Goal: Task Accomplishment & Management: Use online tool/utility

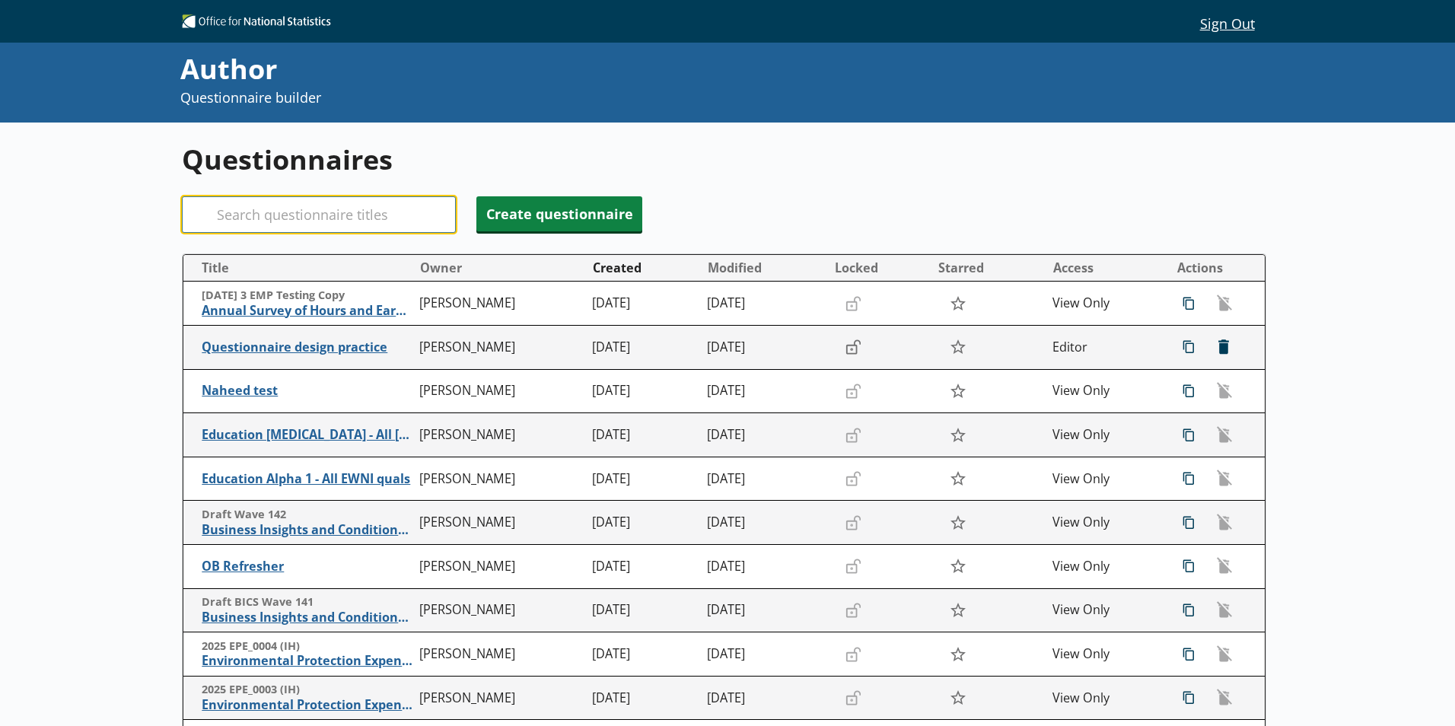
click at [376, 223] on input "Search" at bounding box center [319, 214] width 274 height 37
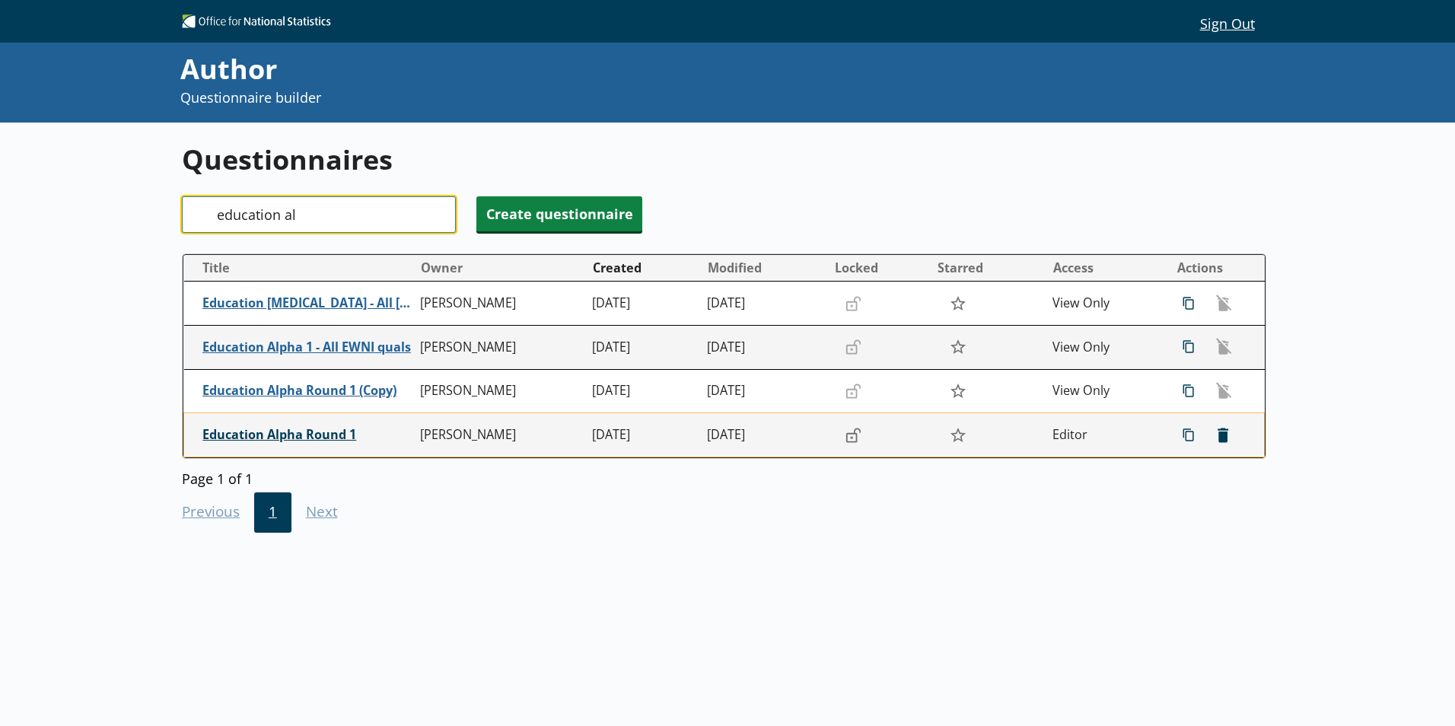
type input "education al"
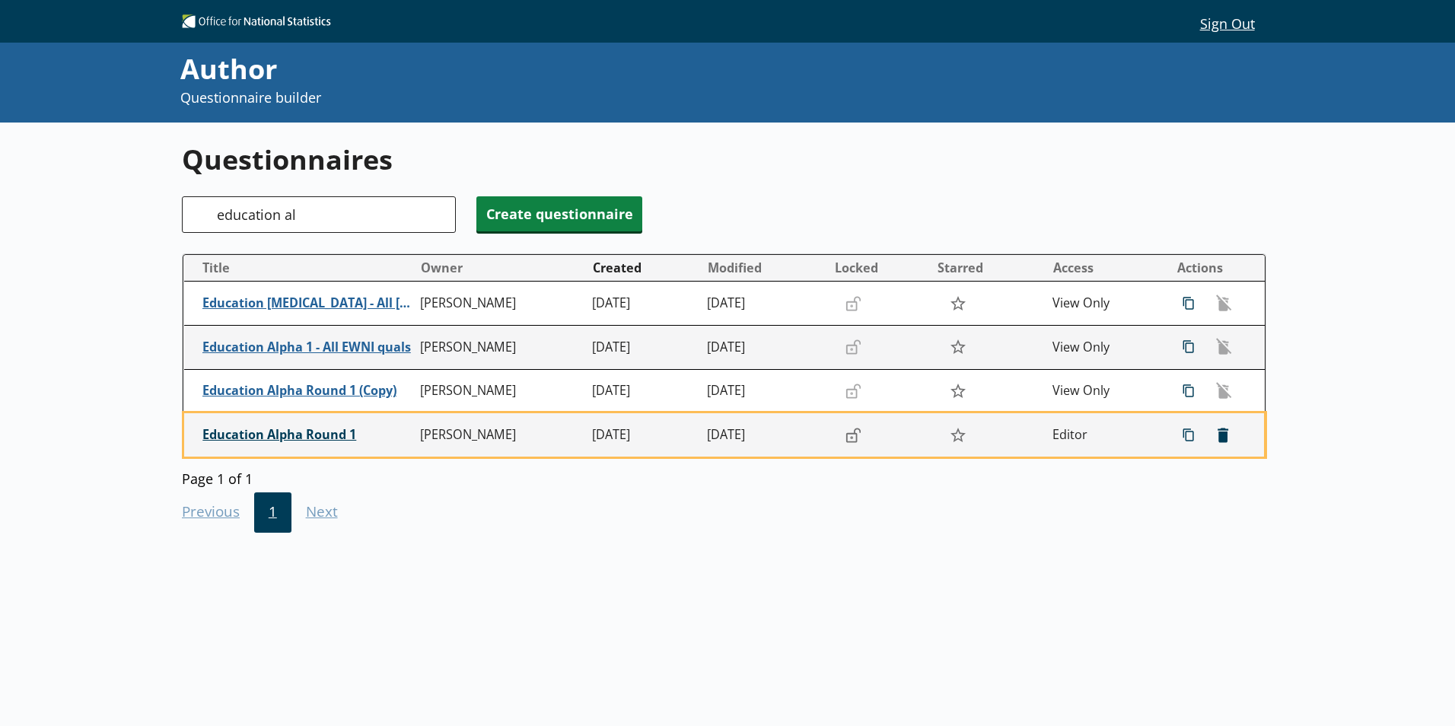
click at [310, 440] on span "Education Alpha Round 1" at bounding box center [307, 435] width 210 height 16
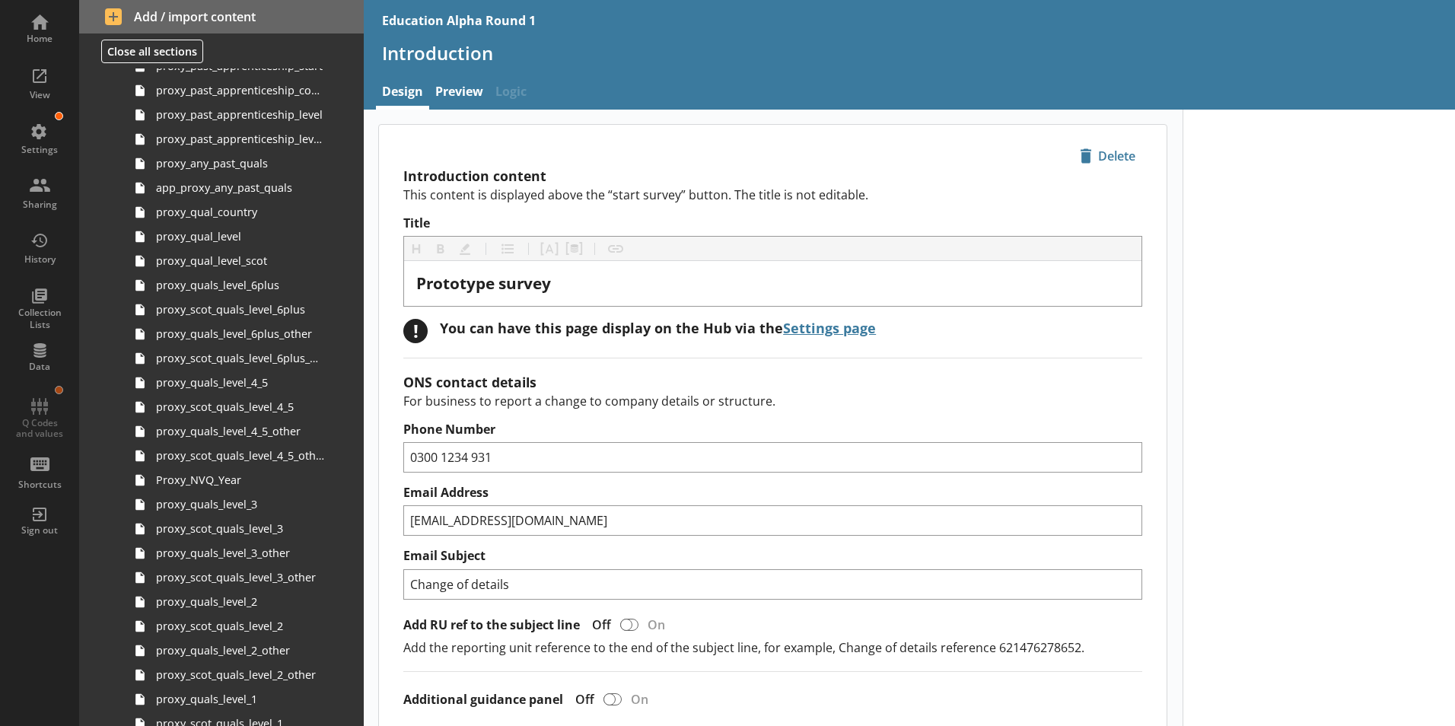
scroll to position [1781, 0]
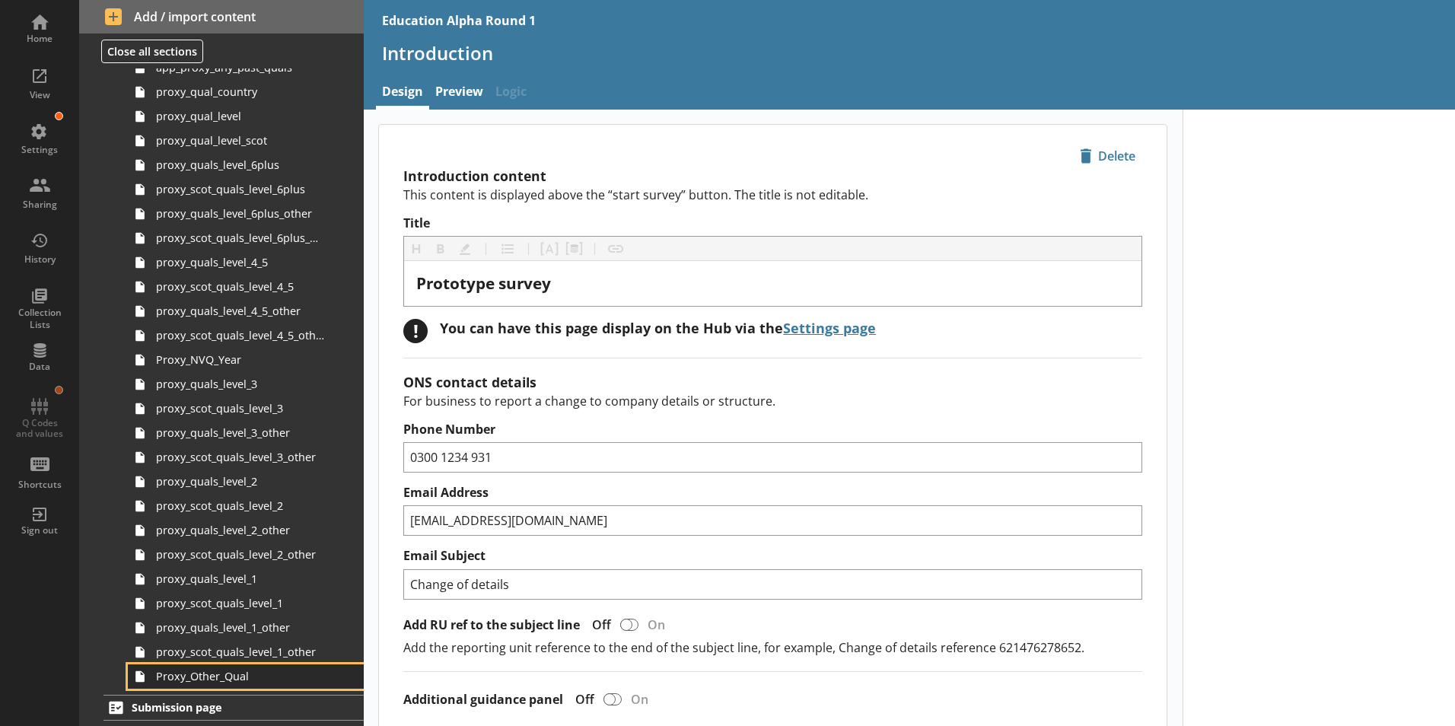
click at [266, 680] on span "Proxy_Other_Qual" at bounding box center [240, 676] width 169 height 14
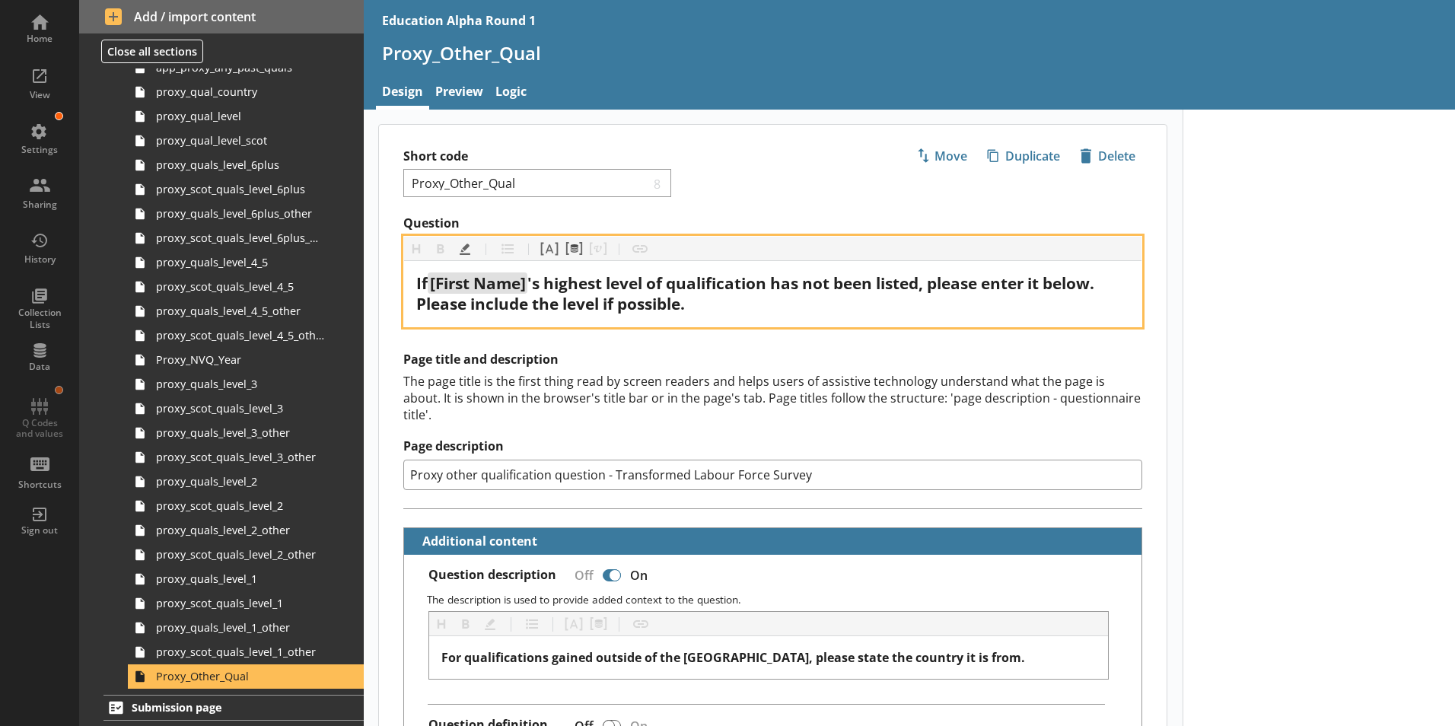
click at [487, 290] on span "[First Name]" at bounding box center [478, 282] width 96 height 21
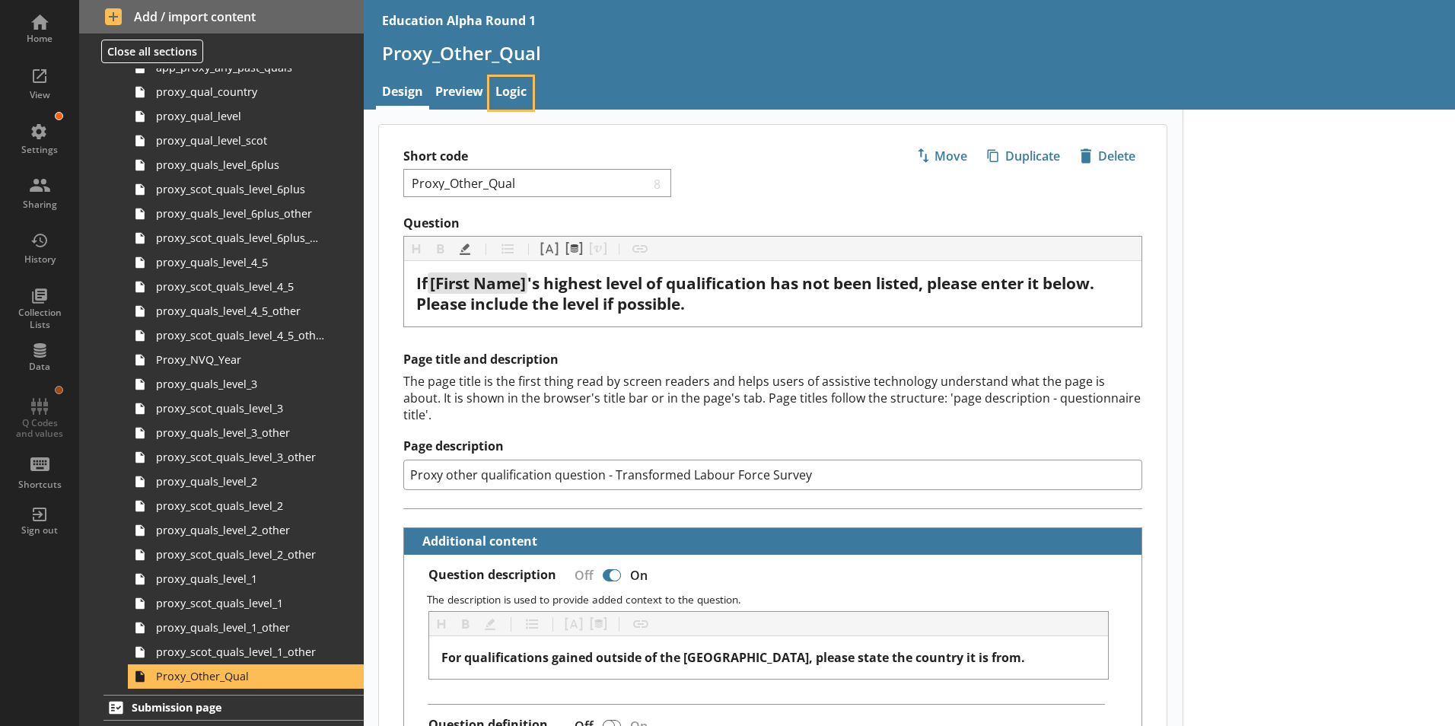
click at [506, 89] on link "Logic" at bounding box center [510, 93] width 43 height 33
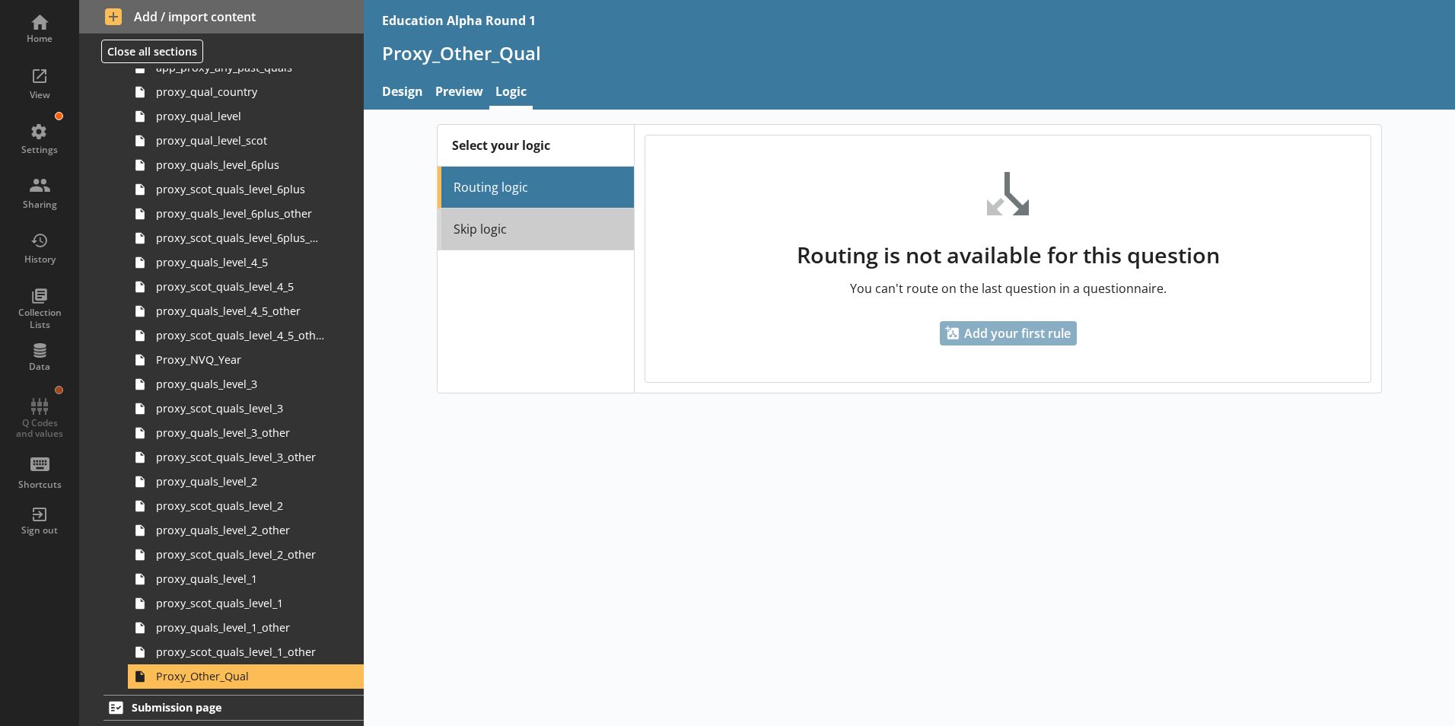
click at [503, 238] on link "Skip logic" at bounding box center [535, 229] width 196 height 42
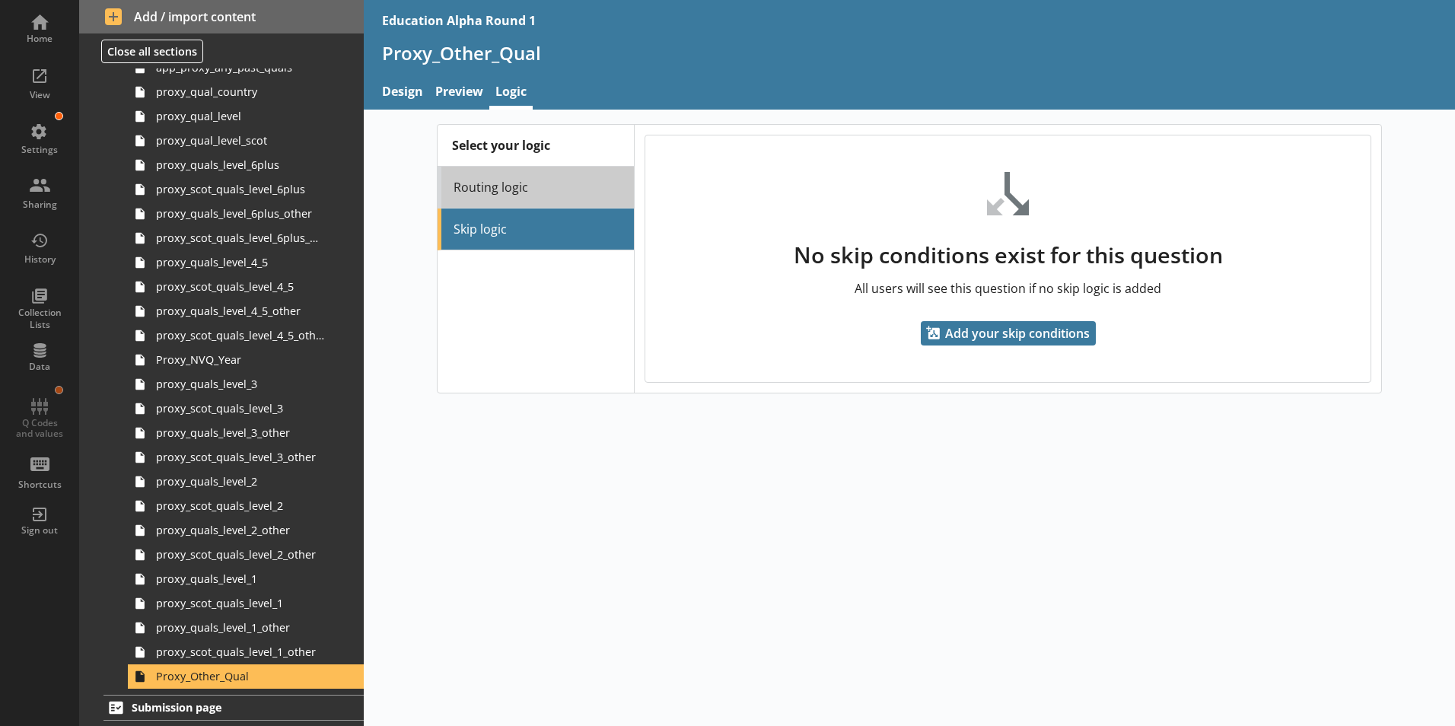
click at [526, 184] on link "Routing logic" at bounding box center [535, 188] width 196 height 42
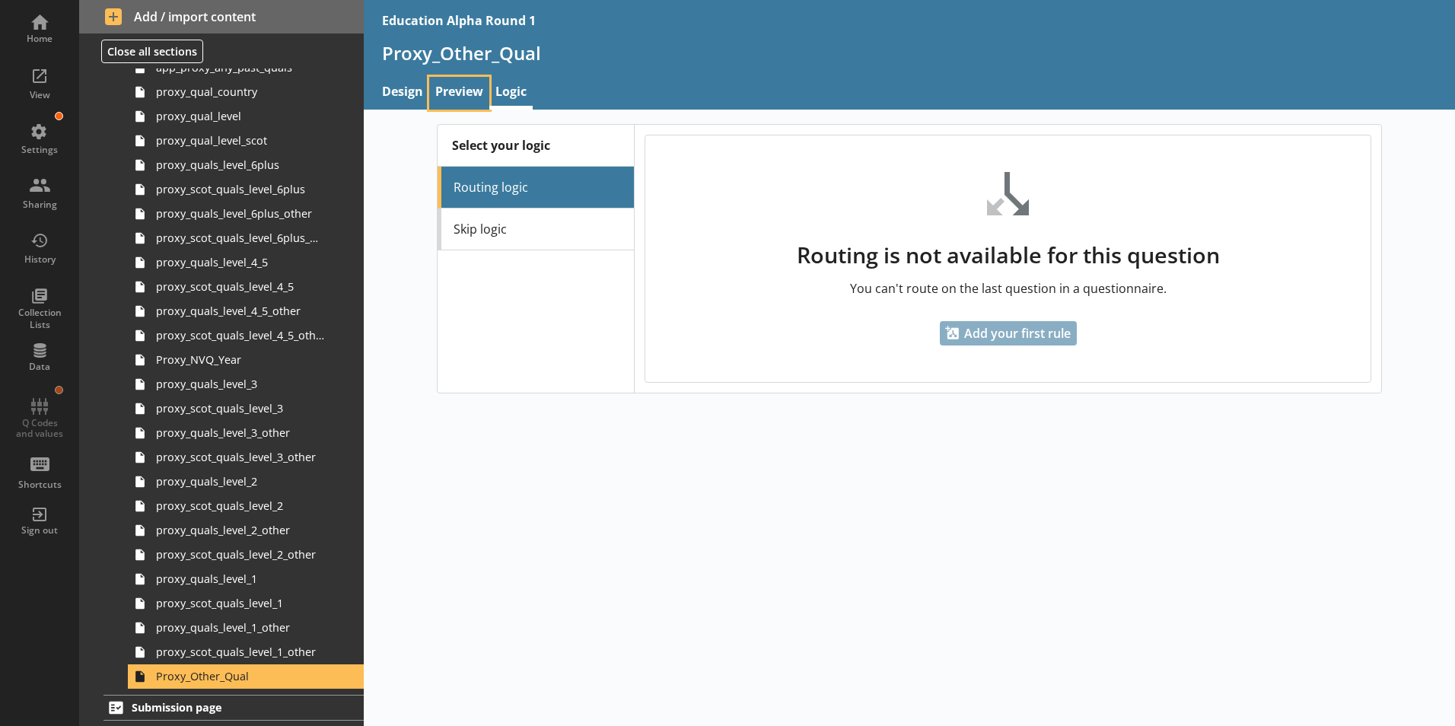
click at [475, 100] on link "Preview" at bounding box center [459, 93] width 60 height 33
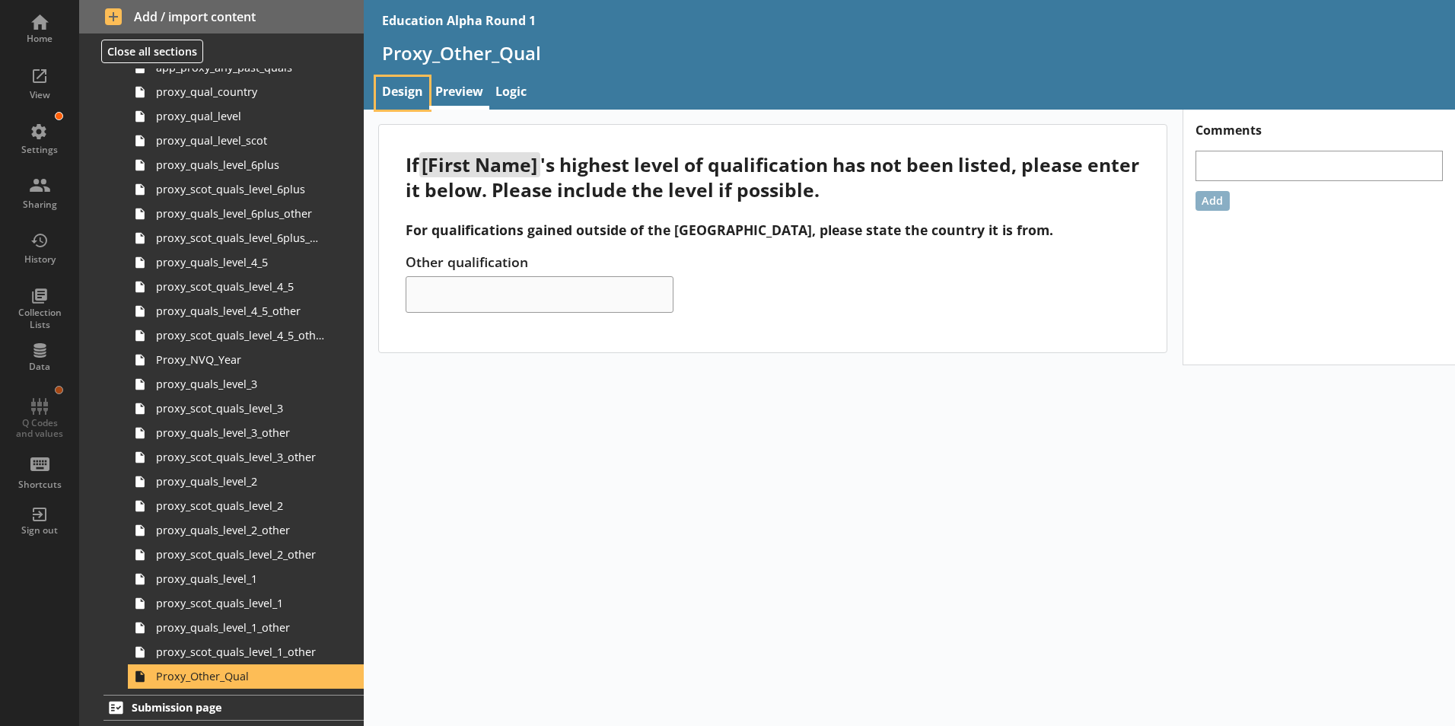
click at [410, 97] on link "Design" at bounding box center [402, 93] width 53 height 33
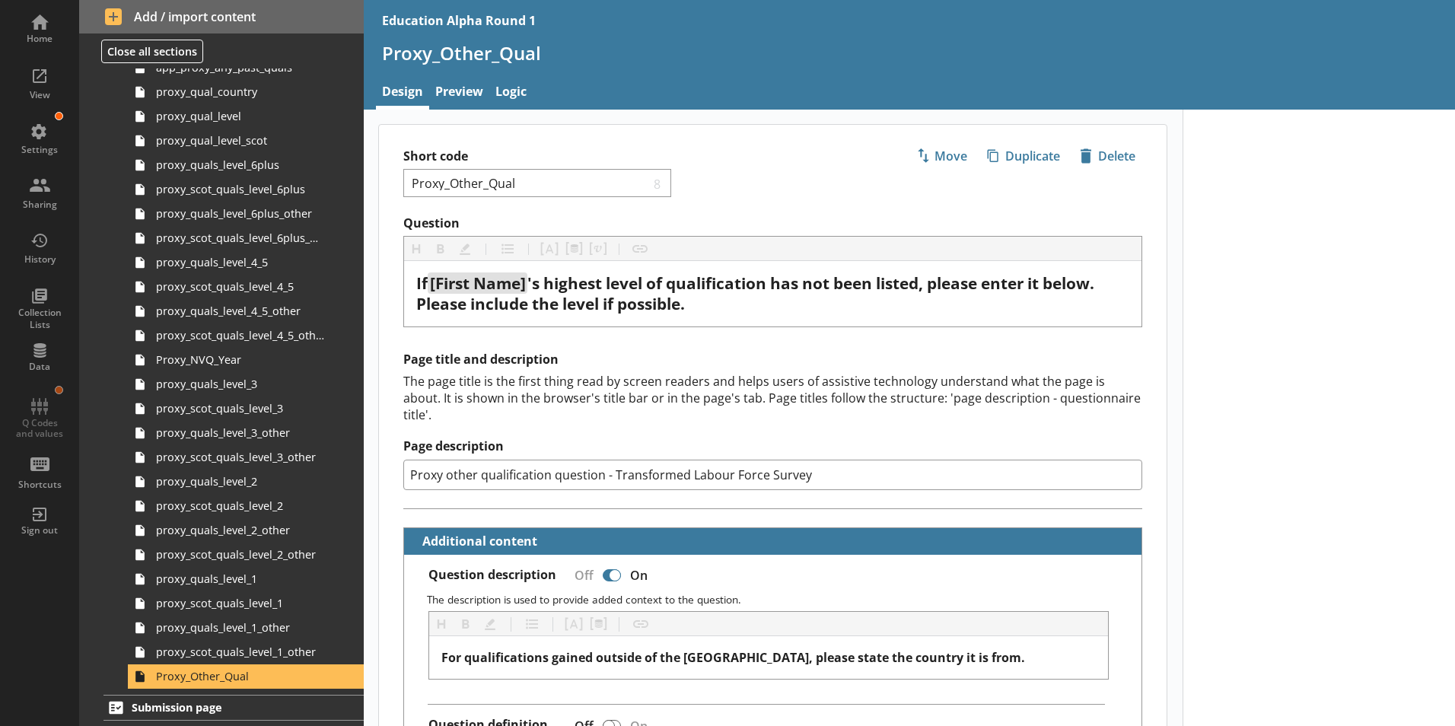
click at [53, 412] on div "Home View Settings Sharing History Collection Lists Data Q Codes and values Sho…" at bounding box center [39, 274] width 79 height 548
click at [43, 411] on div "Home View Settings Sharing History Collection Lists Data Q Codes and values Sho…" at bounding box center [39, 274] width 79 height 548
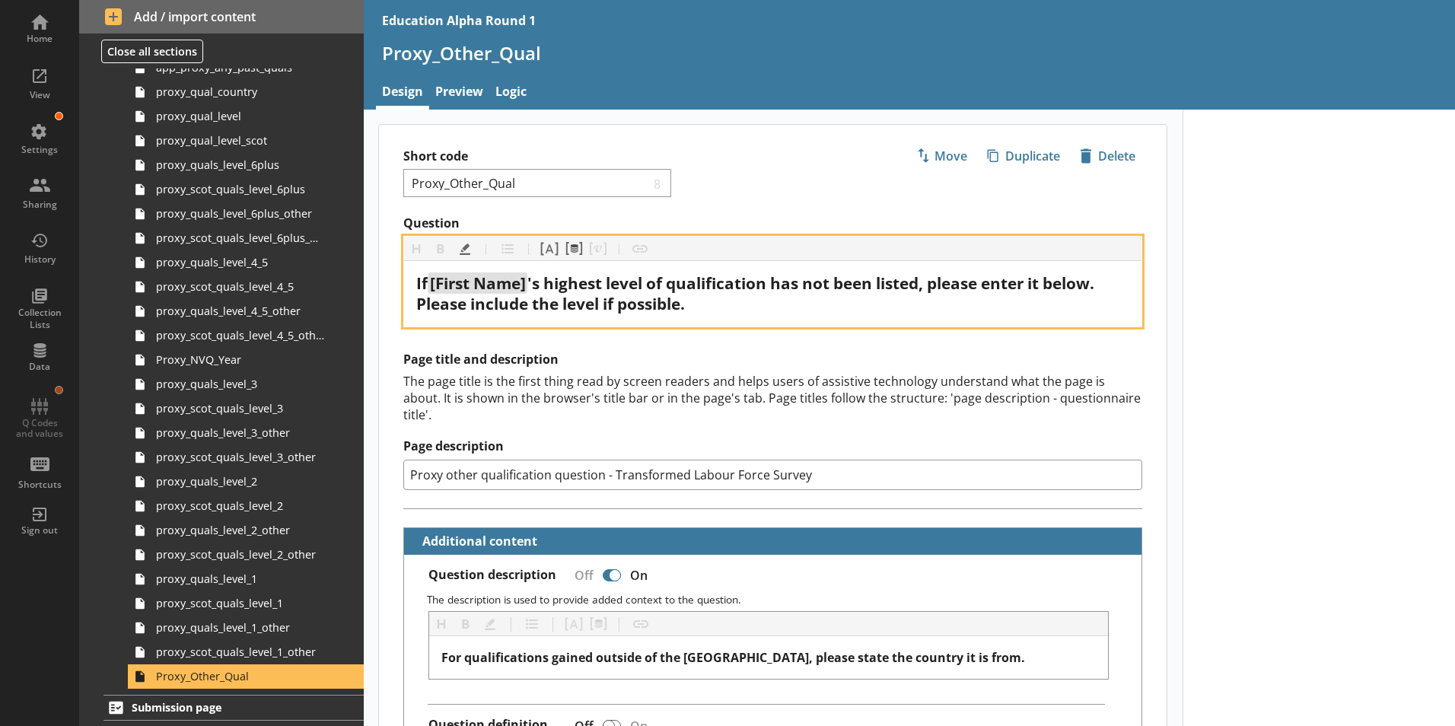
click at [480, 274] on span "[First Name]" at bounding box center [478, 282] width 96 height 21
click at [584, 283] on span "'s highest level of qualification has not been listed, please enter it below. P…" at bounding box center [757, 293] width 682 height 42
drag, startPoint x: 434, startPoint y: 286, endPoint x: 535, endPoint y: 285, distance: 100.4
click at [535, 285] on div "If [First Name] 's highest level of qualification has not been listed, please e…" at bounding box center [772, 293] width 713 height 41
click at [716, 307] on div "If [First Name] 's highest level of qualification has not been listed, please e…" at bounding box center [772, 293] width 713 height 41
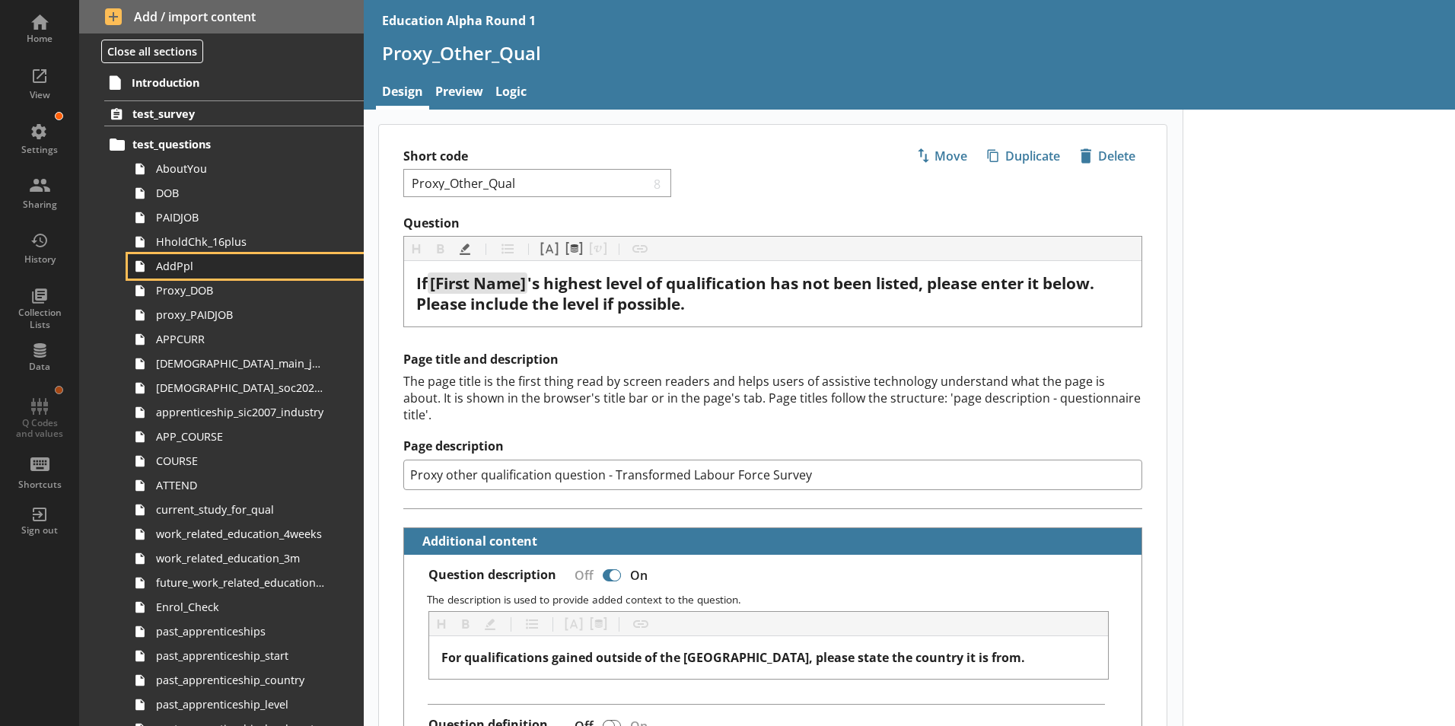
click at [202, 275] on link "AddPpl" at bounding box center [246, 266] width 236 height 24
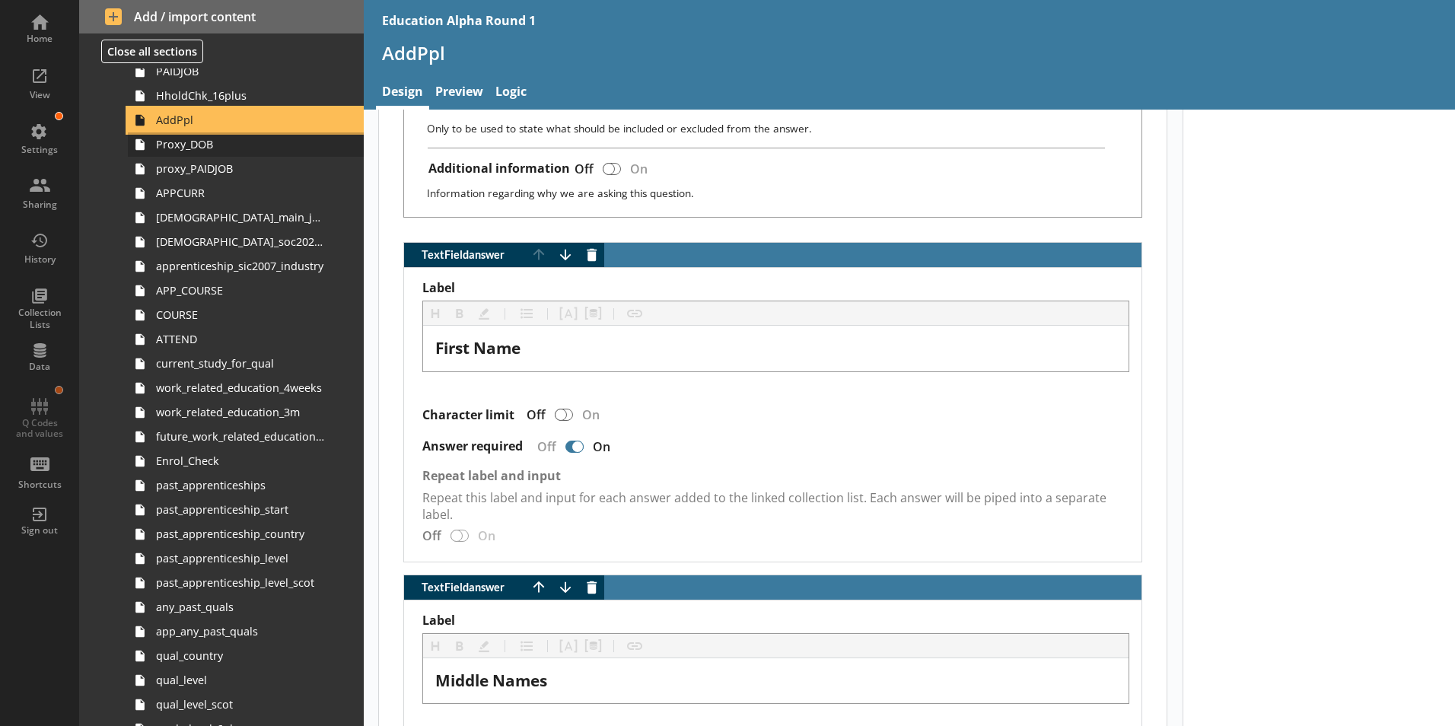
scroll to position [152, 0]
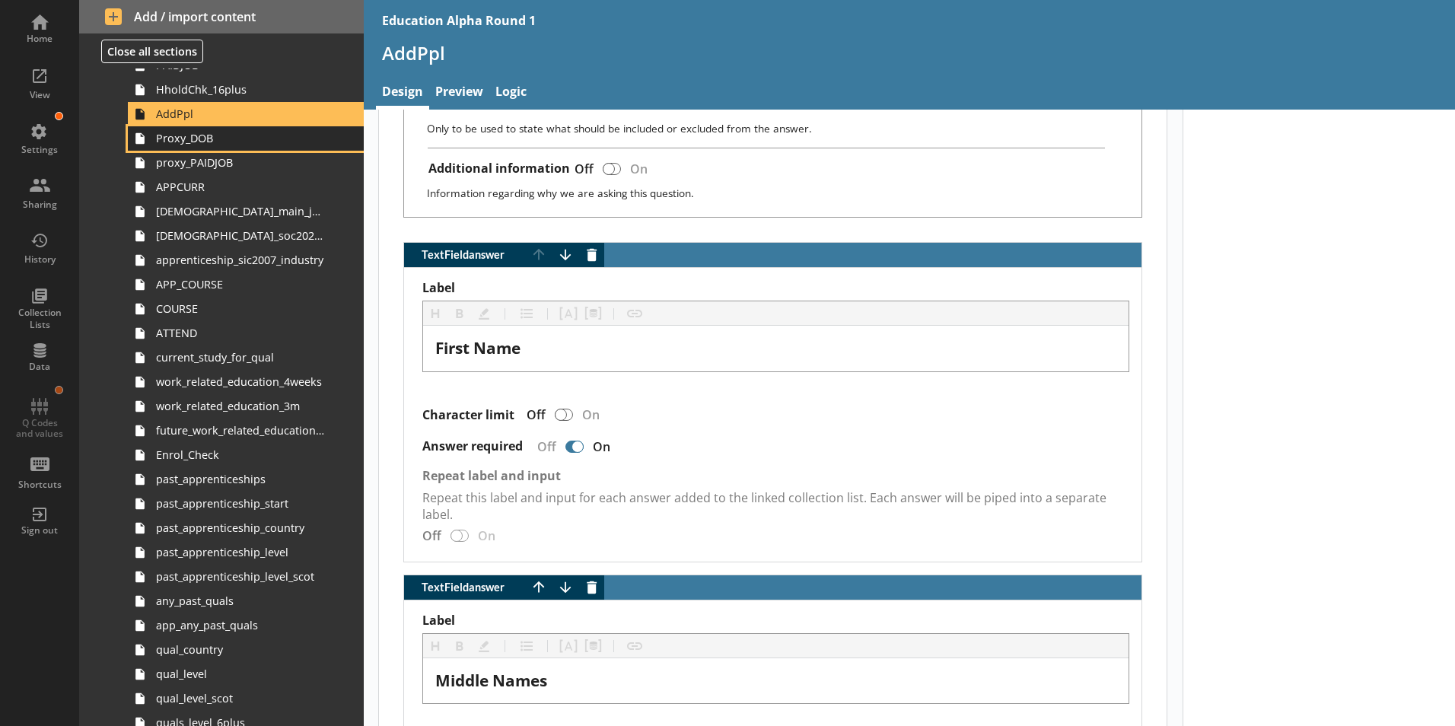
click at [213, 140] on span "Proxy_DOB" at bounding box center [240, 138] width 169 height 14
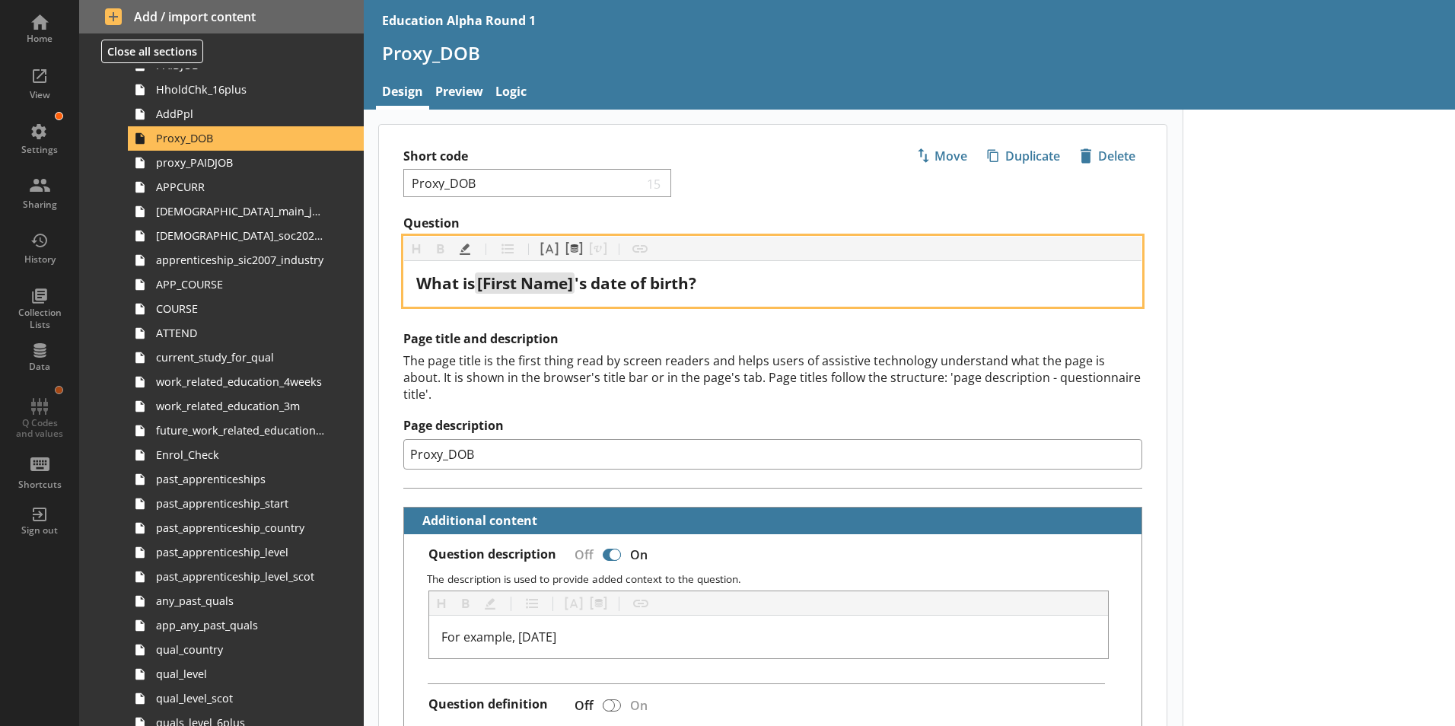
click at [559, 279] on span "[First Name]" at bounding box center [525, 282] width 96 height 21
click at [719, 282] on div "What is [First Name] 's date of birth?" at bounding box center [772, 283] width 713 height 21
click at [573, 251] on button "Pipe metadata" at bounding box center [573, 249] width 24 height 24
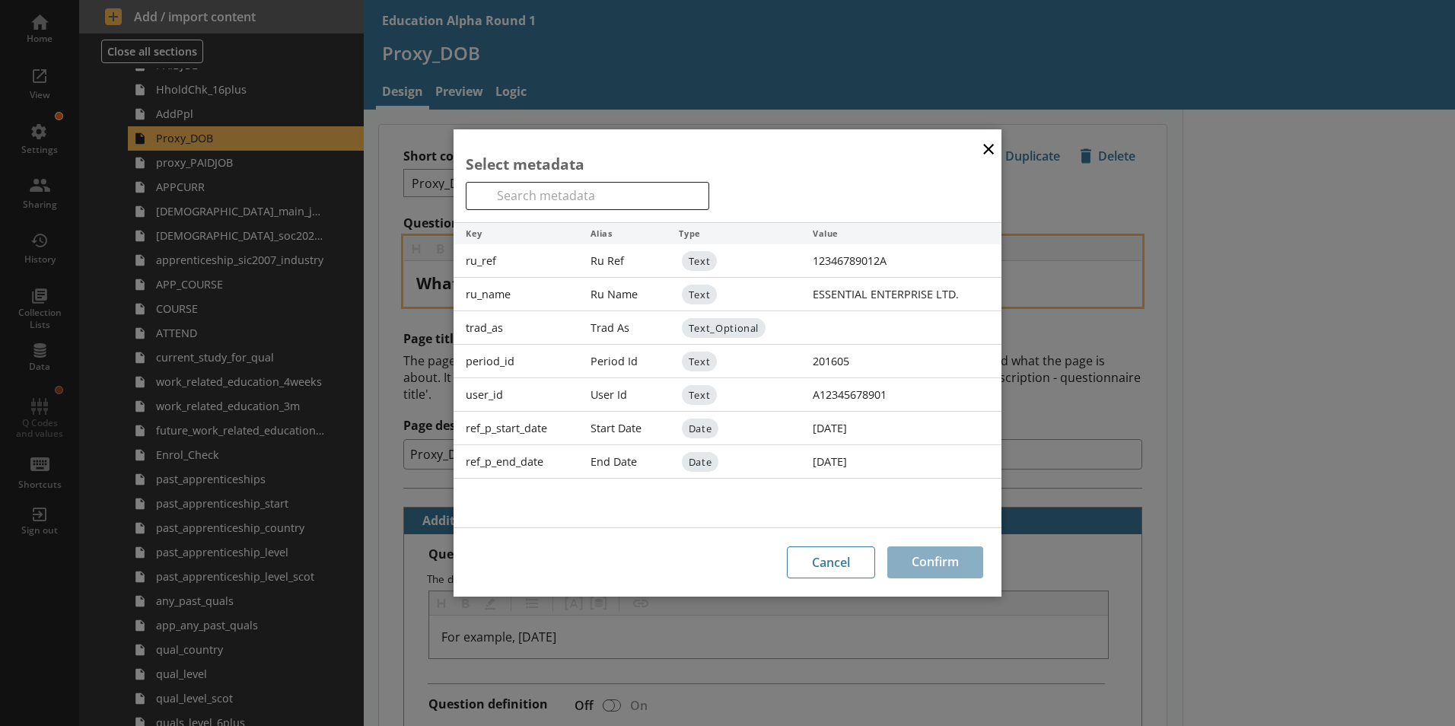
click at [986, 152] on button "×" at bounding box center [988, 148] width 23 height 34
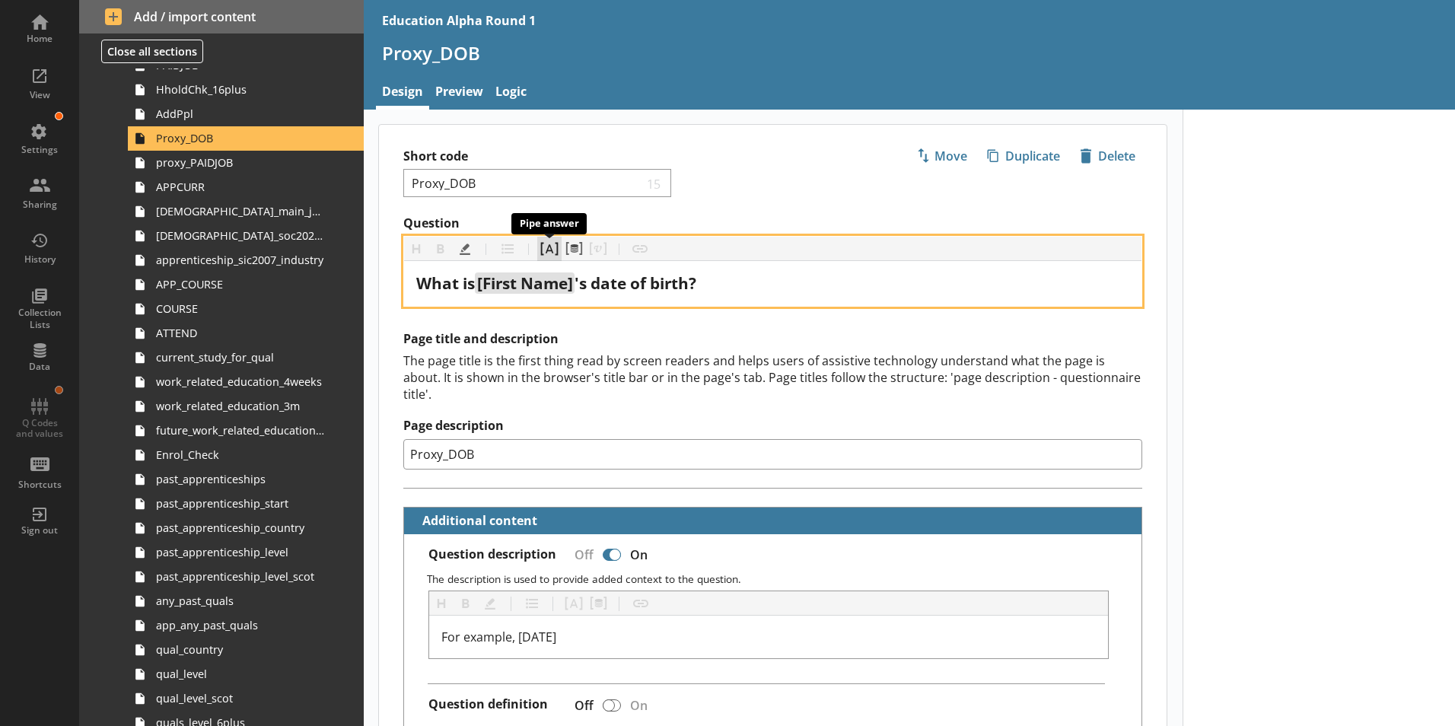
click at [555, 250] on button "Pipe answer" at bounding box center [549, 249] width 24 height 24
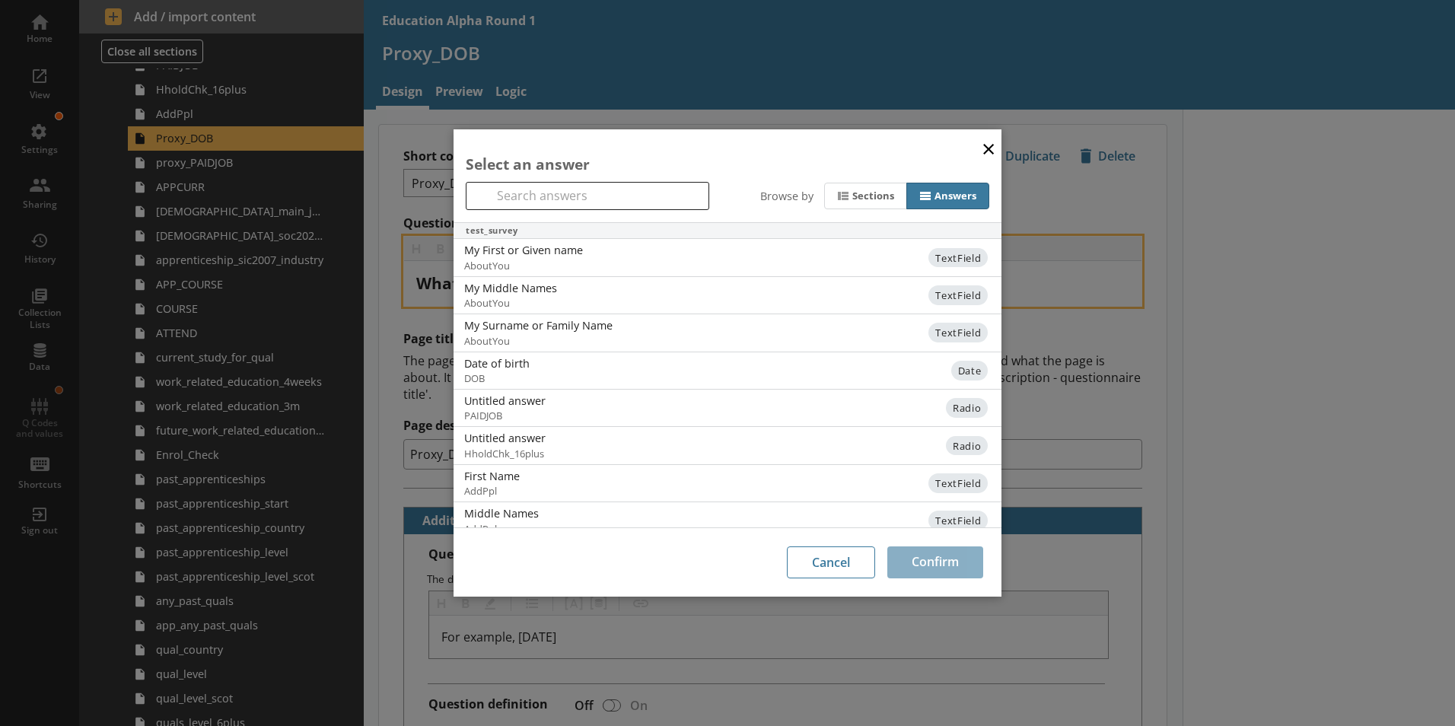
click at [985, 151] on button "×" at bounding box center [988, 148] width 23 height 34
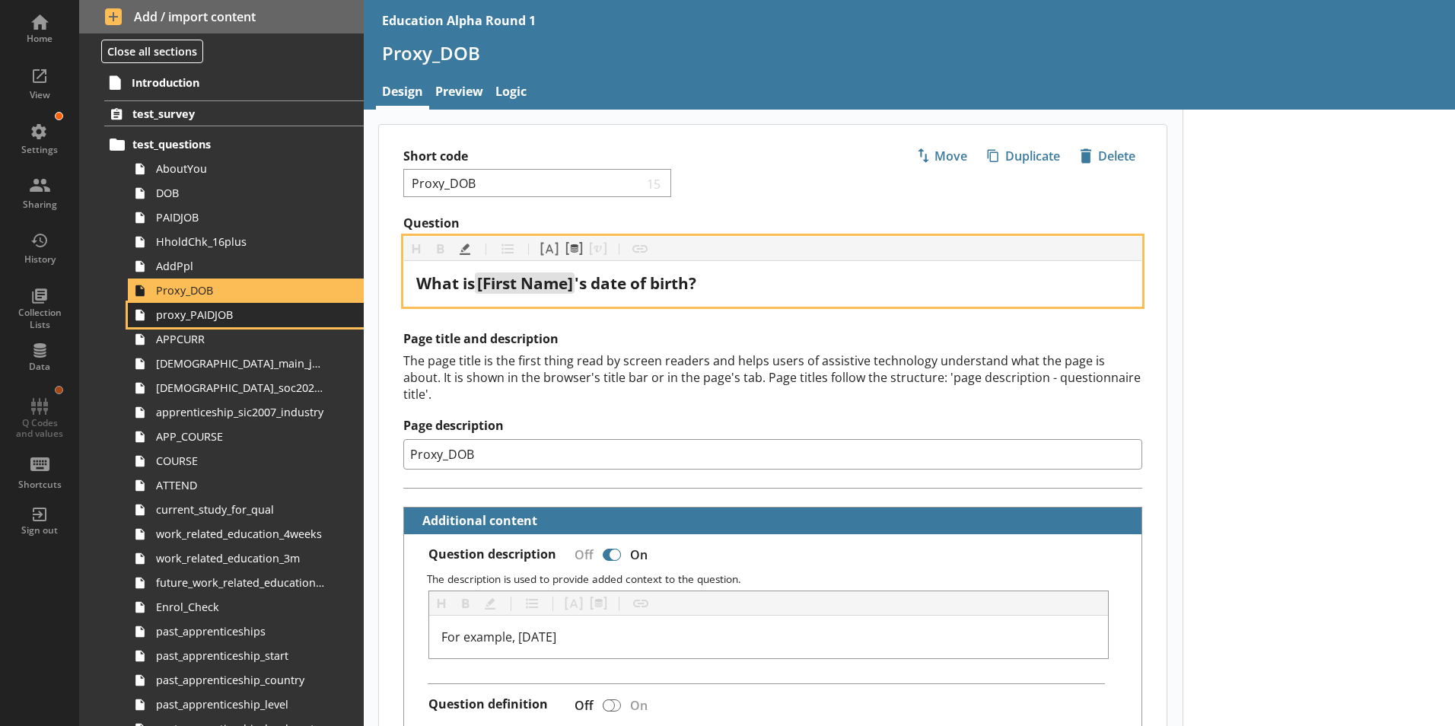
click at [229, 315] on span "proxy_PAIDJOB" at bounding box center [240, 314] width 169 height 14
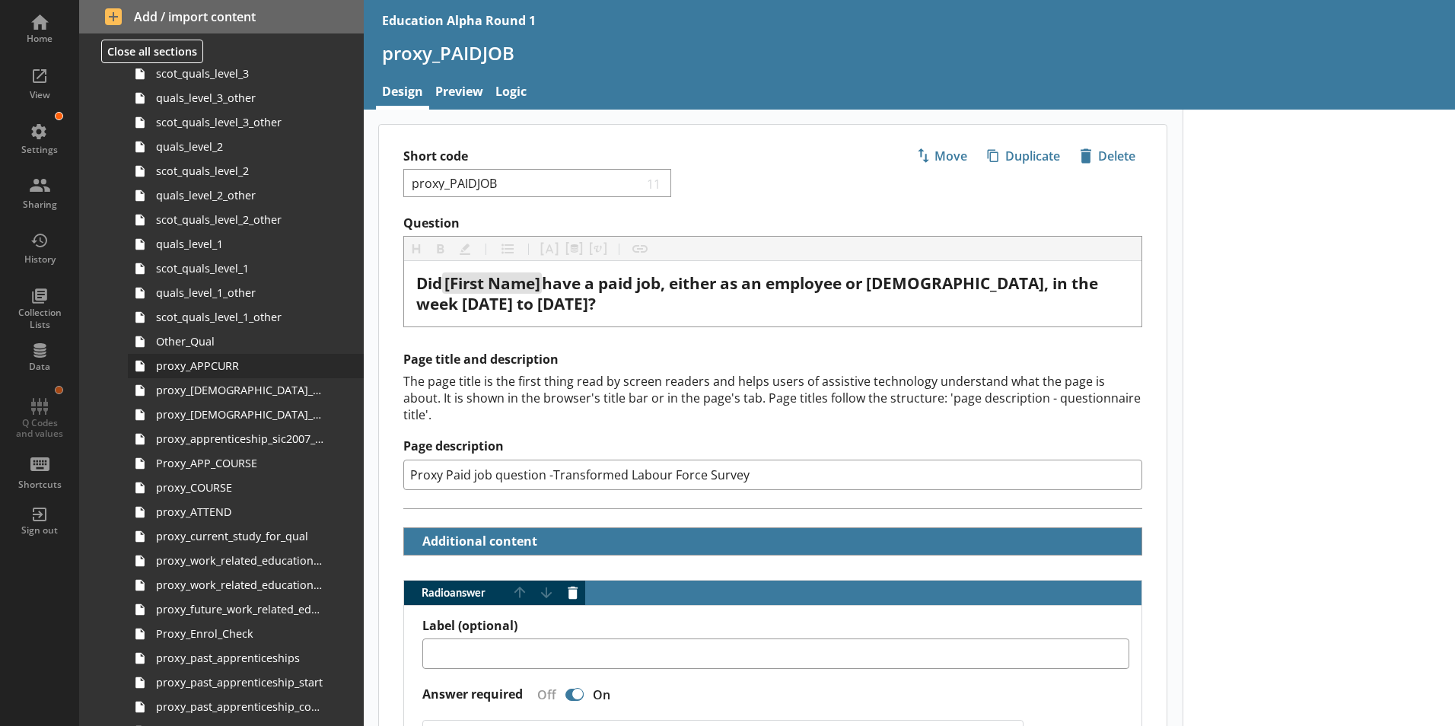
scroll to position [989, 0]
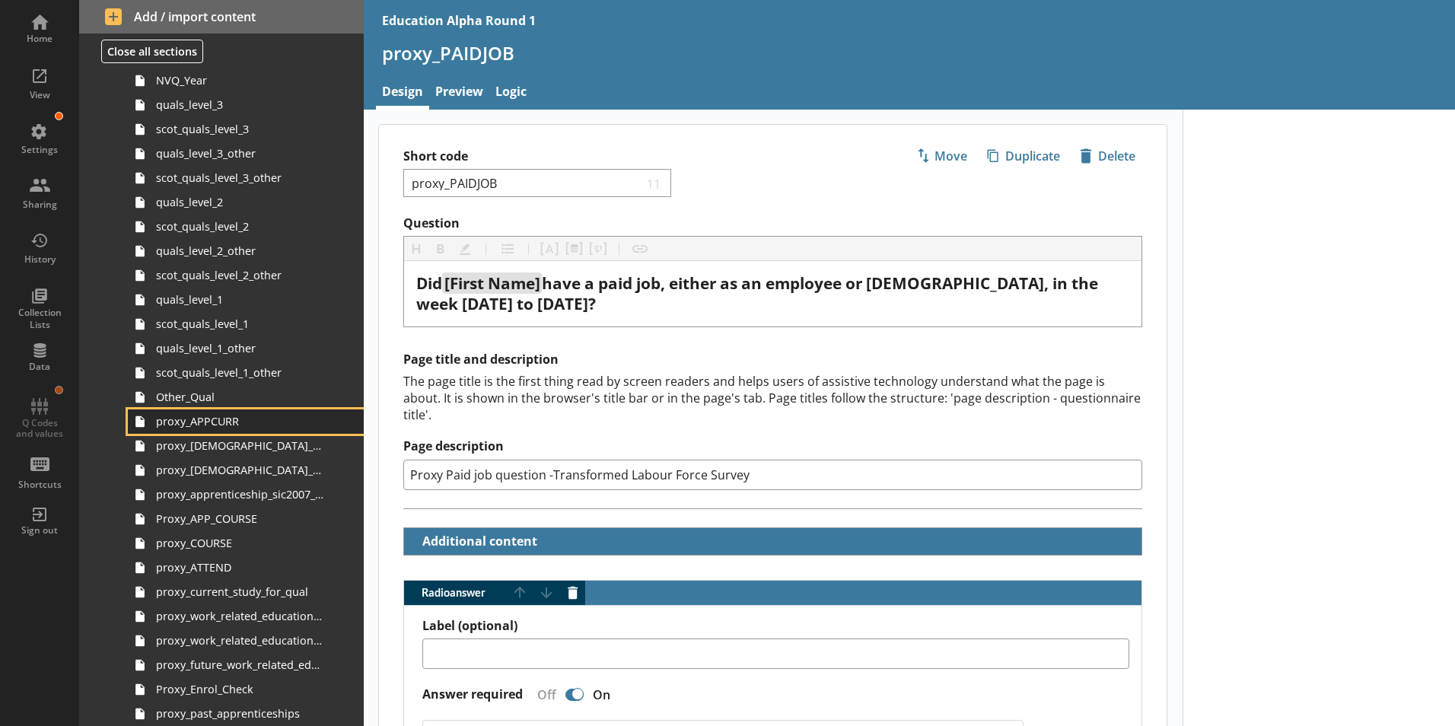
click at [218, 425] on span "proxy_APPCURR" at bounding box center [240, 421] width 169 height 14
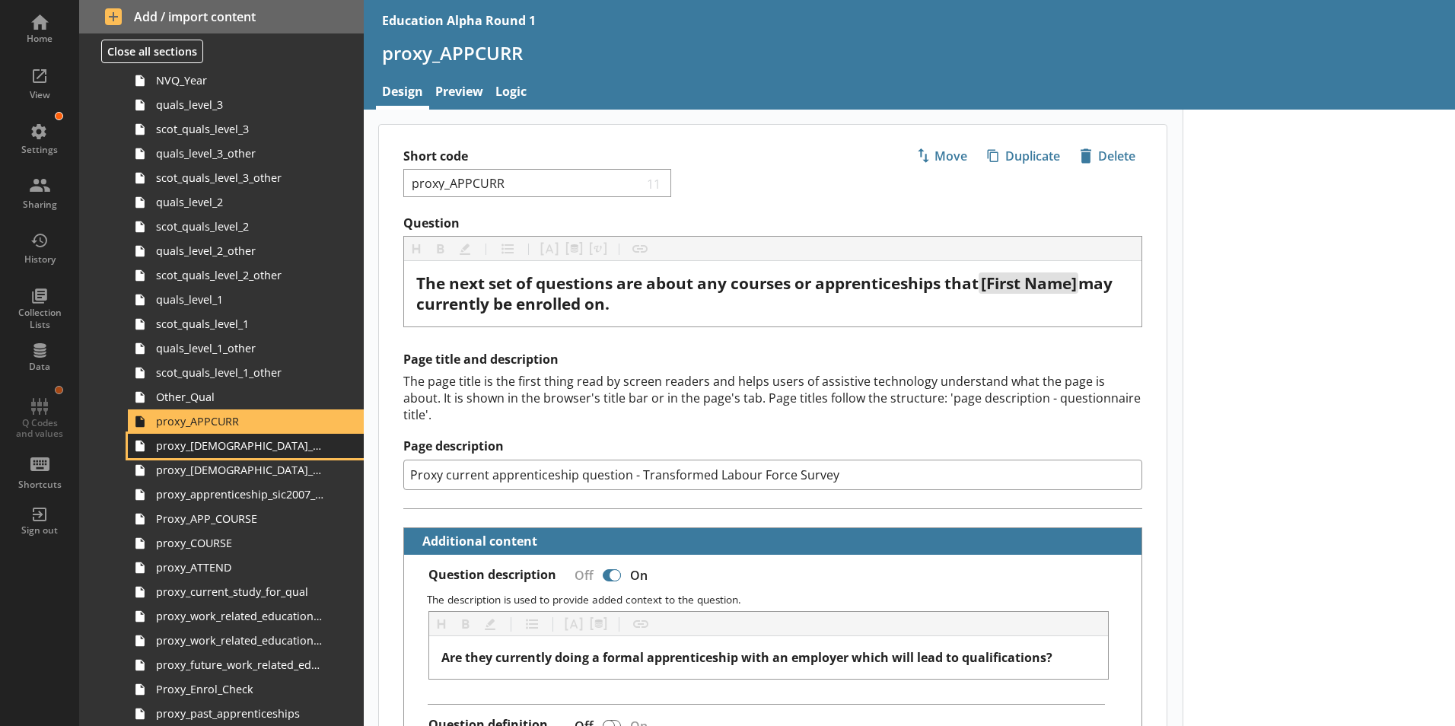
click at [295, 441] on span "proxy_[DEMOGRAPHIC_DATA]_main_job" at bounding box center [240, 445] width 169 height 14
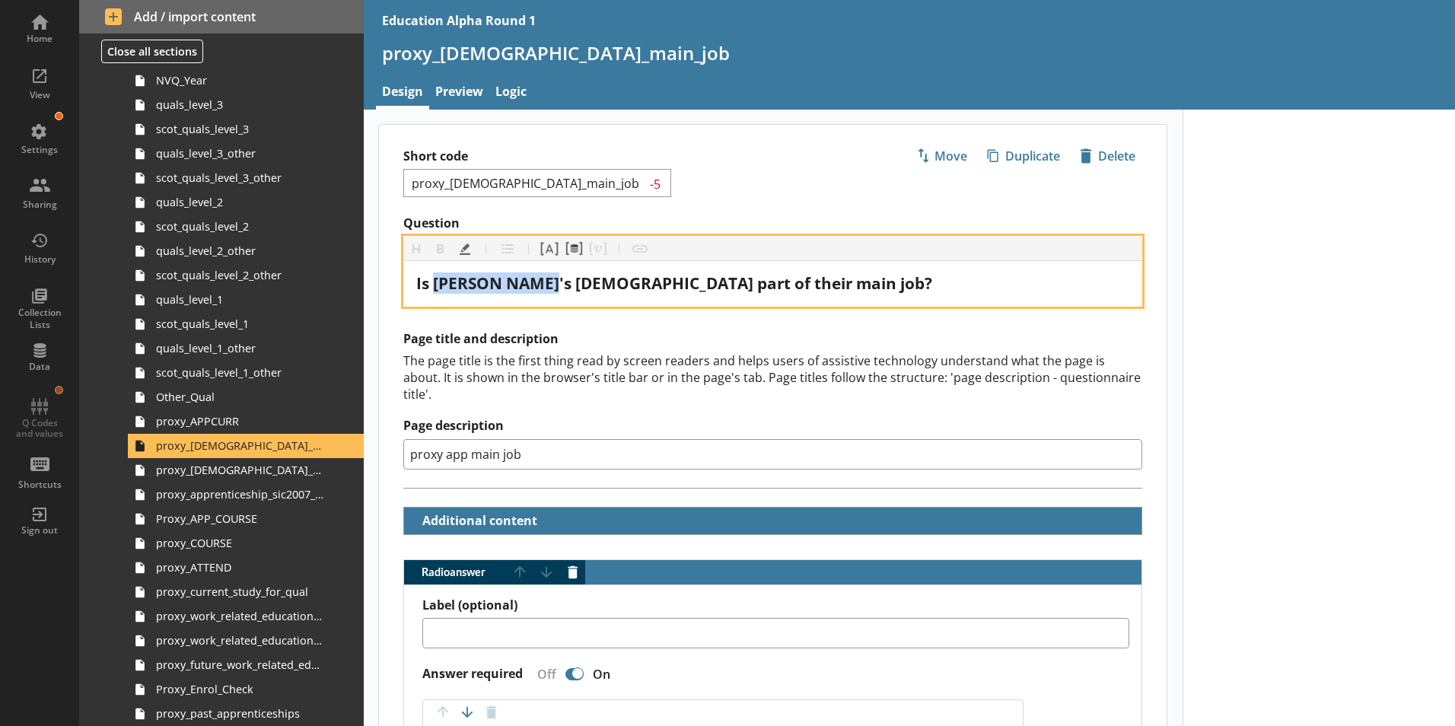
drag, startPoint x: 434, startPoint y: 281, endPoint x: 561, endPoint y: 282, distance: 127.1
click at [561, 282] on span "Is [PERSON NAME]'s [DEMOGRAPHIC_DATA] part of their main job?" at bounding box center [674, 282] width 516 height 21
click at [549, 250] on button "Pipe answer" at bounding box center [549, 249] width 24 height 24
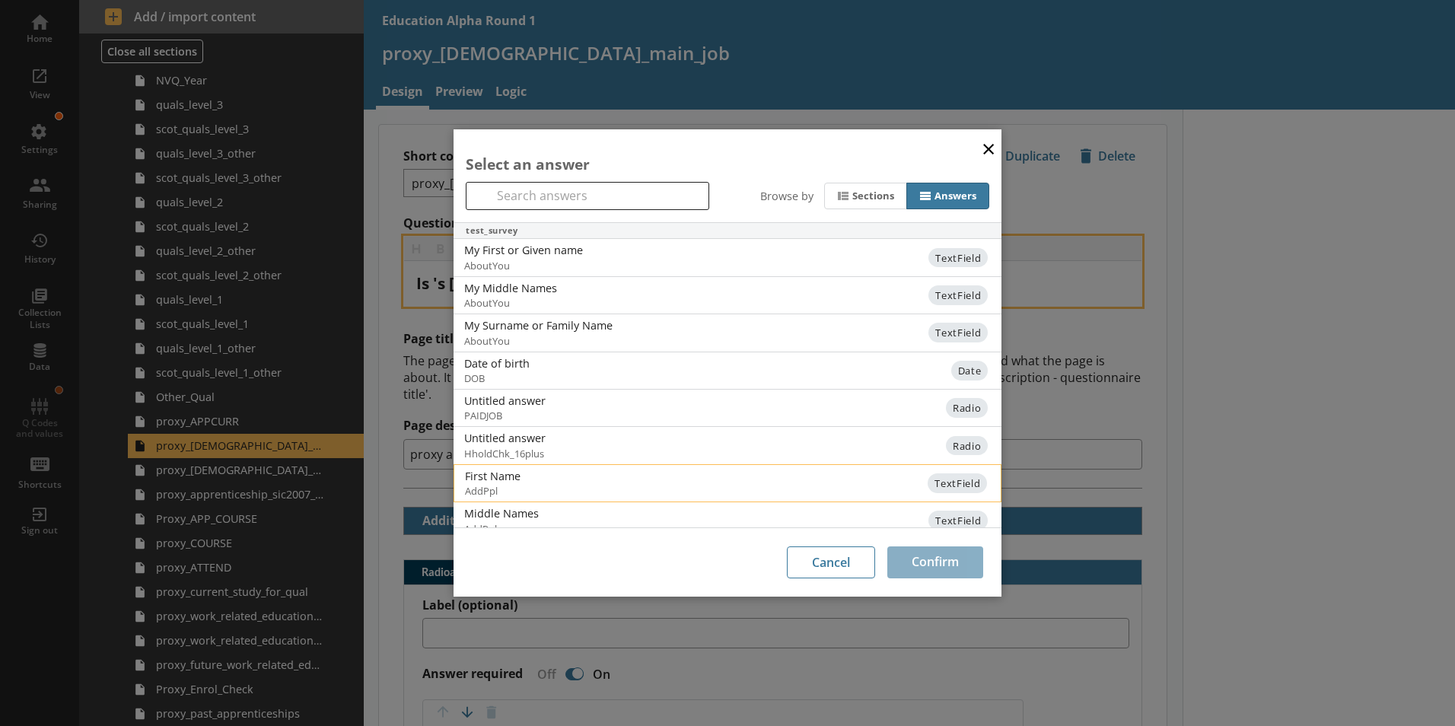
click at [483, 472] on div "First Name" at bounding box center [618, 476] width 307 height 14
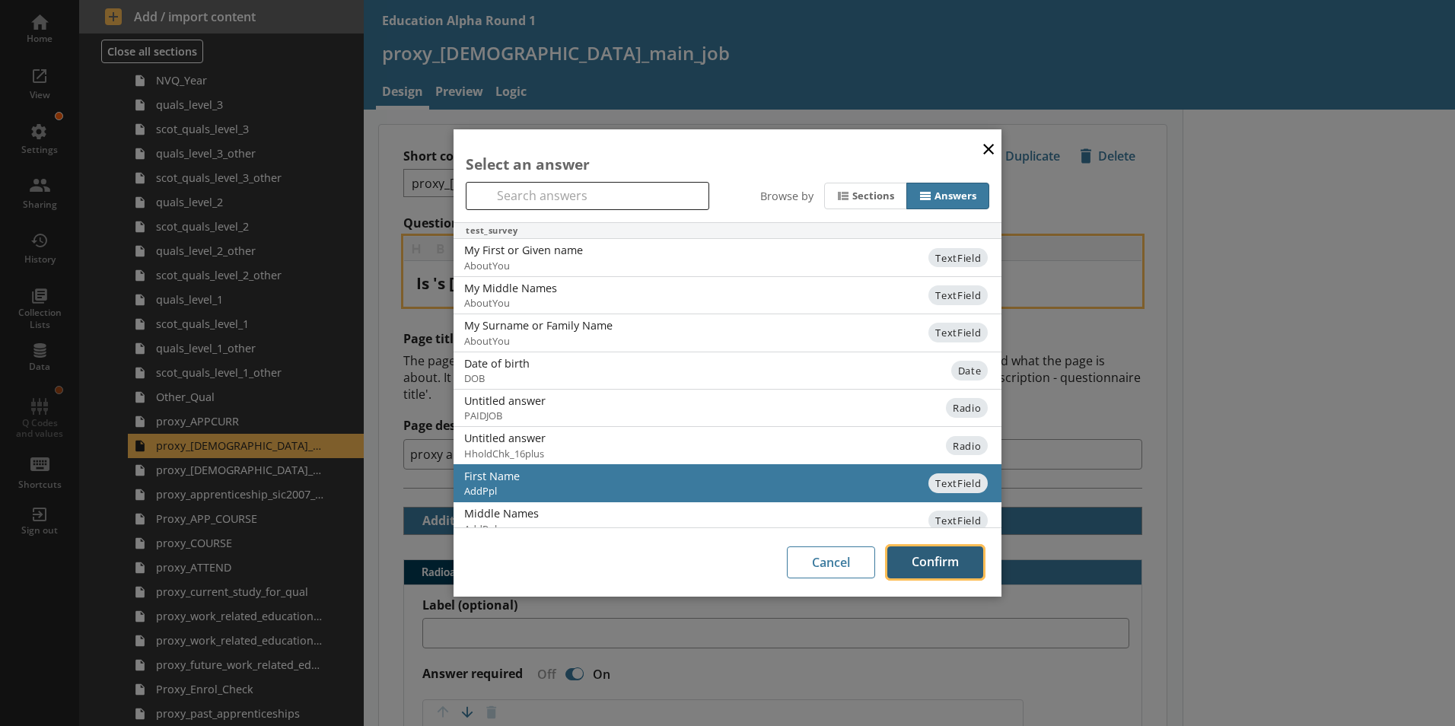
click at [927, 562] on button "Confirm" at bounding box center [935, 562] width 96 height 32
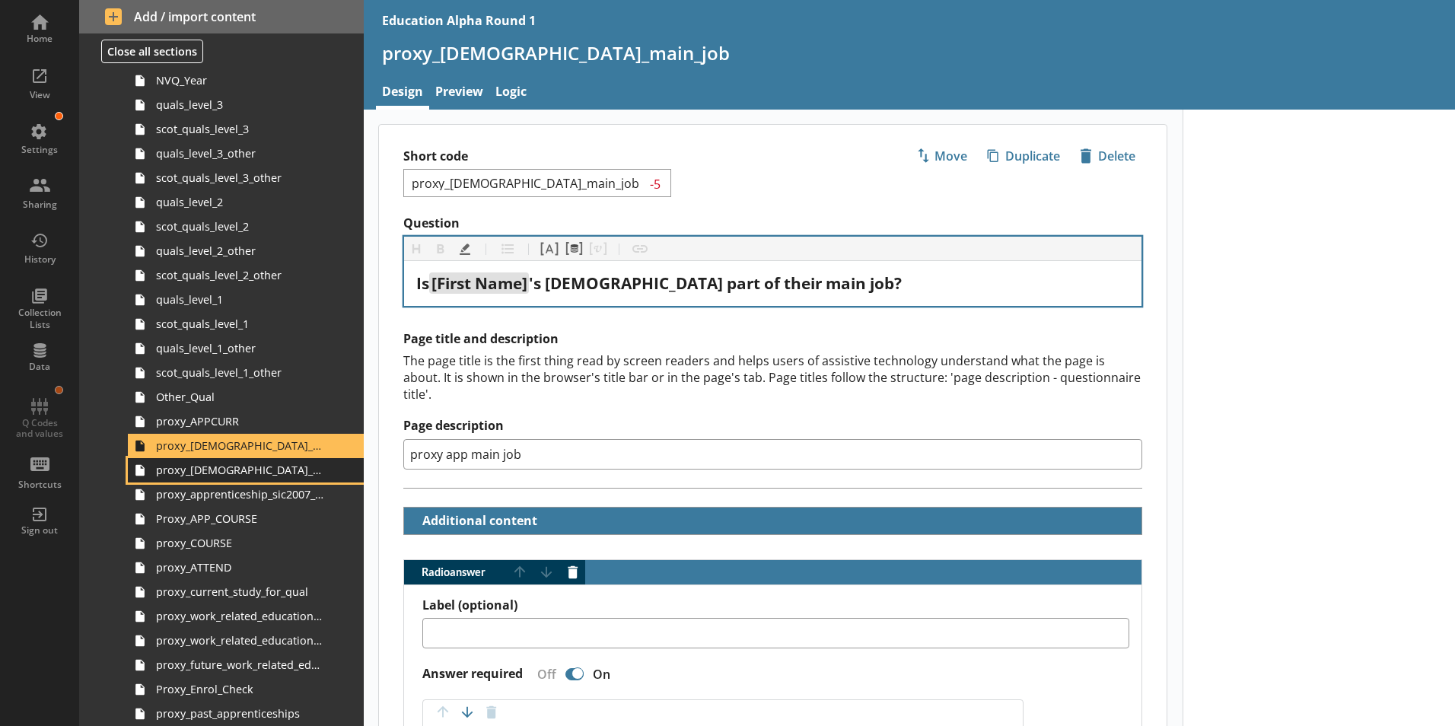
click at [272, 474] on span "proxy_[DEMOGRAPHIC_DATA]_soc2020_job_title" at bounding box center [240, 470] width 169 height 14
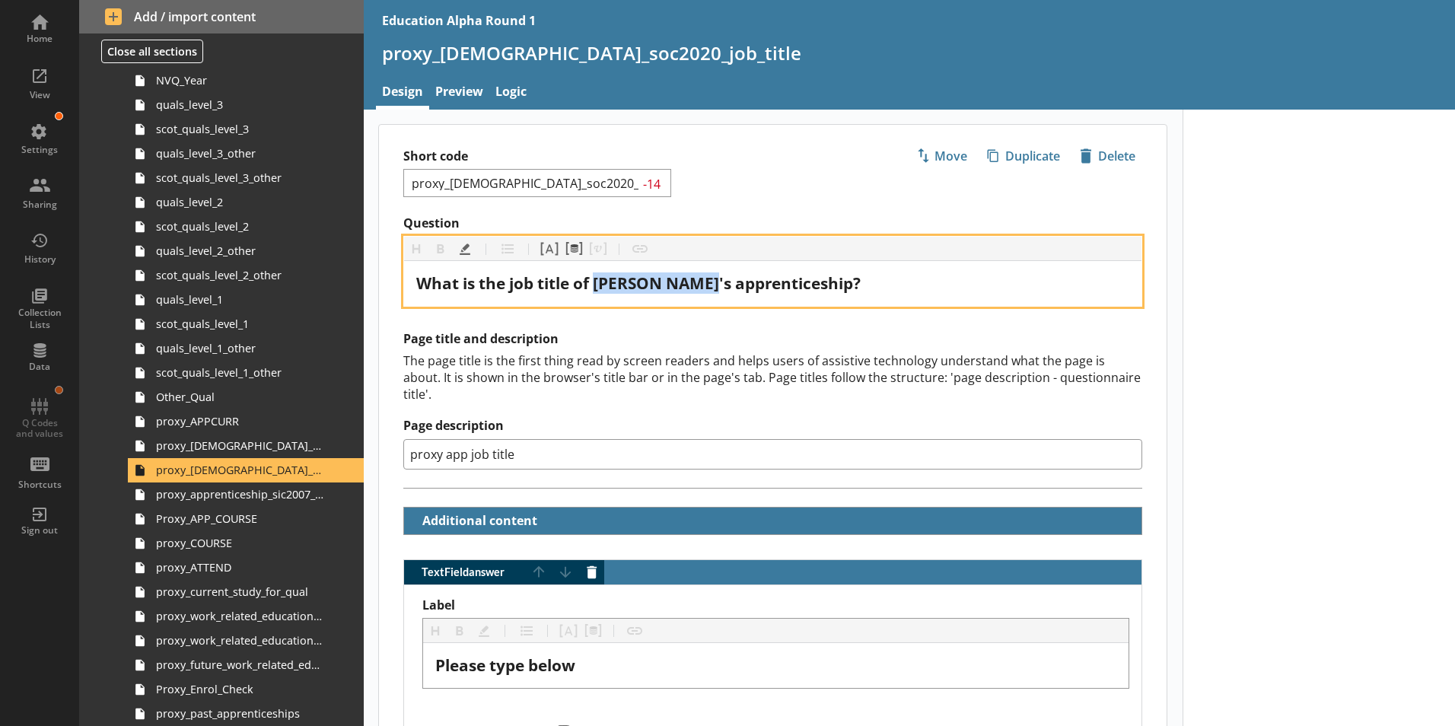
drag, startPoint x: 595, startPoint y: 286, endPoint x: 722, endPoint y: 288, distance: 127.1
click at [722, 288] on span "What is the job title of [PERSON NAME]'s apprenticeship?" at bounding box center [638, 282] width 444 height 21
click at [555, 250] on button "Pipe answer" at bounding box center [549, 249] width 24 height 24
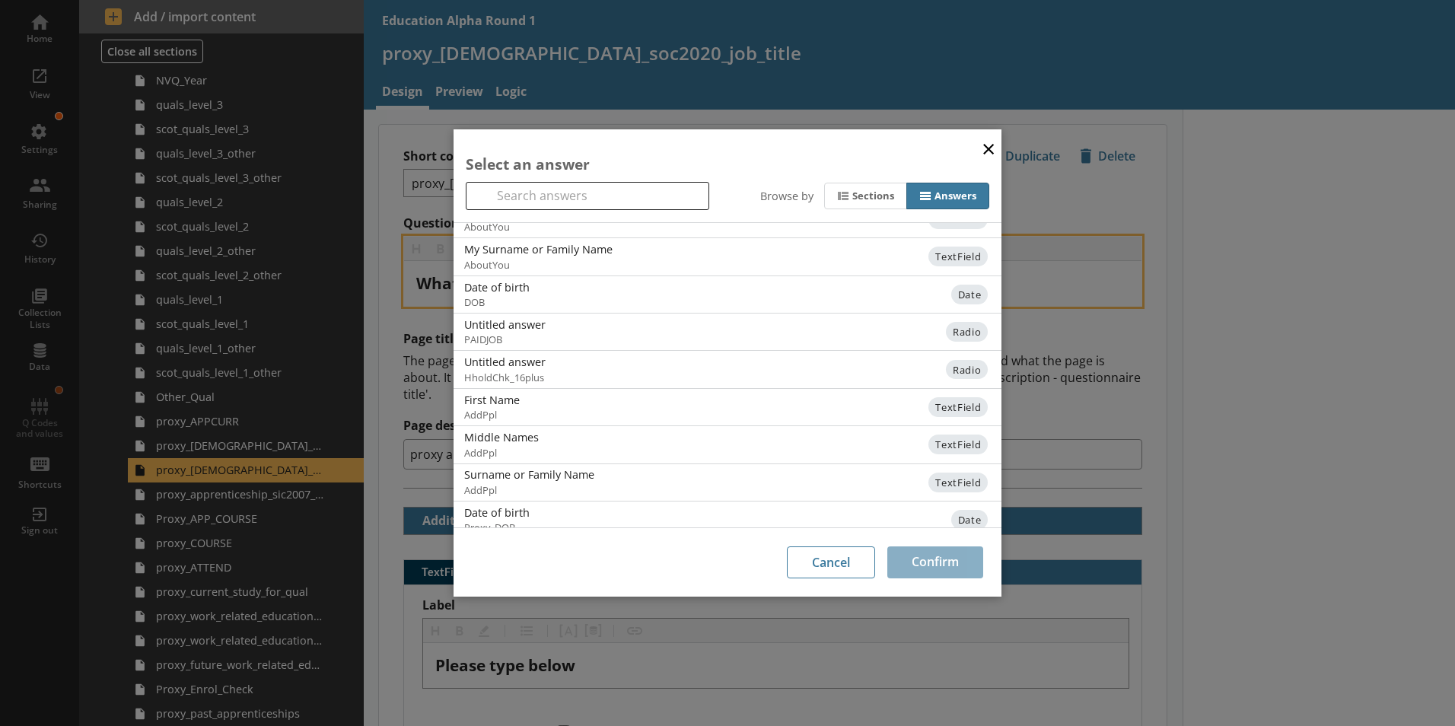
scroll to position [152, 0]
click at [568, 332] on span "AddPpl" at bounding box center [603, 339] width 276 height 14
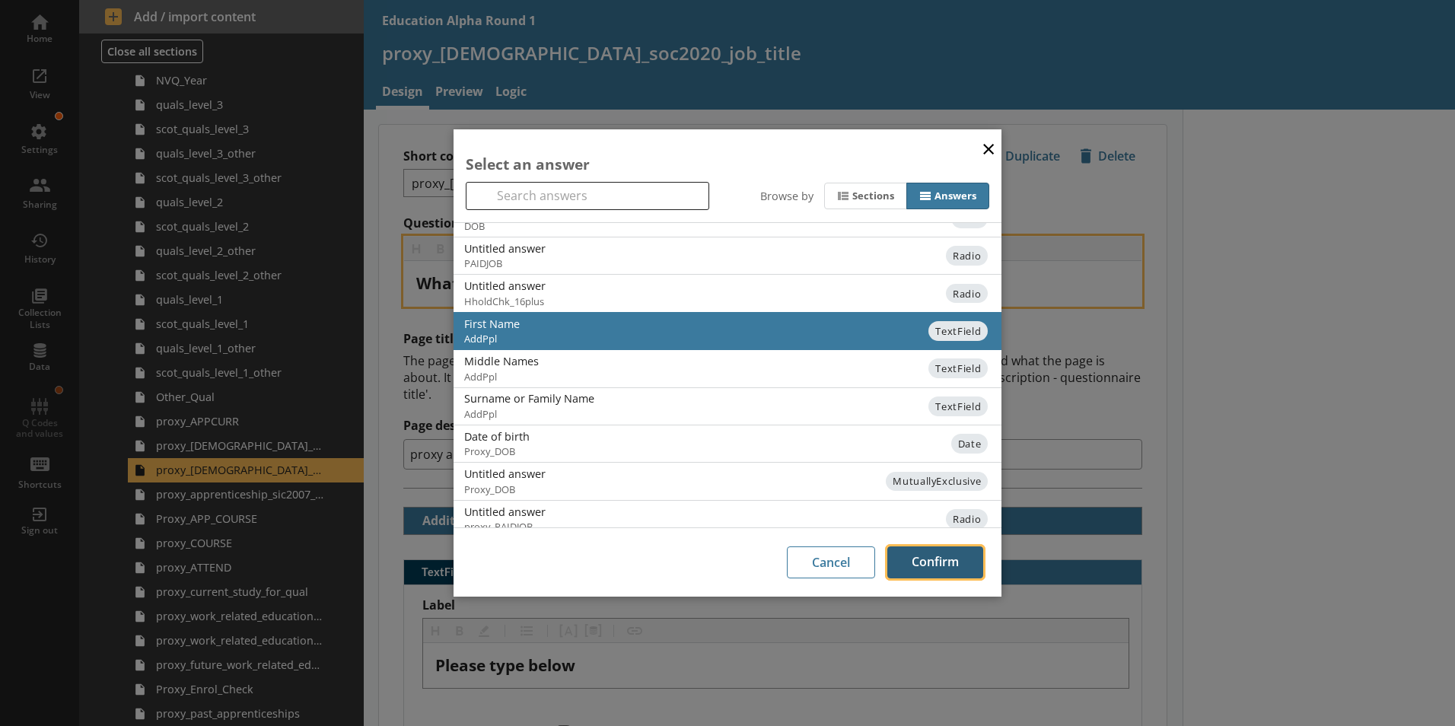
click at [942, 557] on button "Confirm" at bounding box center [935, 562] width 96 height 32
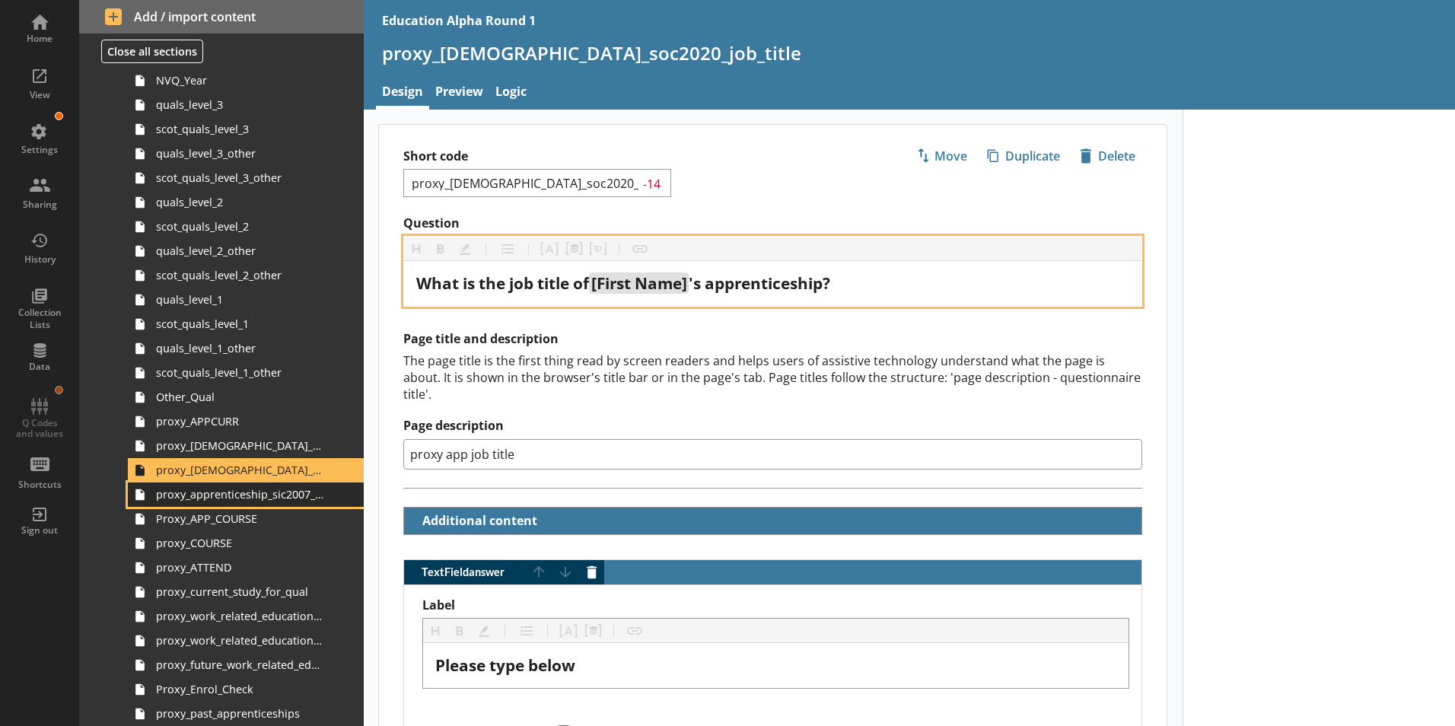
click at [272, 504] on link "proxy_apprenticeship_sic2007_industry" at bounding box center [246, 494] width 236 height 24
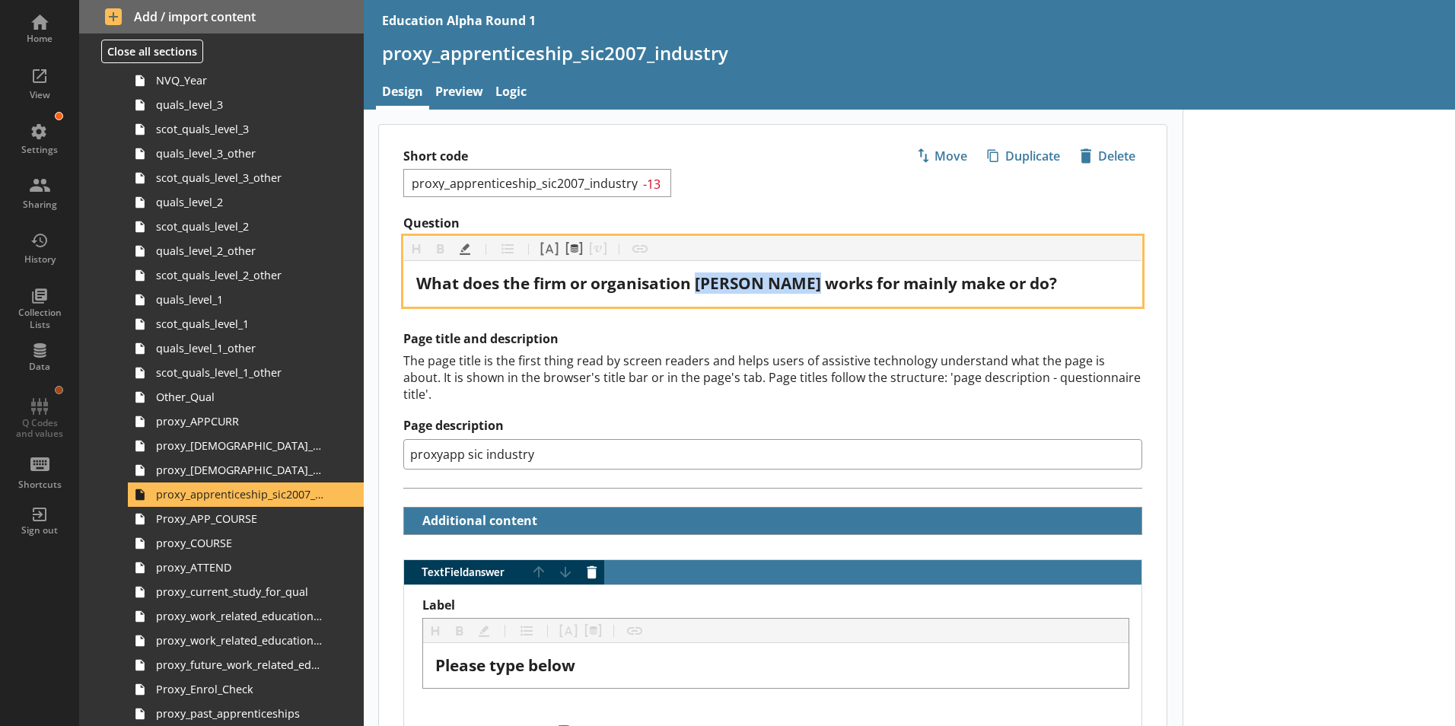
drag, startPoint x: 699, startPoint y: 285, endPoint x: 822, endPoint y: 281, distance: 122.5
click at [822, 281] on span "What does the firm or organisation [PERSON NAME] works for mainly make or do?" at bounding box center [736, 282] width 641 height 21
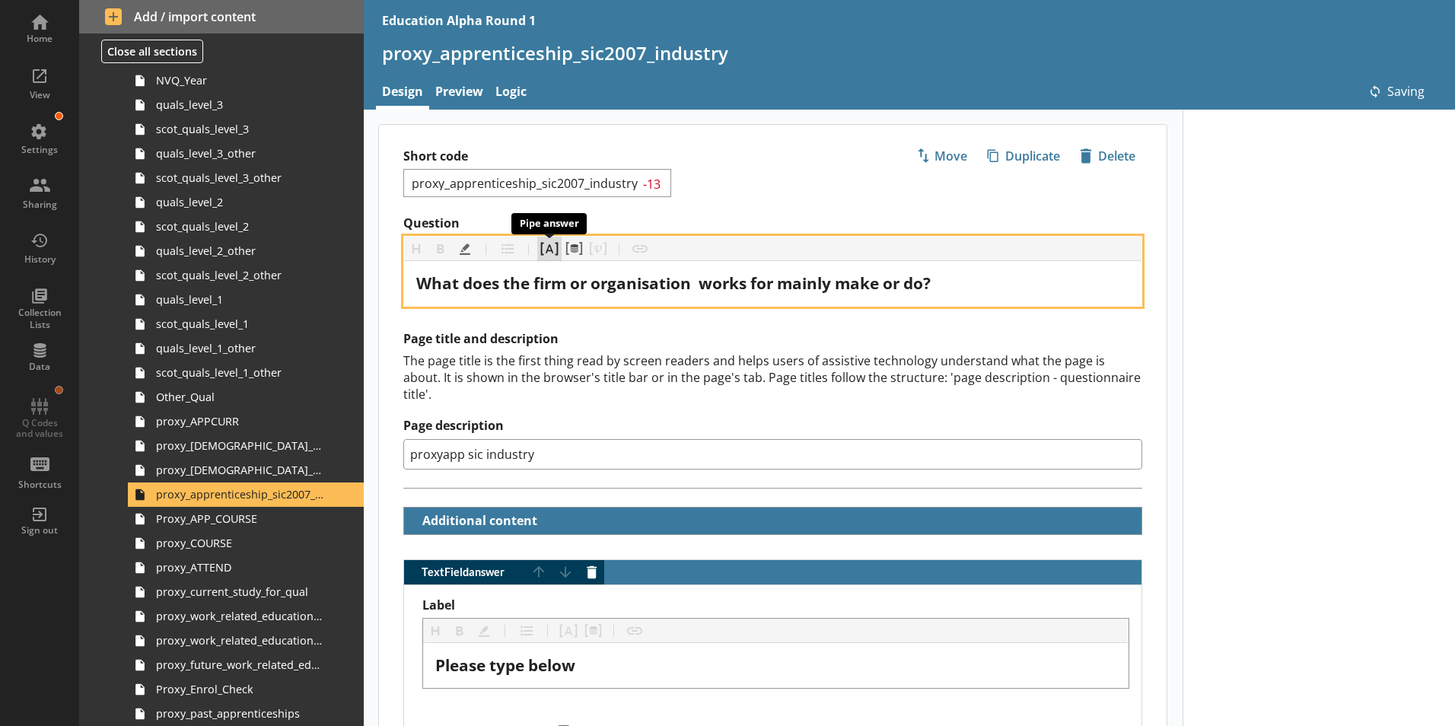
click at [550, 253] on button "Pipe answer" at bounding box center [549, 249] width 24 height 24
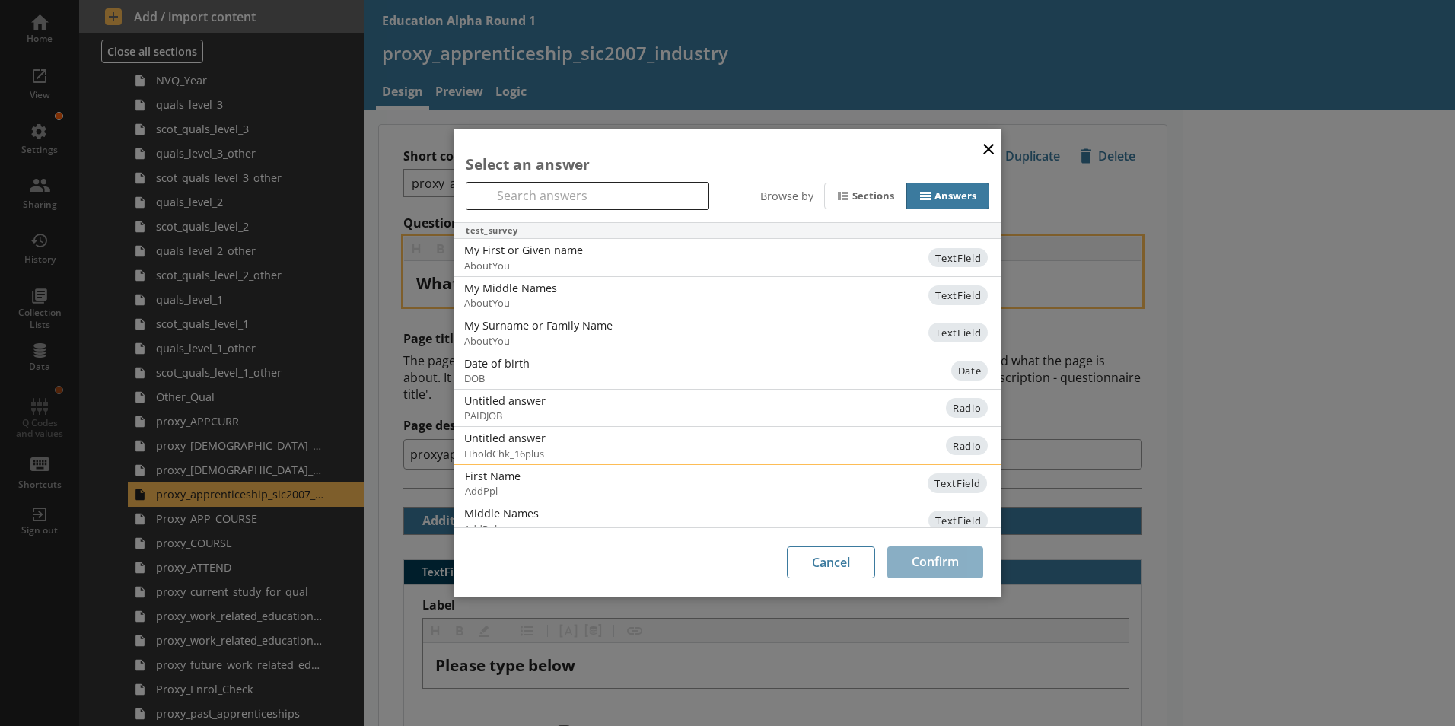
click at [605, 478] on div "First Name" at bounding box center [618, 476] width 307 height 14
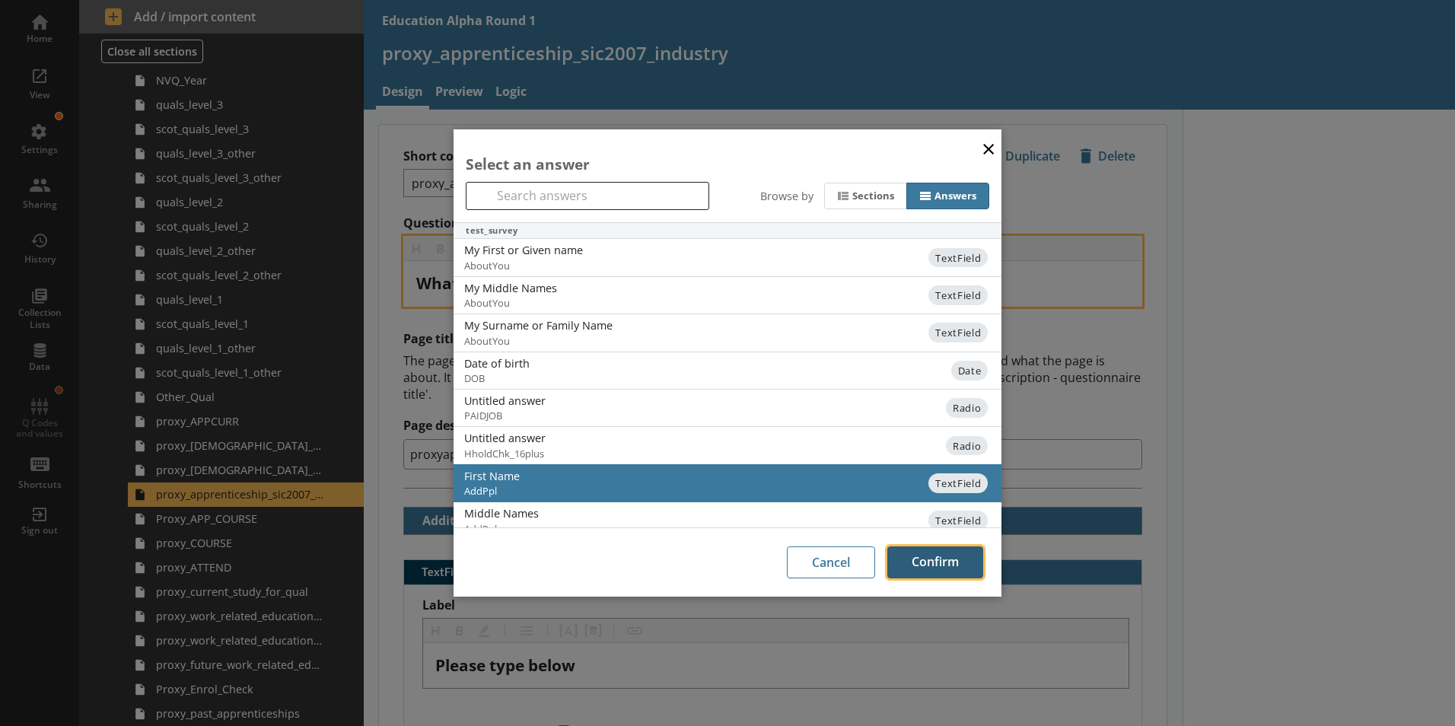
click at [911, 564] on button "Confirm" at bounding box center [935, 562] width 96 height 32
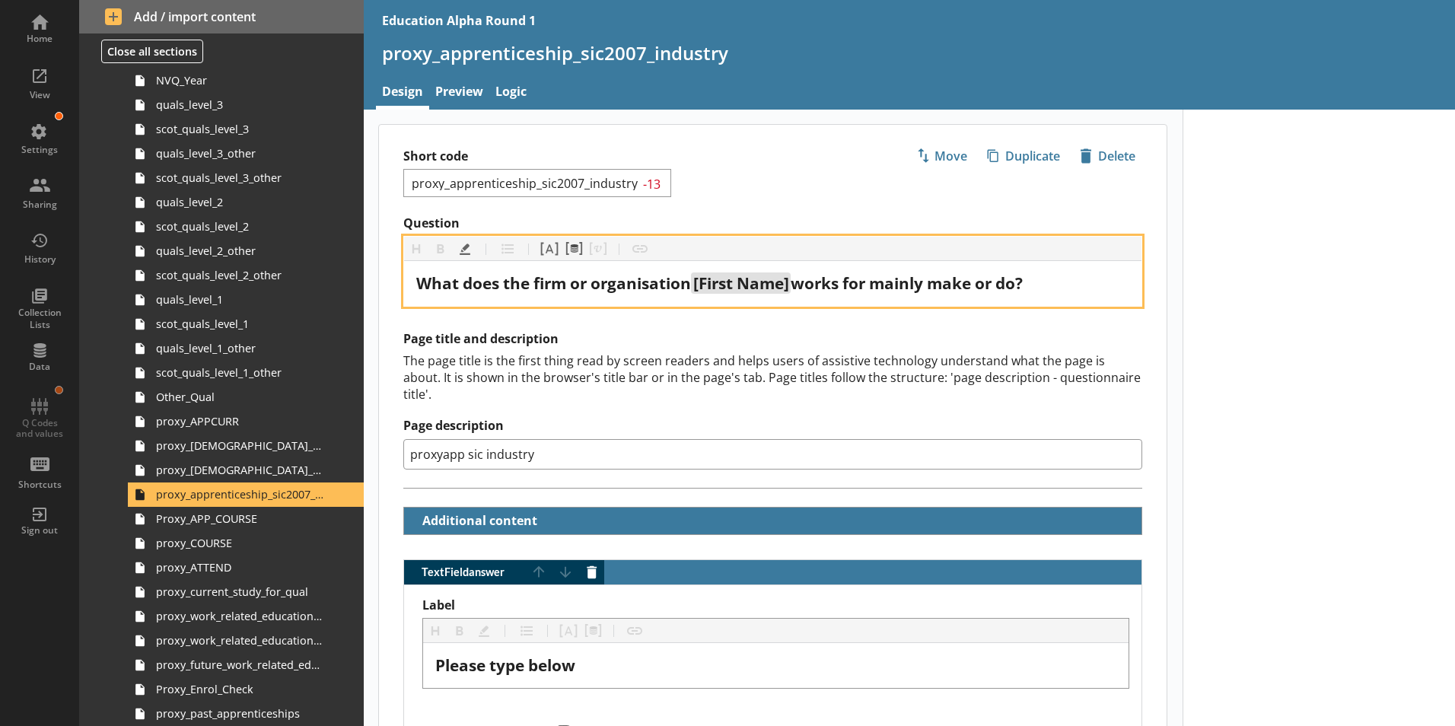
click at [624, 281] on span "What does the firm or organisation" at bounding box center [553, 282] width 275 height 21
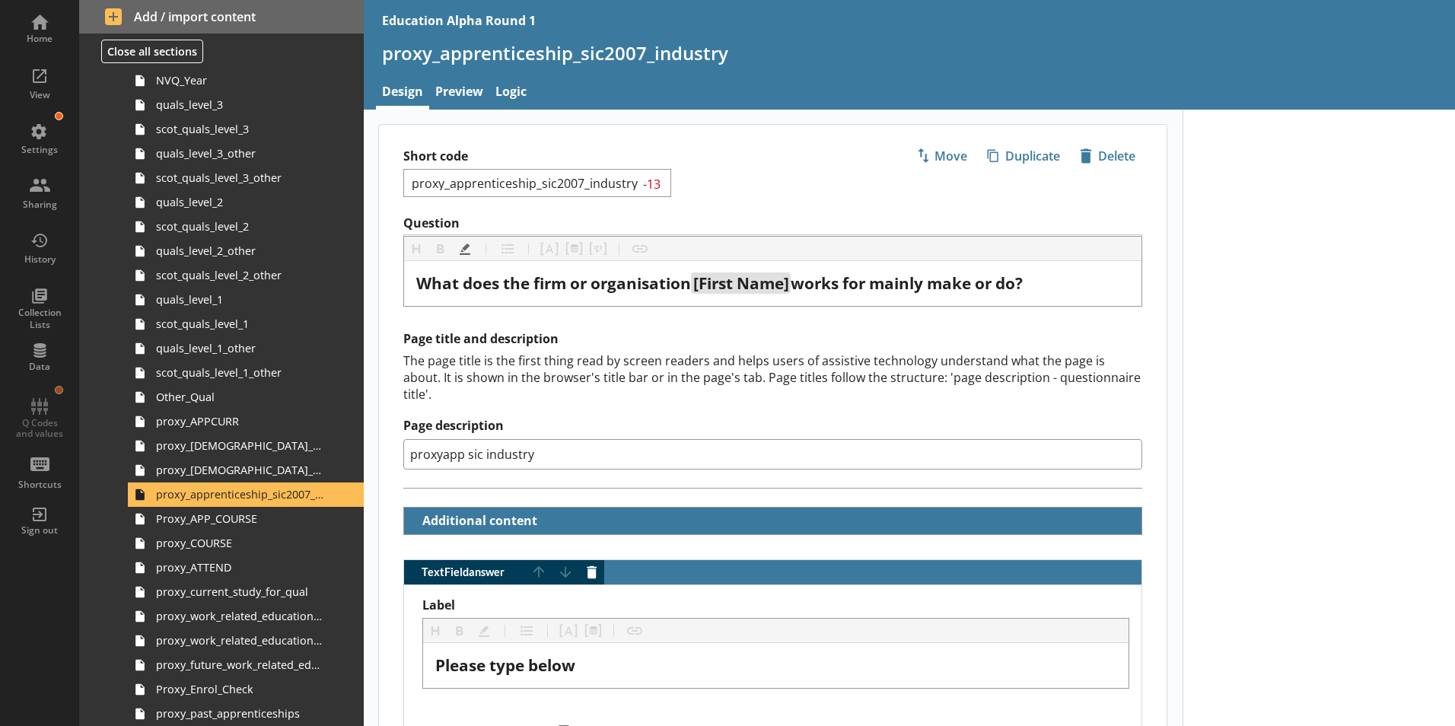
drag, startPoint x: 624, startPoint y: 281, endPoint x: 588, endPoint y: 316, distance: 49.5
click at [588, 316] on div "Question Heading Heading Bold Bold Highlight Highlight List List Pipe answer Pi…" at bounding box center [772, 546] width 787 height 663
click at [229, 529] on link "Proxy_APP_COURSE" at bounding box center [246, 519] width 236 height 24
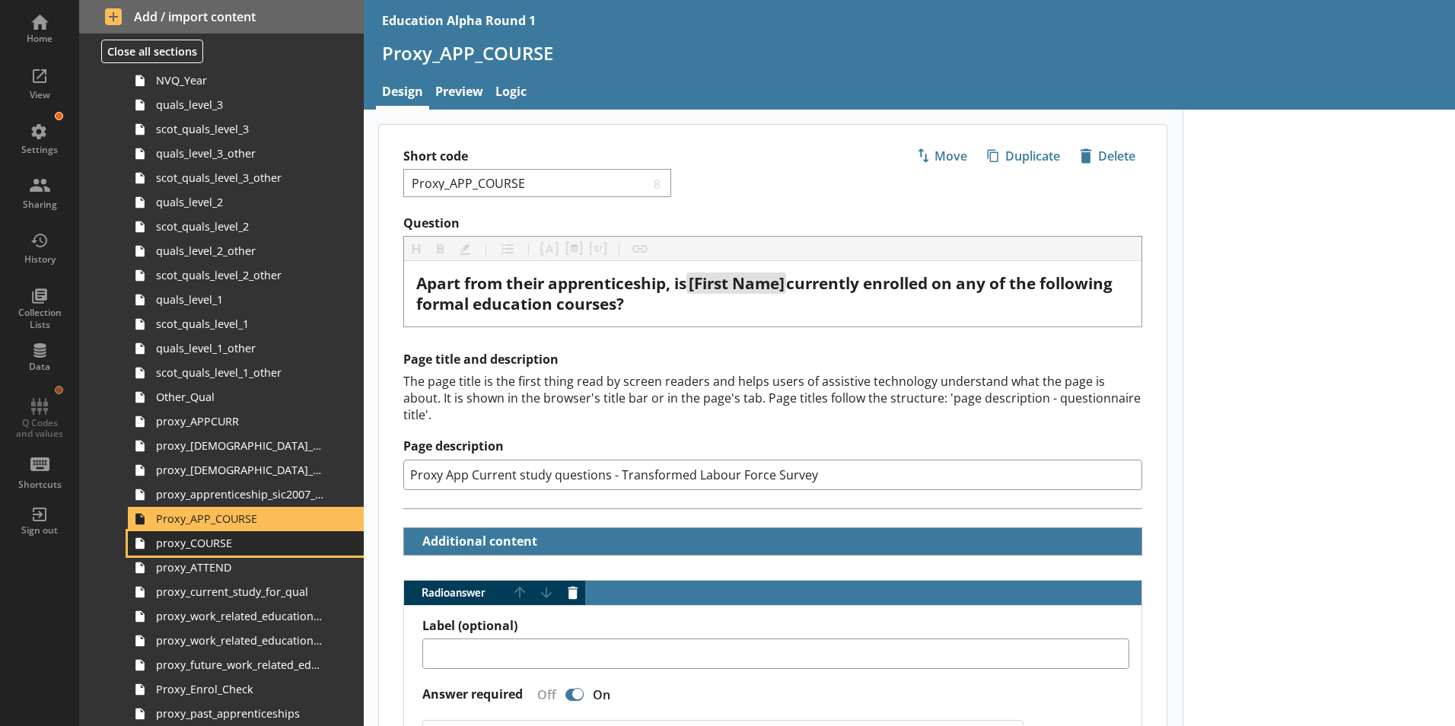
click at [245, 539] on span "proxy_COURSE" at bounding box center [240, 543] width 169 height 14
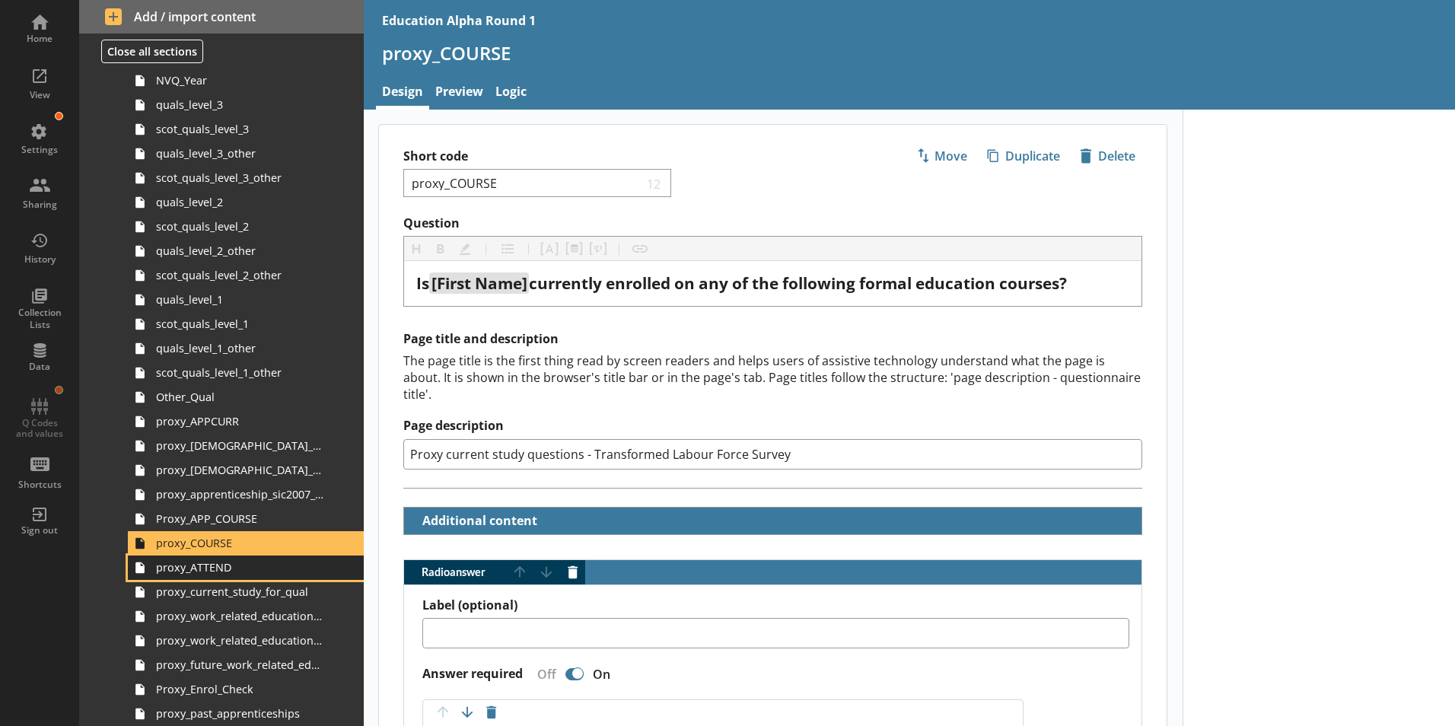
click at [225, 574] on span "proxy_ATTEND" at bounding box center [240, 567] width 169 height 14
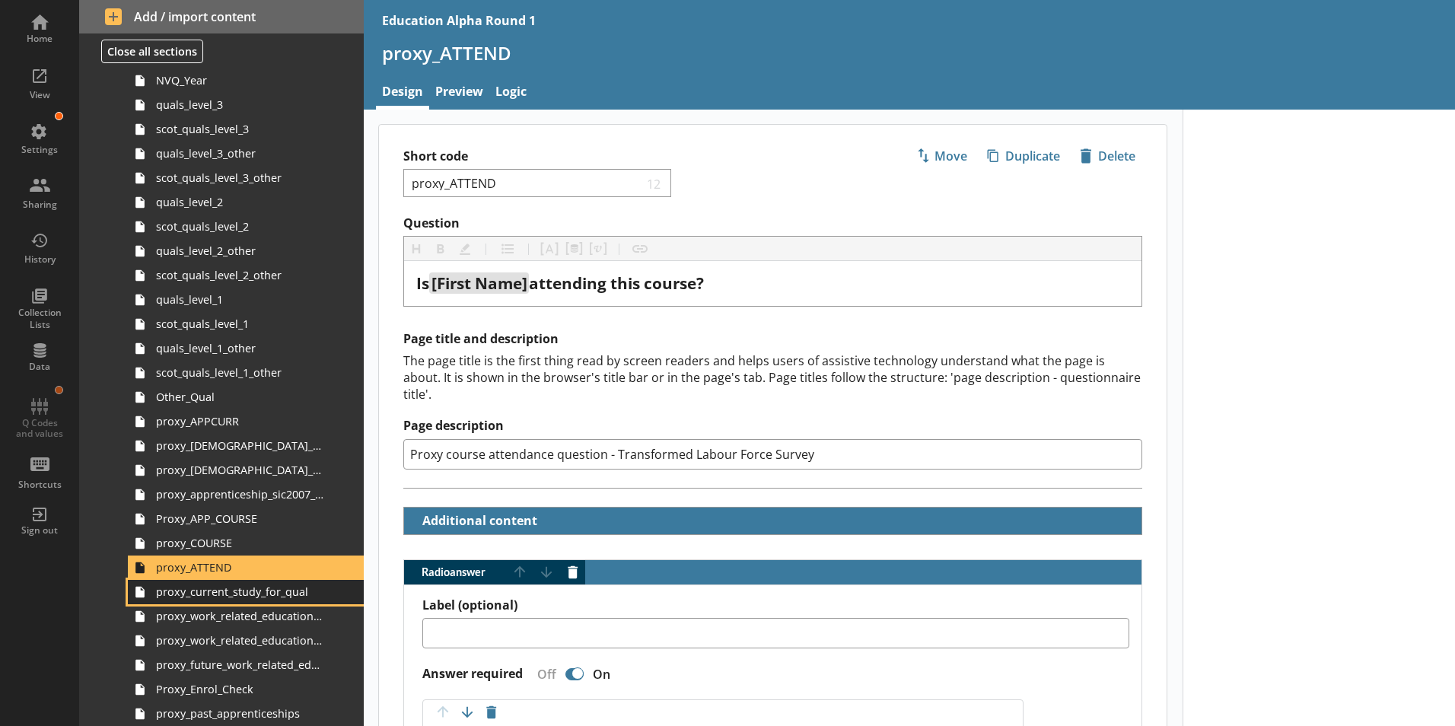
click at [231, 592] on span "proxy_current_study_for_qual" at bounding box center [240, 591] width 169 height 14
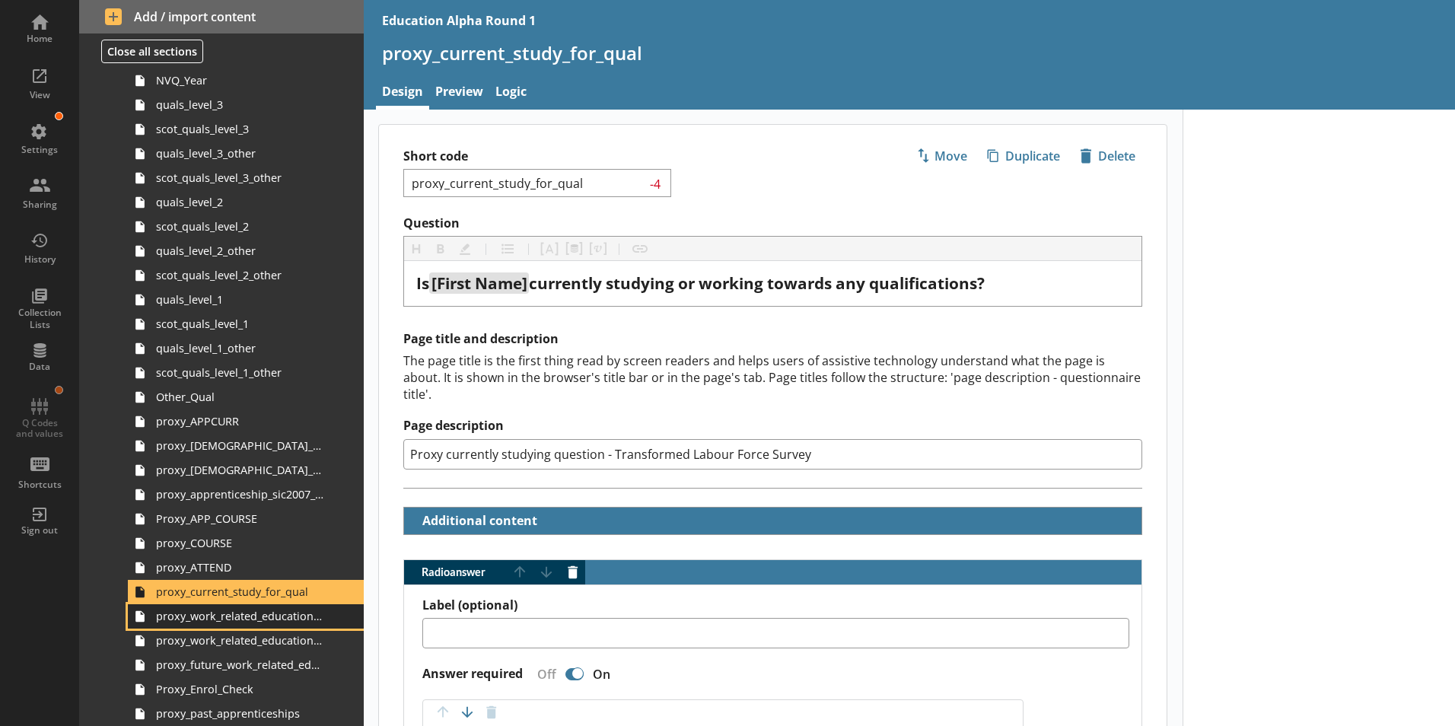
click at [234, 618] on span "proxy_work_related_education_4weeks" at bounding box center [240, 616] width 169 height 14
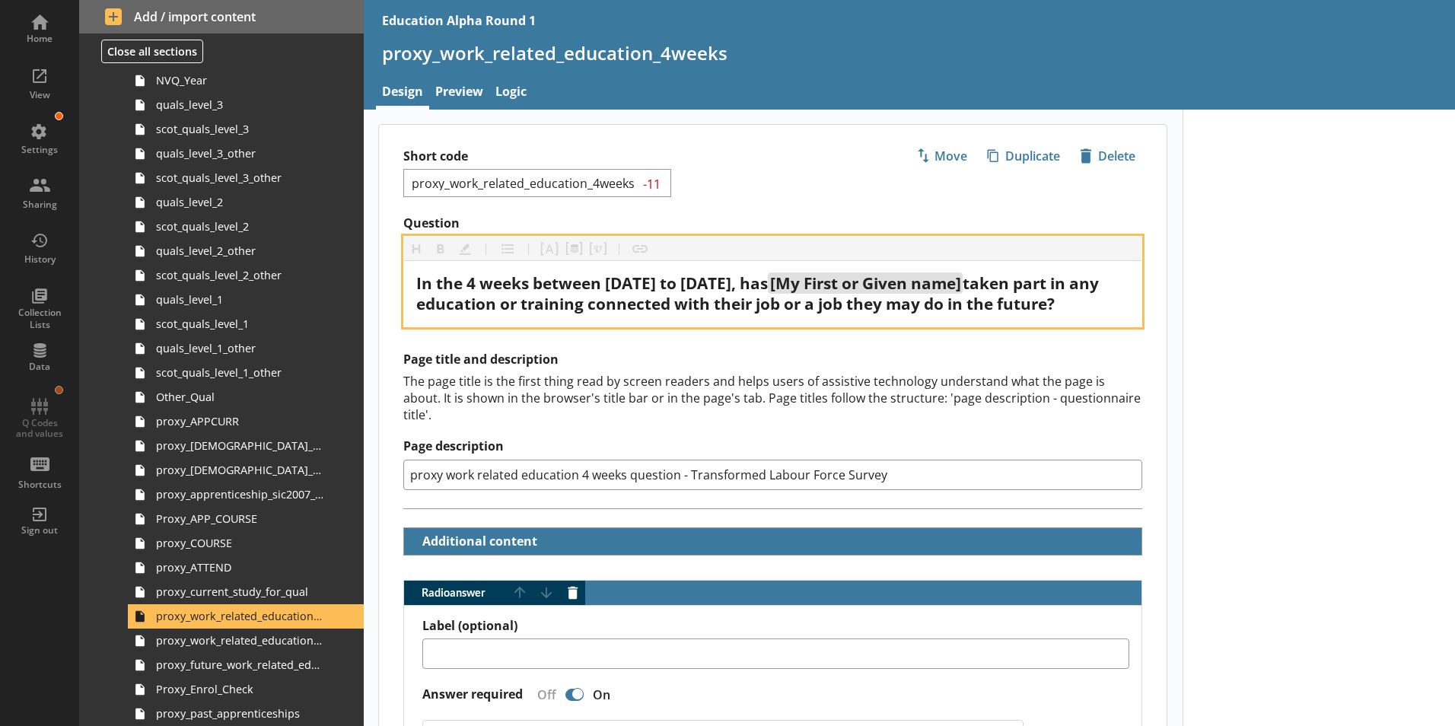
click at [770, 294] on span "[My First or Given name]" at bounding box center [865, 282] width 191 height 21
click at [640, 300] on span "taken part in any education or training connected with their job or a job they …" at bounding box center [759, 293] width 686 height 42
click at [961, 285] on span "[My First or Given name]" at bounding box center [865, 282] width 191 height 21
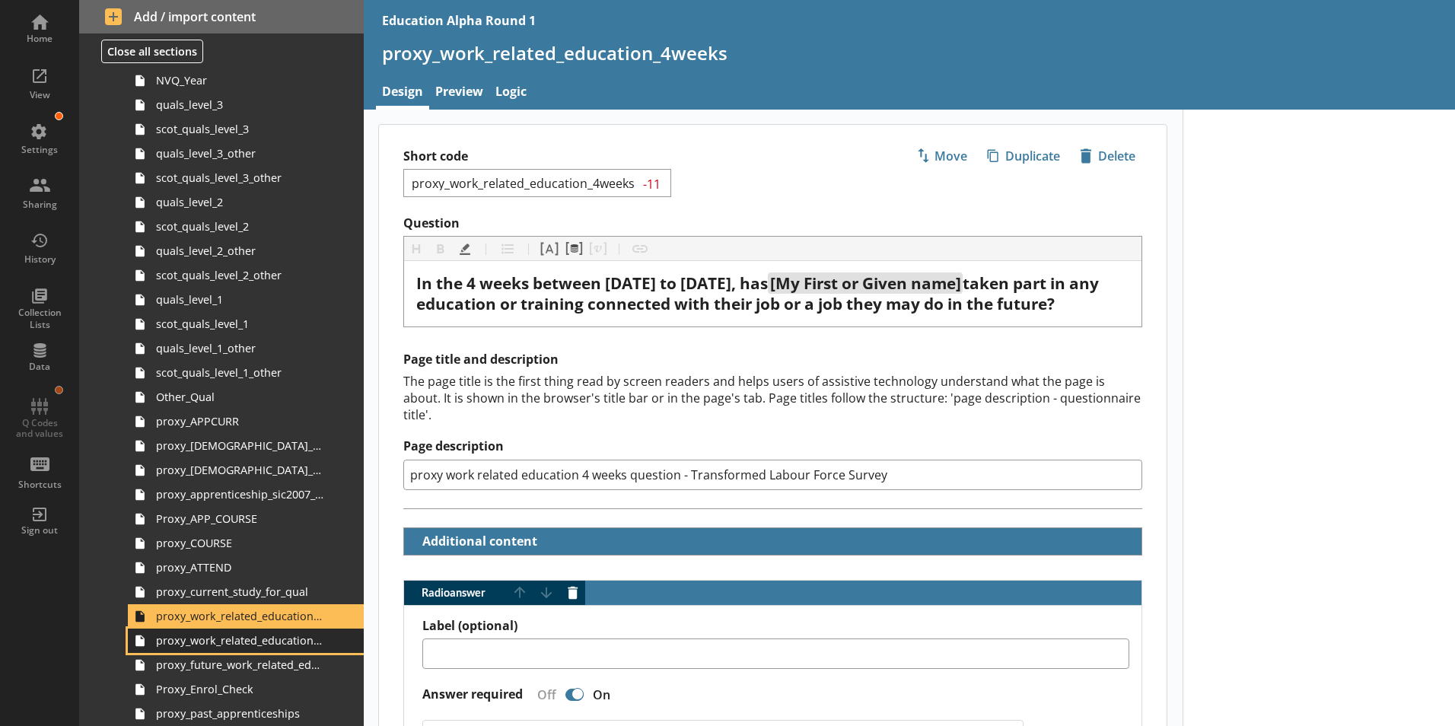
click at [249, 644] on span "proxy_work_related_education_3m" at bounding box center [240, 640] width 169 height 14
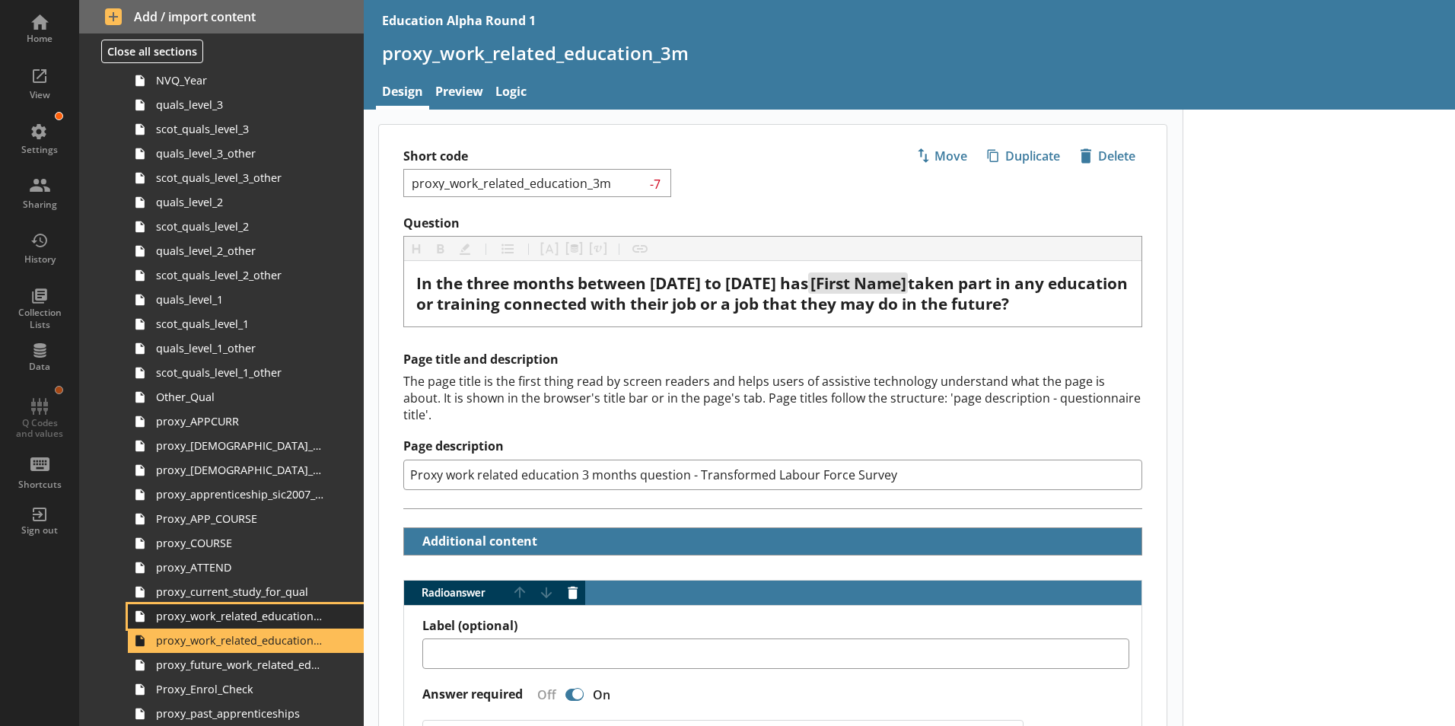
click at [251, 619] on span "proxy_work_related_education_4weeks" at bounding box center [240, 616] width 169 height 14
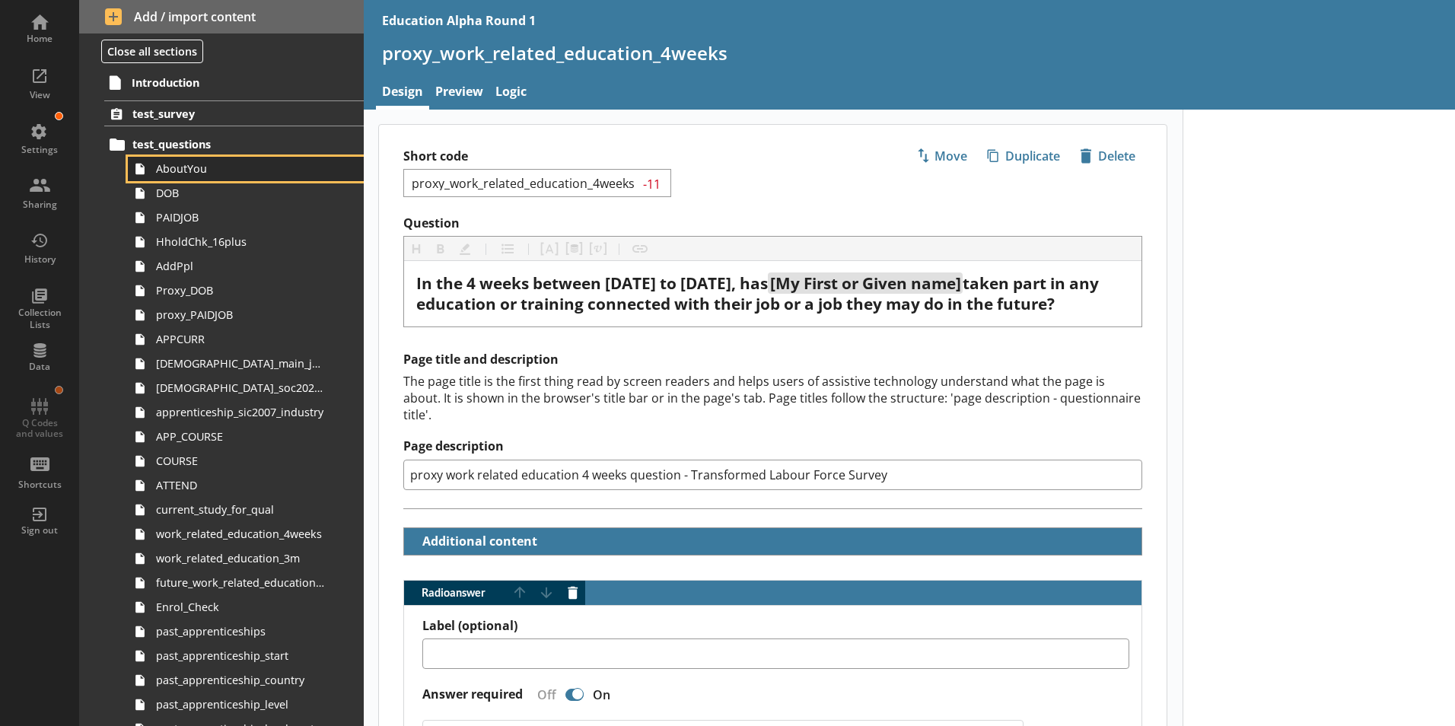
click at [208, 176] on span "AboutYou" at bounding box center [240, 168] width 169 height 14
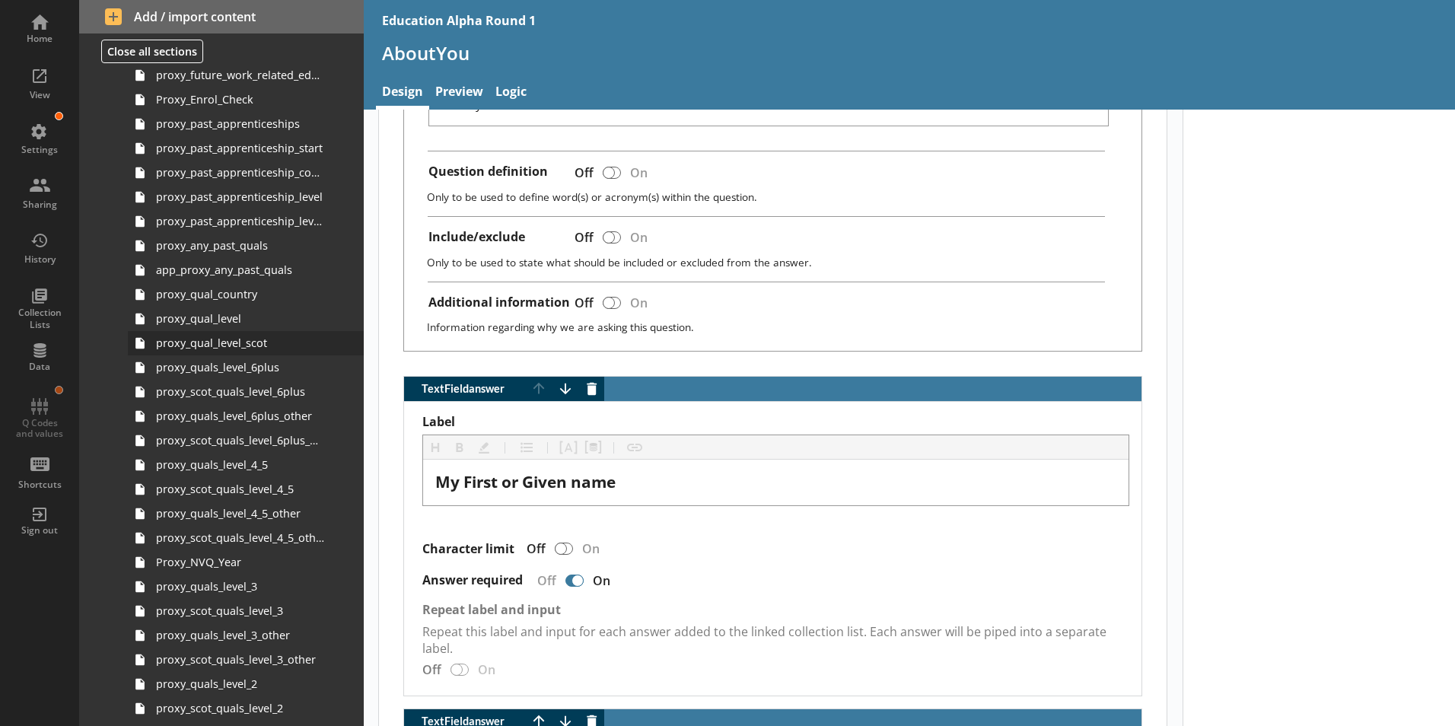
scroll to position [1401, 0]
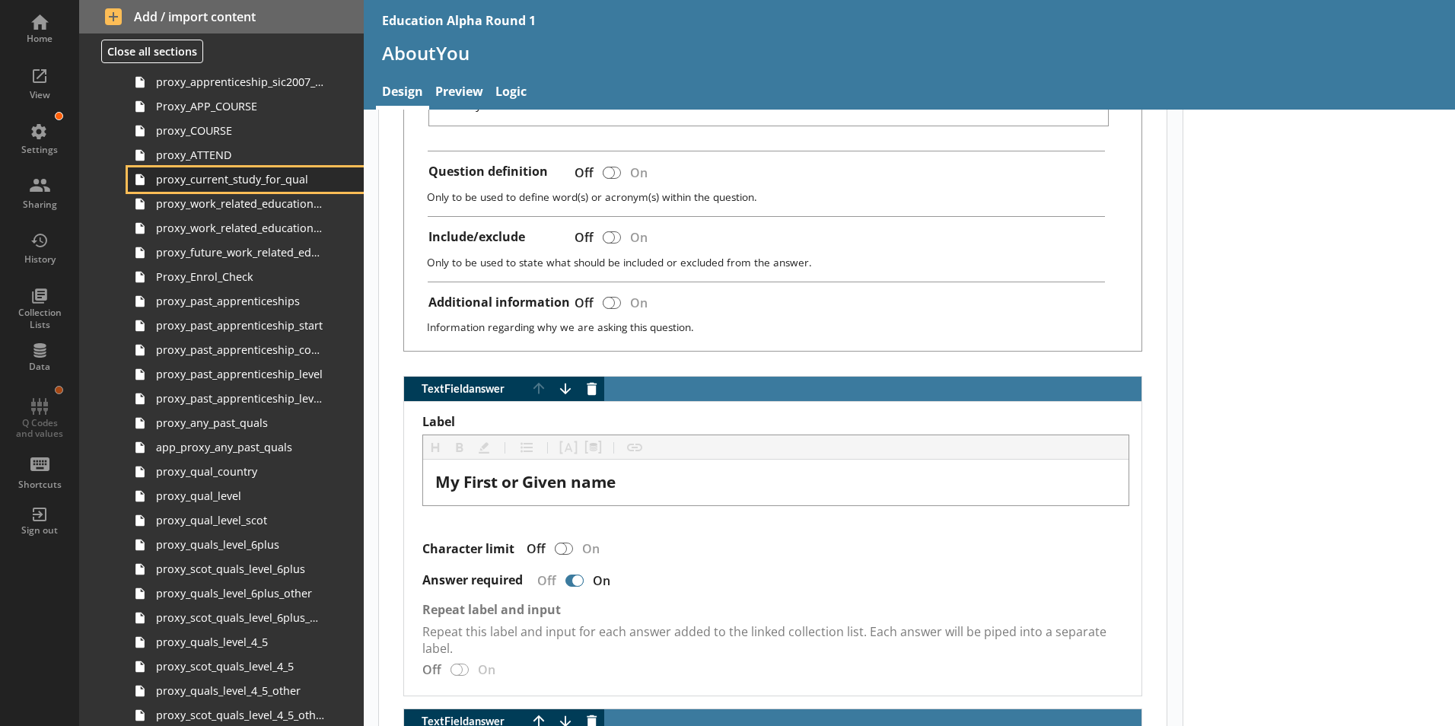
click at [229, 189] on link "proxy_current_study_for_qual" at bounding box center [246, 179] width 236 height 24
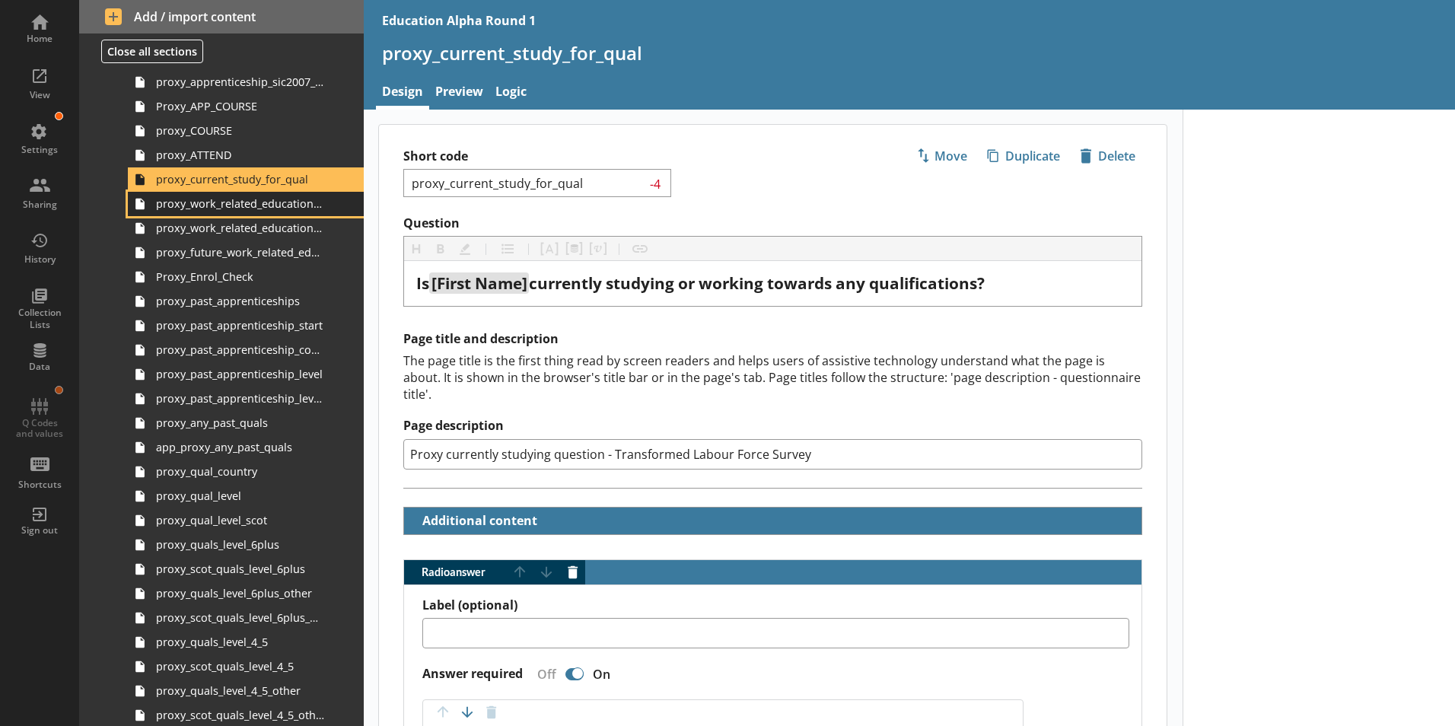
click at [240, 206] on span "proxy_work_related_education_4weeks" at bounding box center [240, 203] width 169 height 14
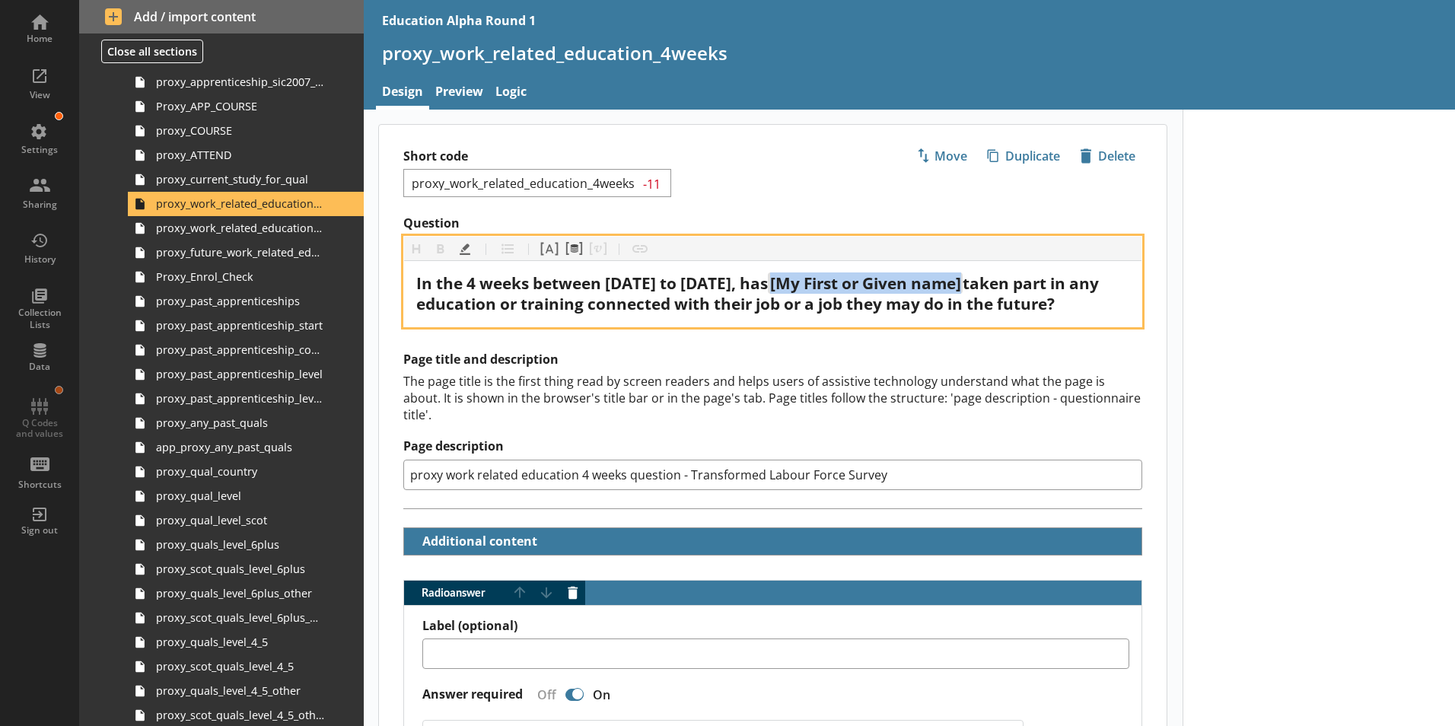
drag, startPoint x: 1051, startPoint y: 285, endPoint x: 576, endPoint y: 303, distance: 475.8
click at [768, 294] on span "[My First or Given name]" at bounding box center [865, 282] width 195 height 21
click at [1040, 278] on span "In the 4 weeks between [DATE] to [DATE], has taken part in any education or tra…" at bounding box center [749, 293] width 666 height 42
click at [1054, 282] on span "In the 4 weeks between [DATE] to [DATE], has taken part in any education or tra…" at bounding box center [749, 293] width 666 height 42
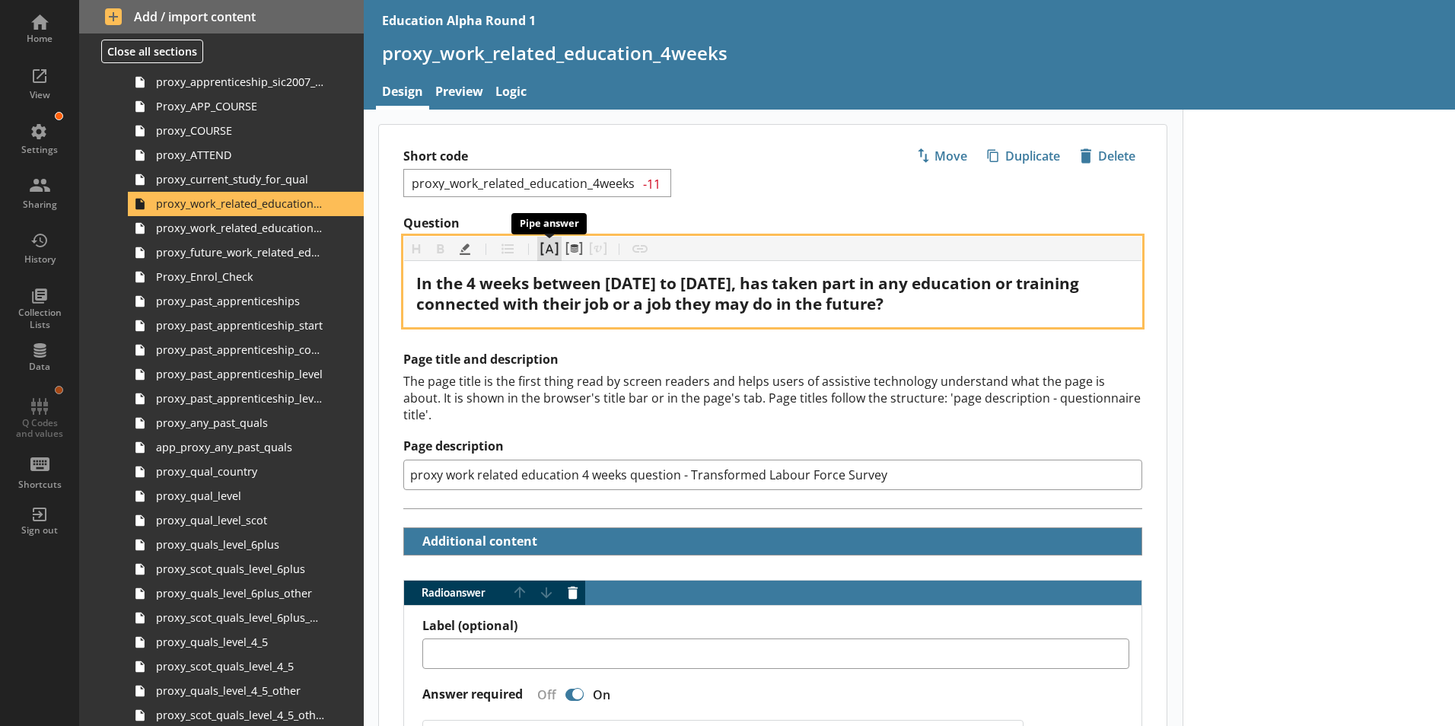
click at [551, 258] on button "Pipe answer" at bounding box center [549, 249] width 24 height 24
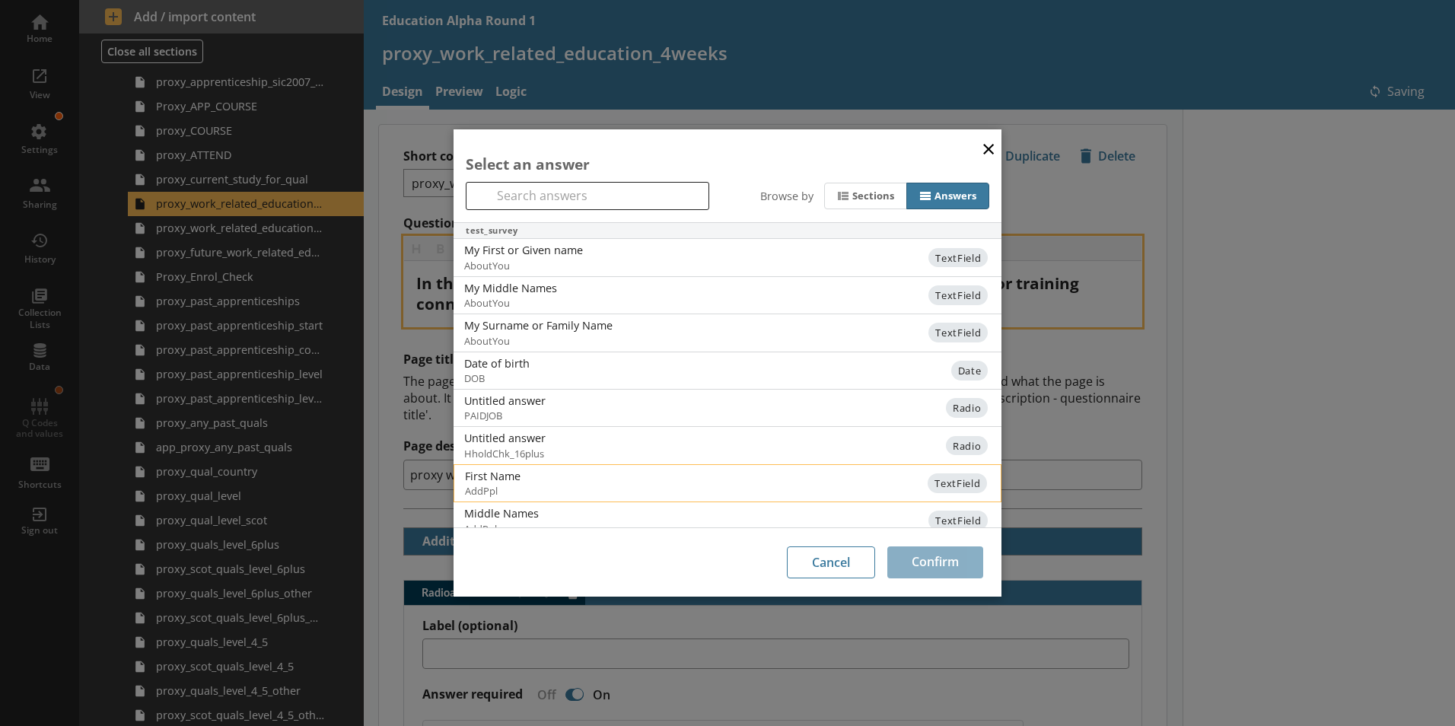
click at [599, 473] on div "First Name" at bounding box center [618, 476] width 307 height 14
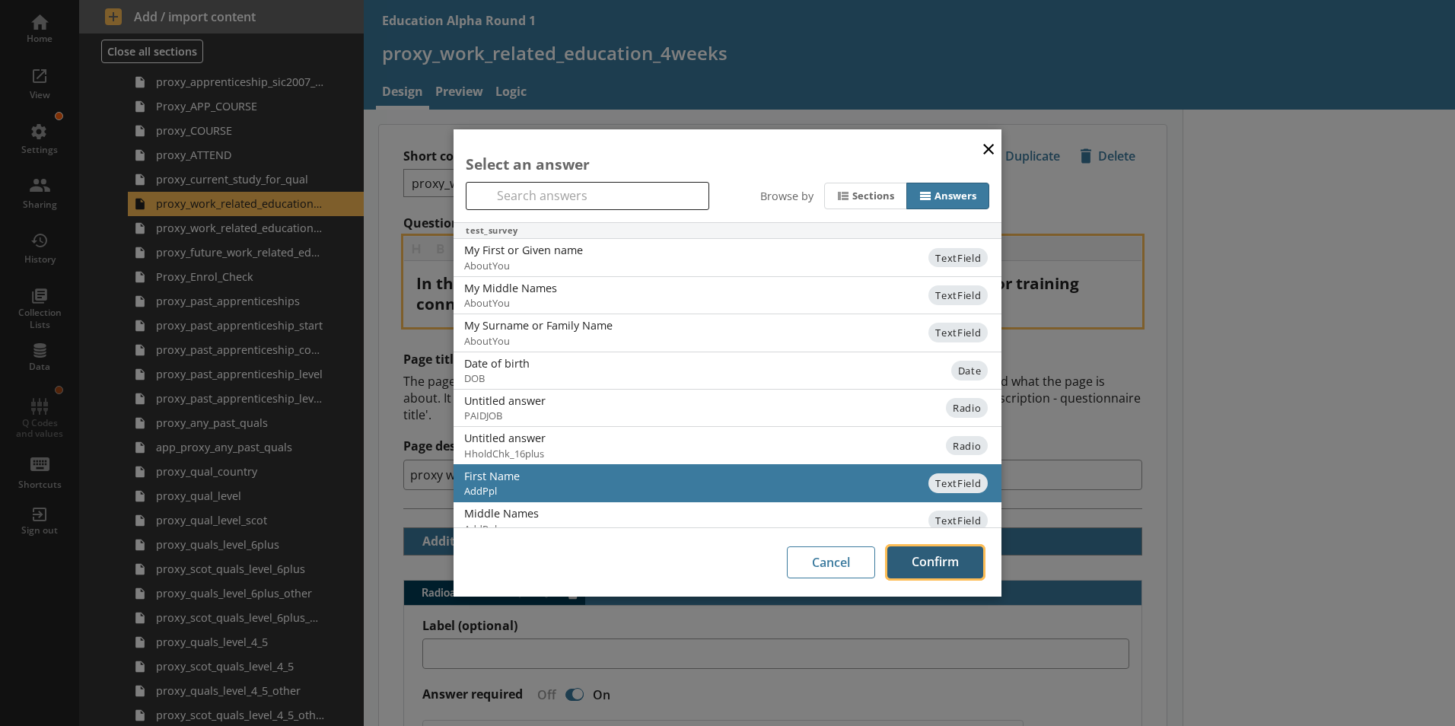
click at [917, 559] on button "Confirm" at bounding box center [935, 562] width 96 height 32
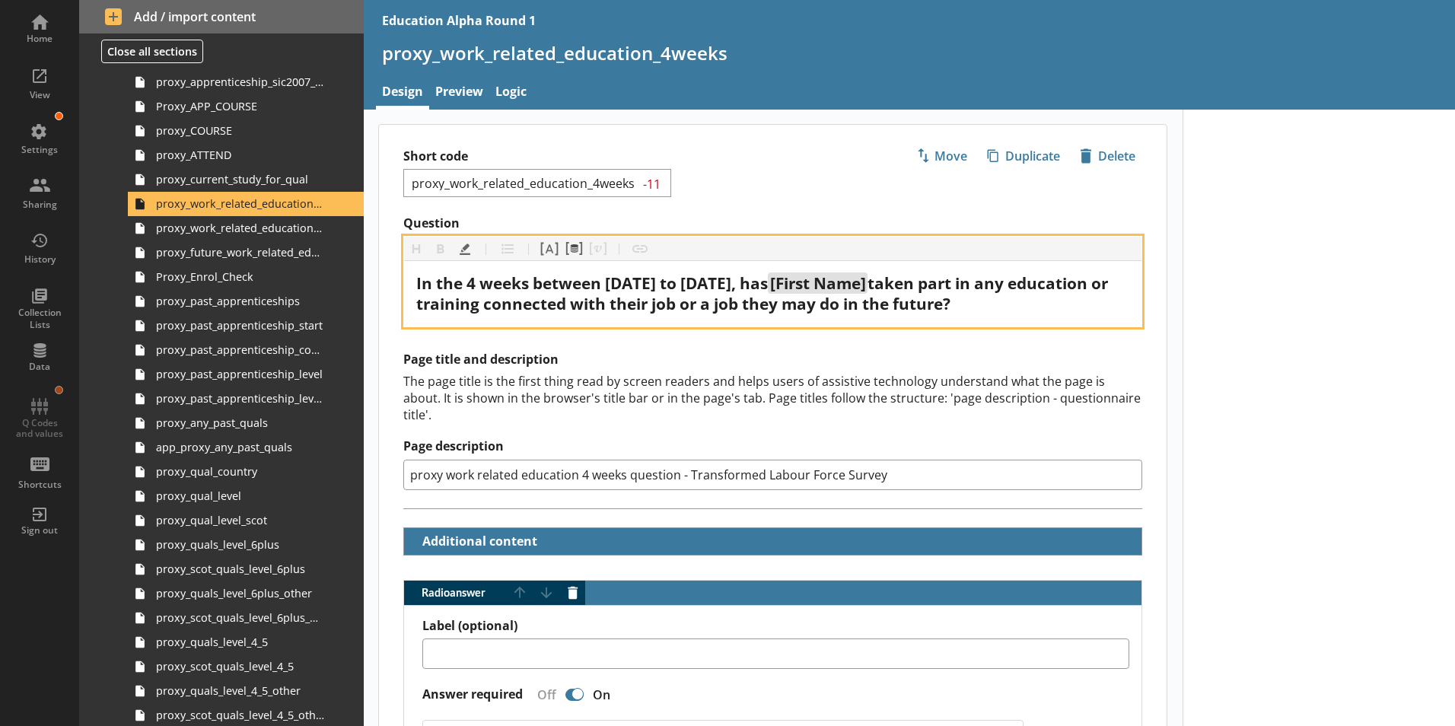
click at [695, 314] on div "In the 4 weeks between [DATE] to [DATE], has [First Name] taken part in any edu…" at bounding box center [772, 293] width 713 height 41
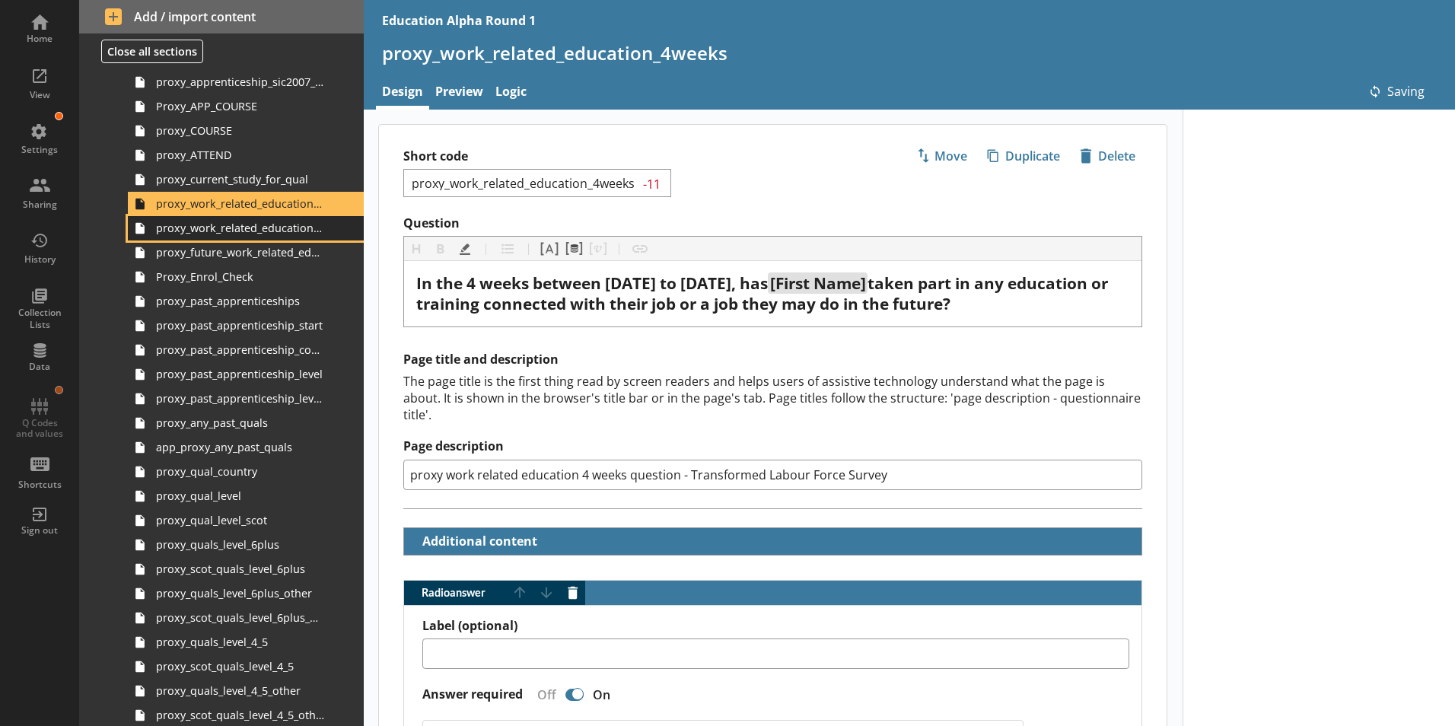
click at [275, 226] on span "proxy_work_related_education_3m" at bounding box center [240, 228] width 169 height 14
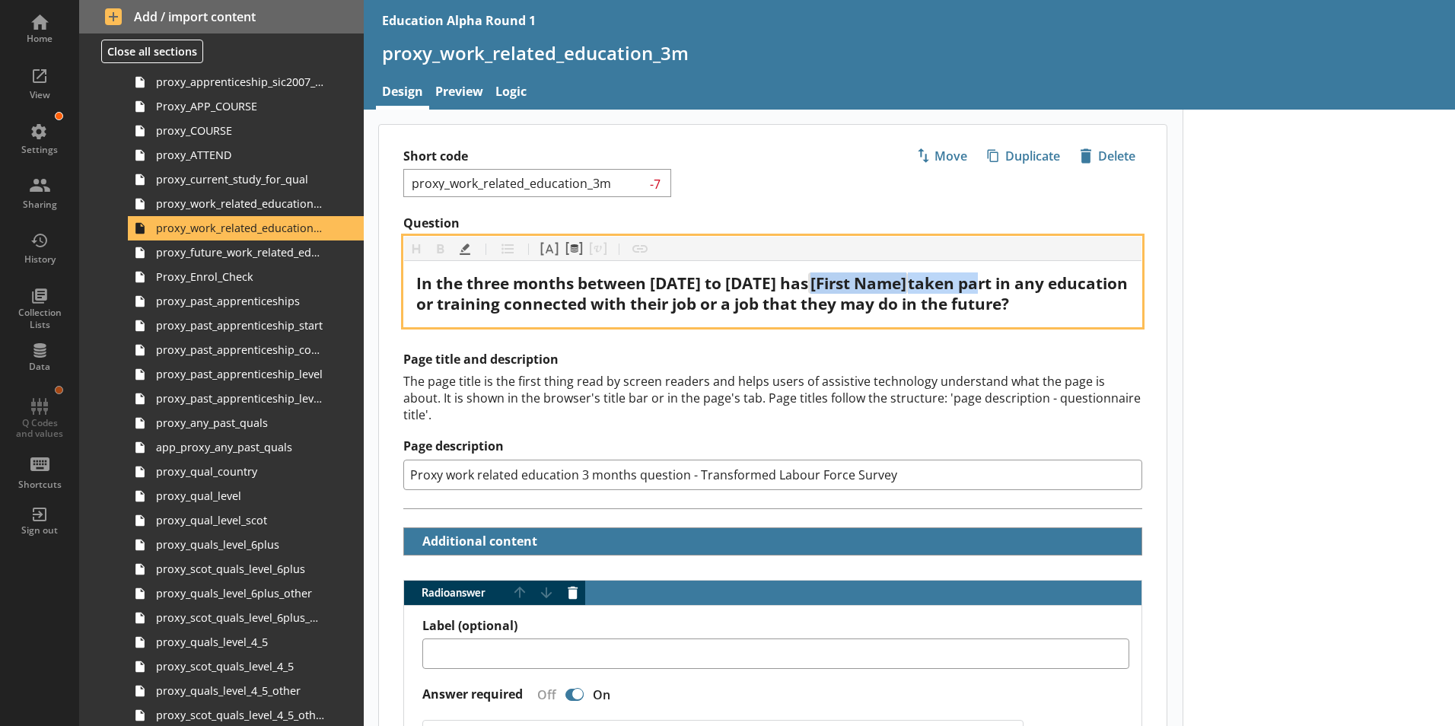
drag, startPoint x: 1048, startPoint y: 284, endPoint x: 538, endPoint y: 294, distance: 510.6
click at [538, 294] on div "In the three months between [DATE] to [DATE] has [First Name] taken part in any…" at bounding box center [772, 293] width 713 height 41
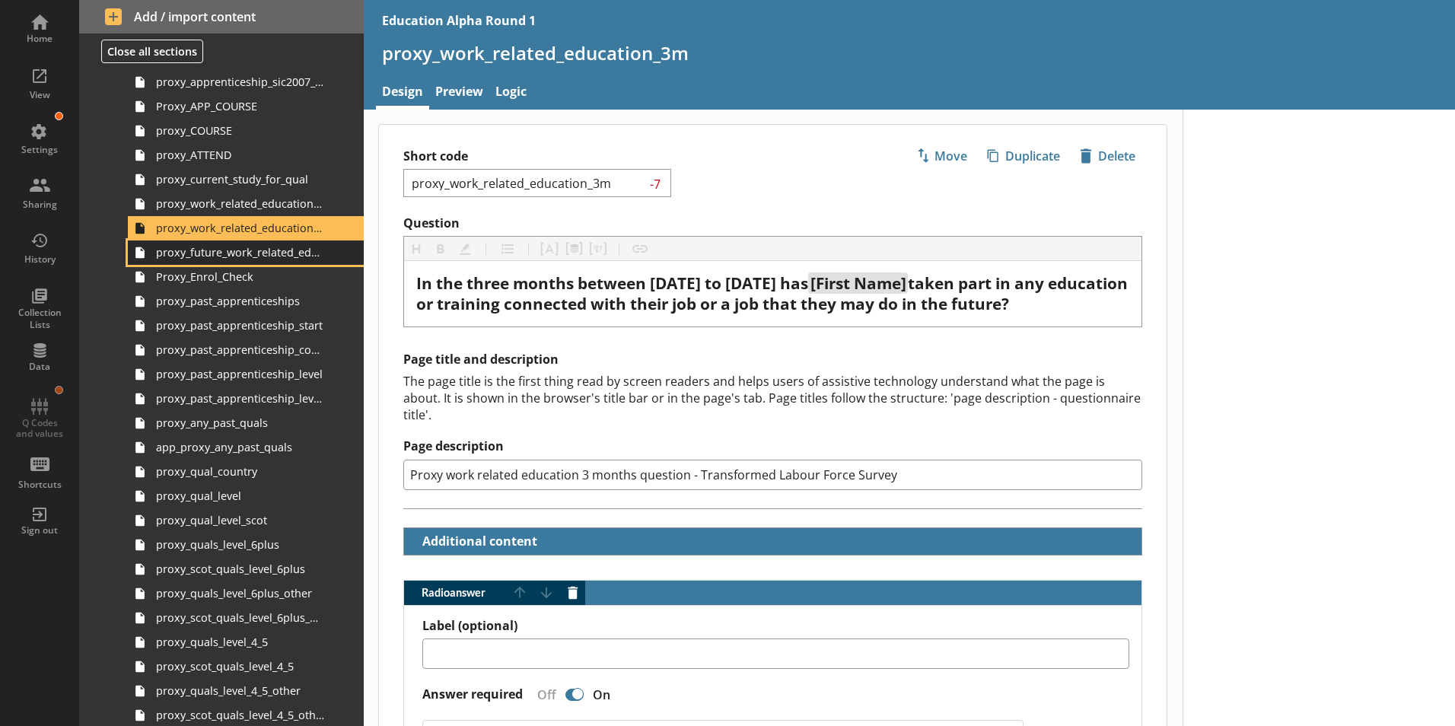
click at [253, 253] on span "proxy_future_work_related_education_3months" at bounding box center [240, 252] width 169 height 14
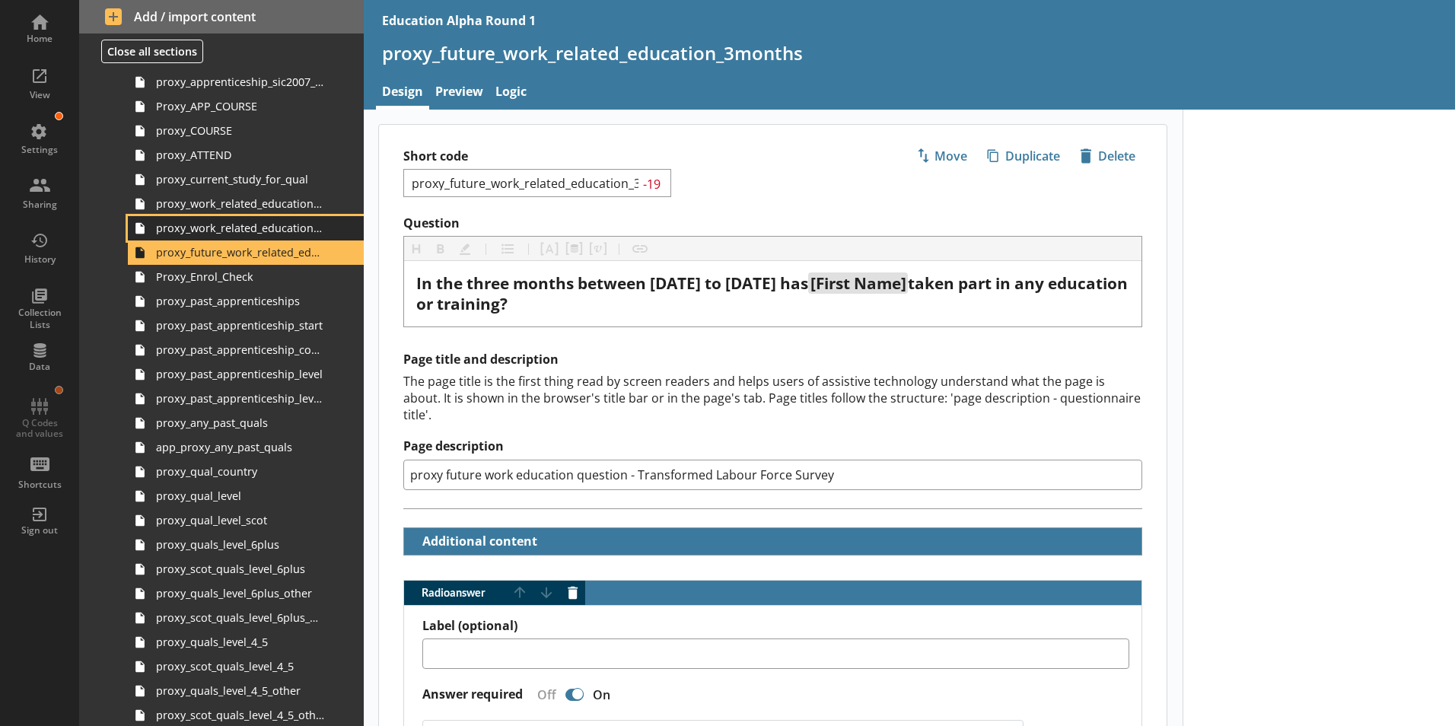
click at [239, 225] on span "proxy_work_related_education_3m" at bounding box center [240, 228] width 169 height 14
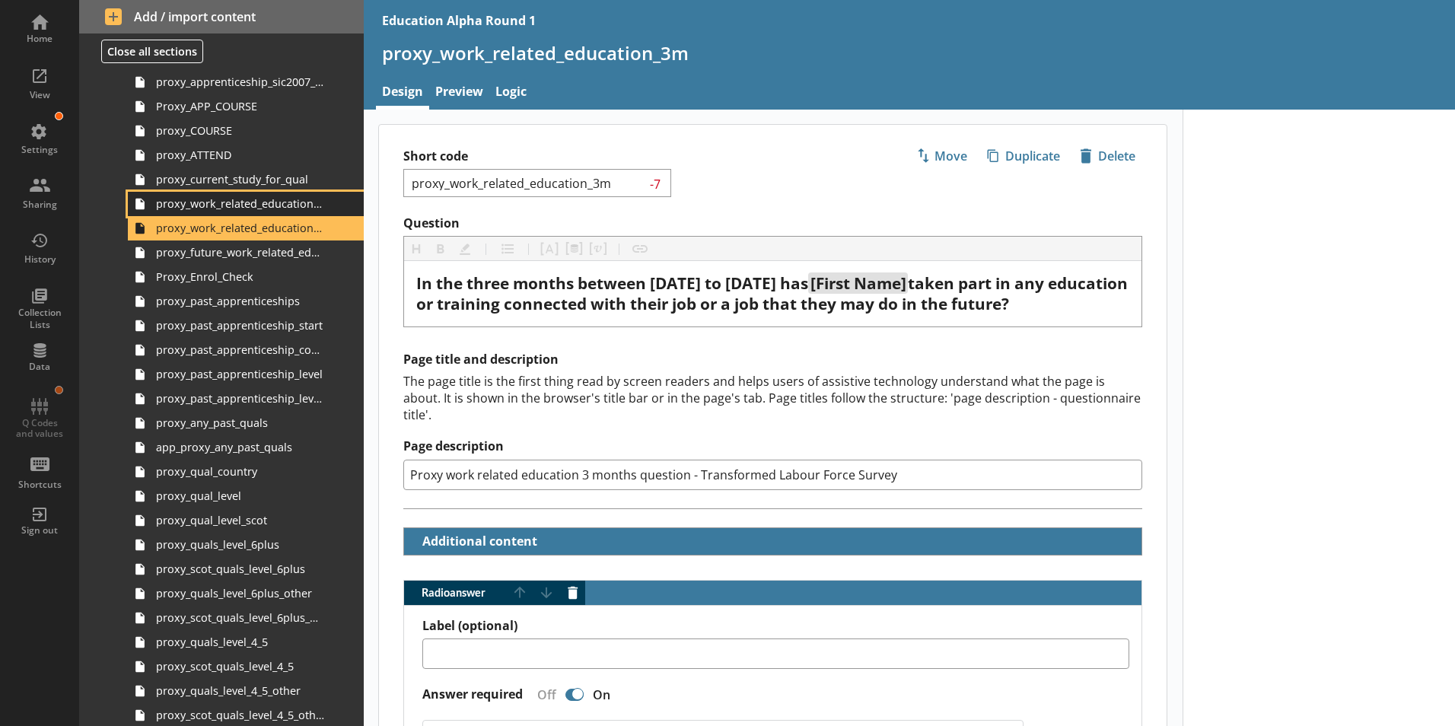
click at [257, 205] on span "proxy_work_related_education_4weeks" at bounding box center [240, 203] width 169 height 14
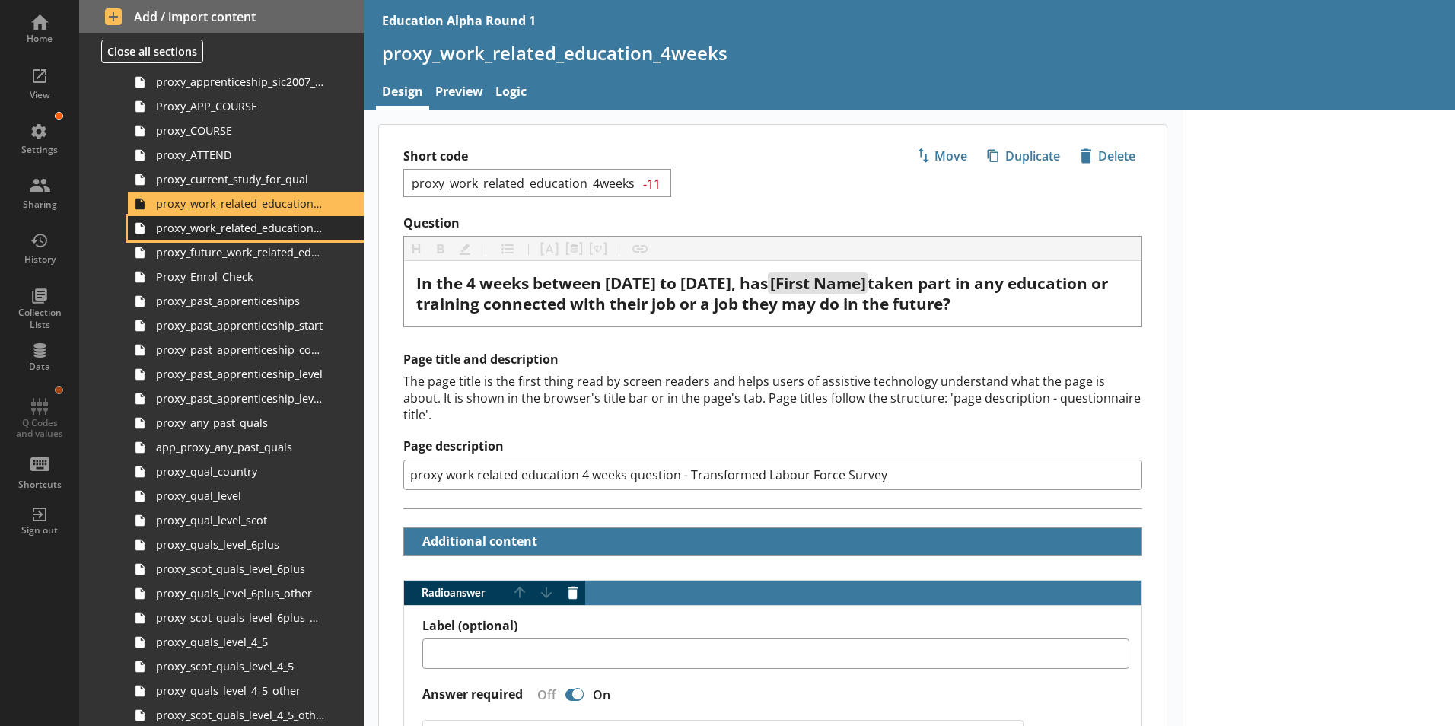
click at [257, 228] on span "proxy_work_related_education_3m" at bounding box center [240, 228] width 169 height 14
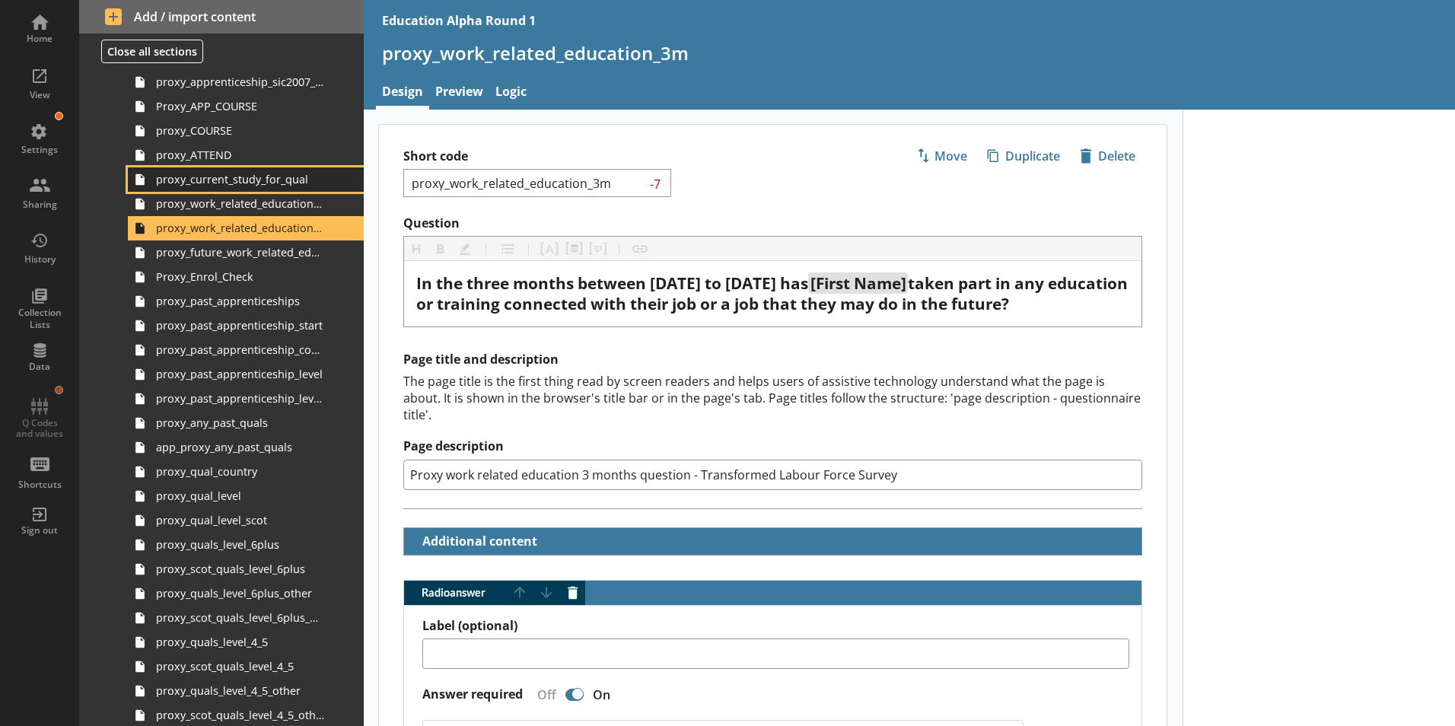
click at [256, 190] on link "proxy_current_study_for_qual" at bounding box center [246, 179] width 236 height 24
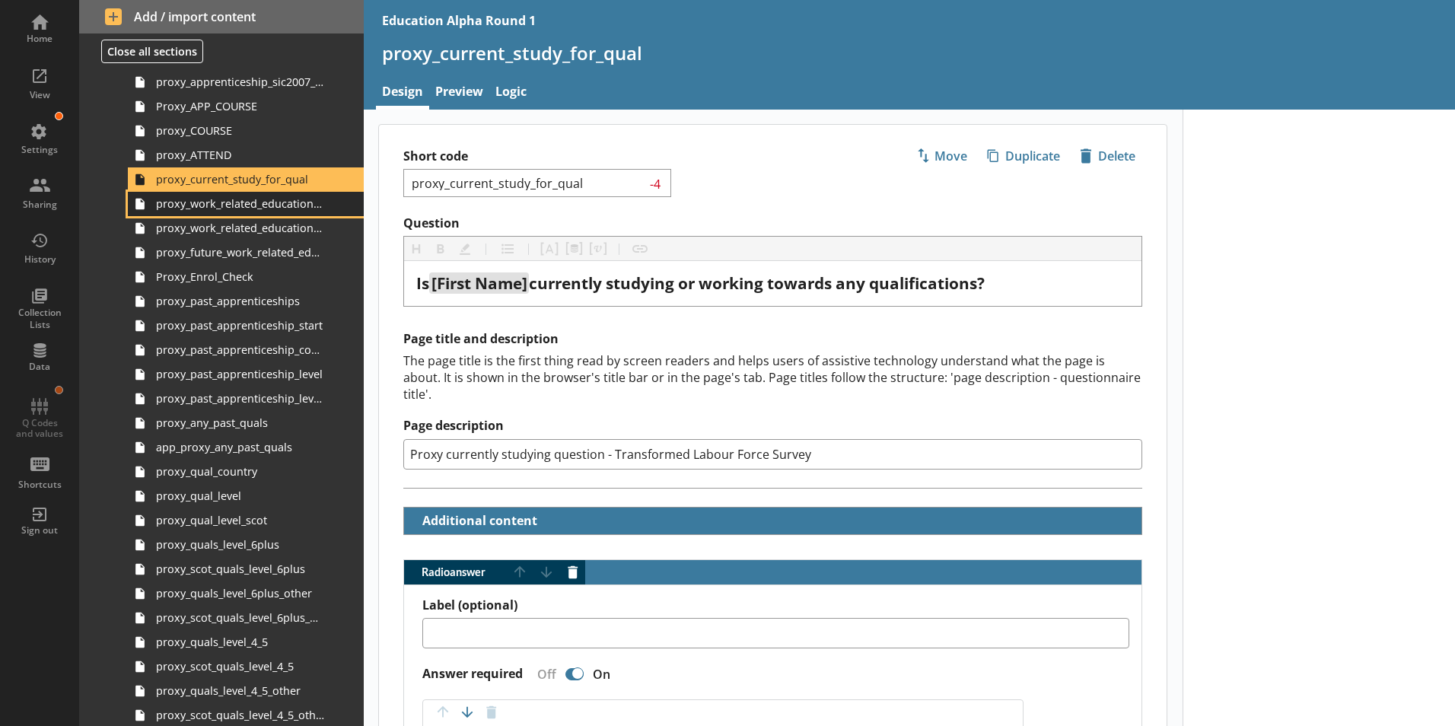
click at [259, 205] on span "proxy_work_related_education_4weeks" at bounding box center [240, 203] width 169 height 14
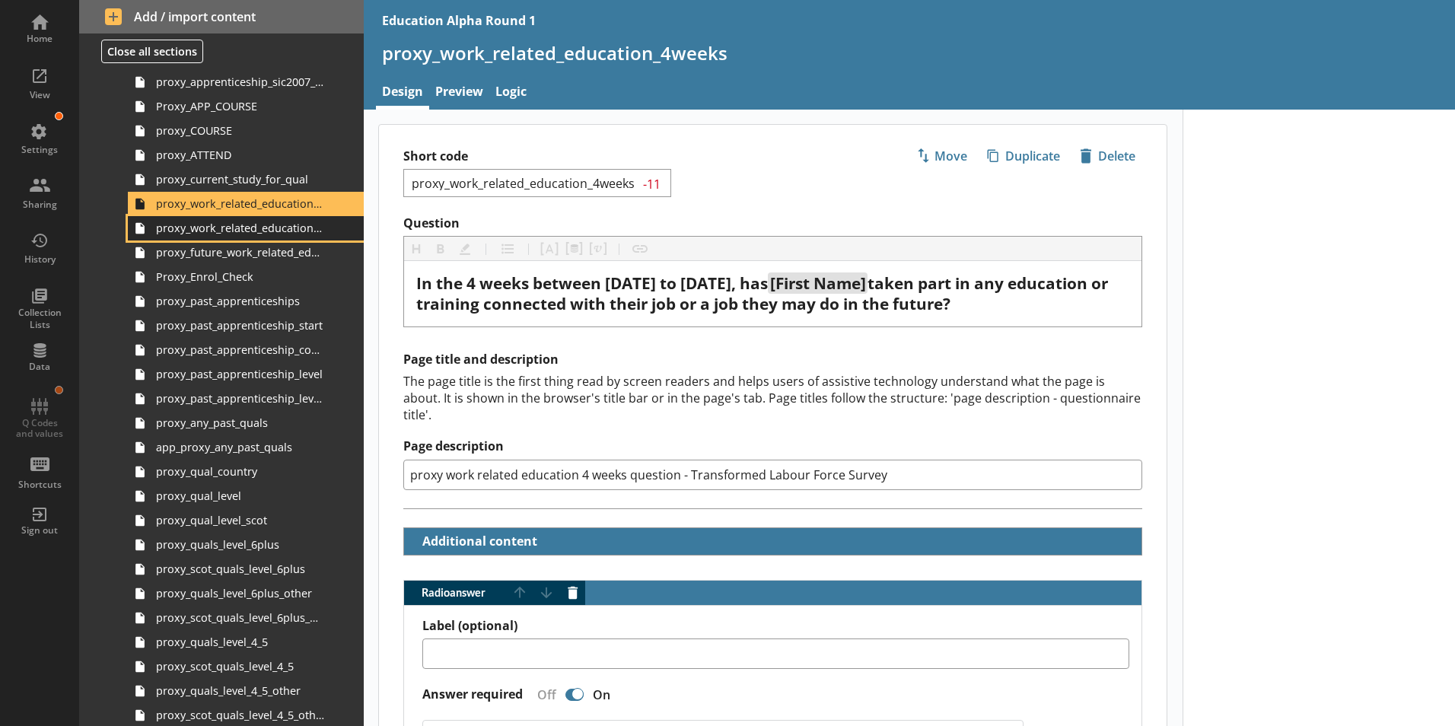
click at [261, 230] on span "proxy_work_related_education_3m" at bounding box center [240, 228] width 169 height 14
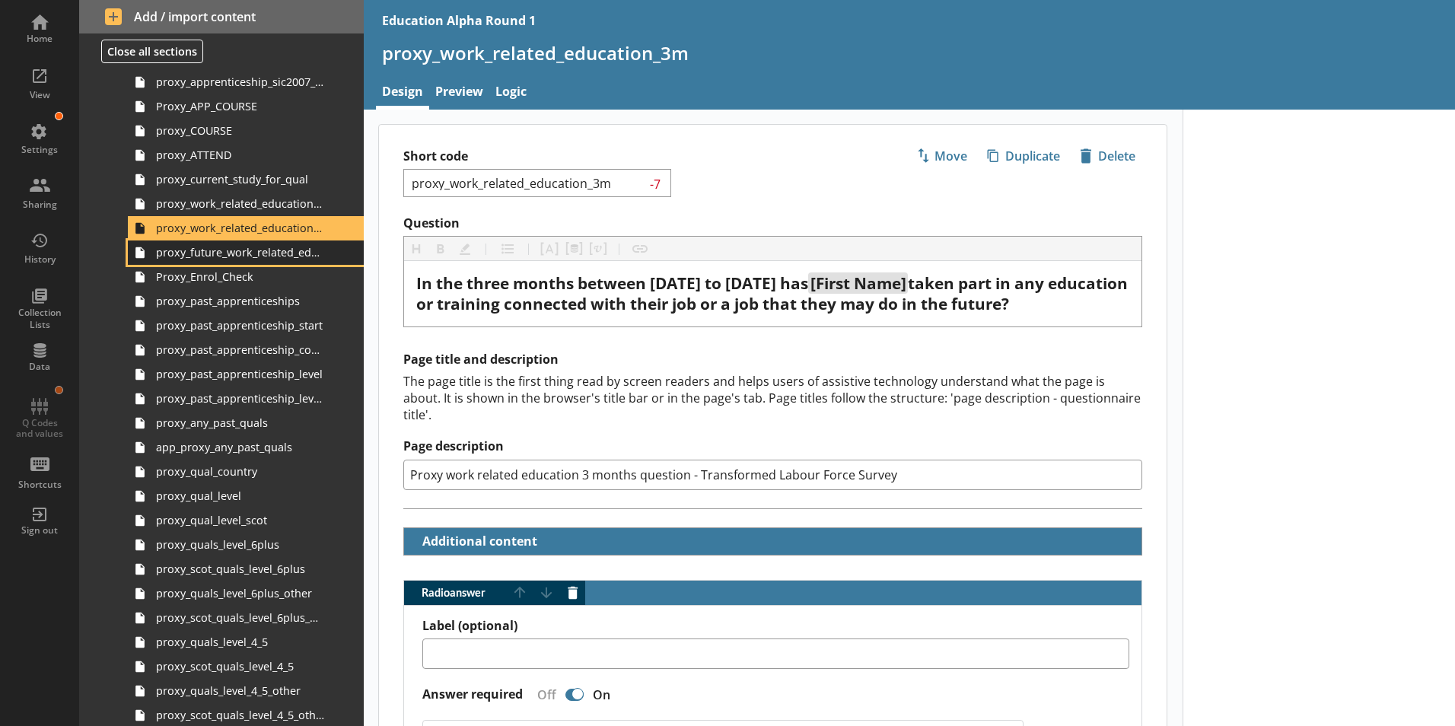
click at [263, 256] on span "proxy_future_work_related_education_3months" at bounding box center [240, 252] width 169 height 14
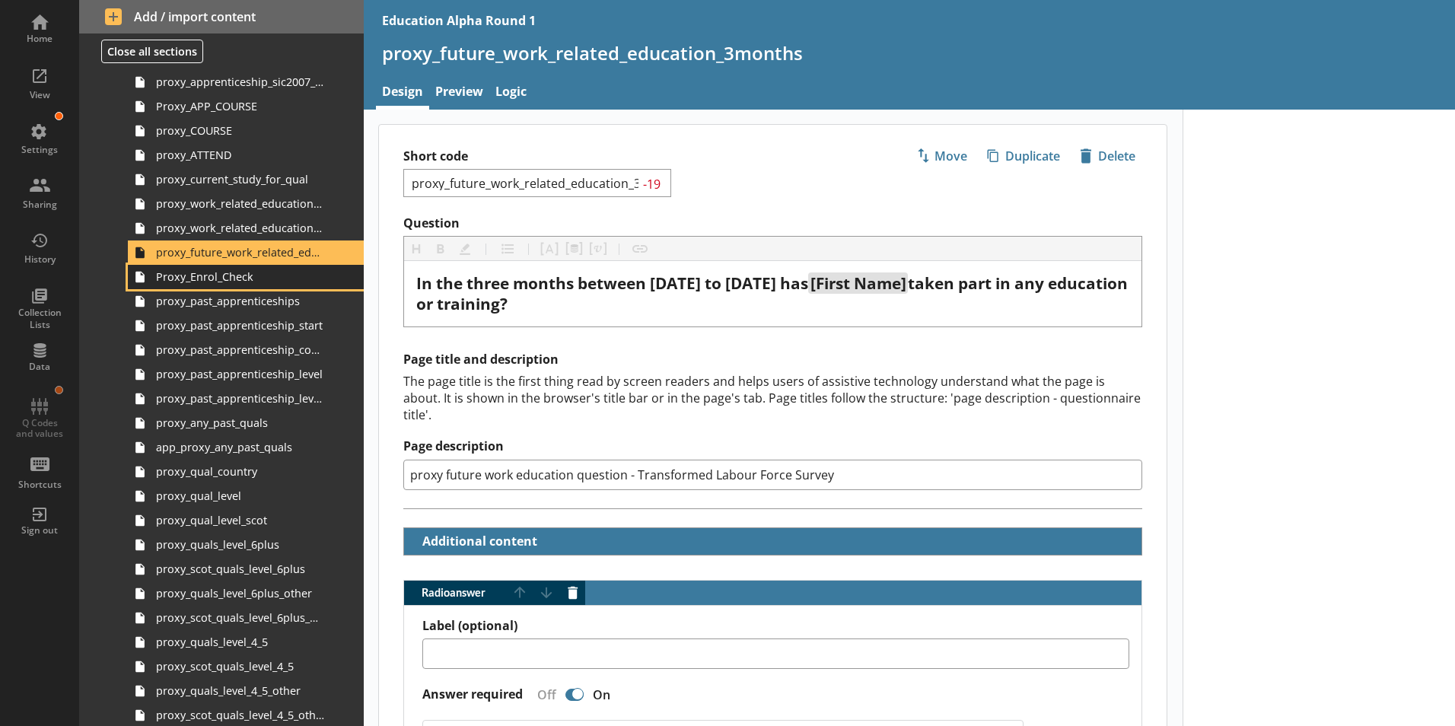
click at [243, 285] on link "Proxy_Enrol_Check" at bounding box center [246, 277] width 236 height 24
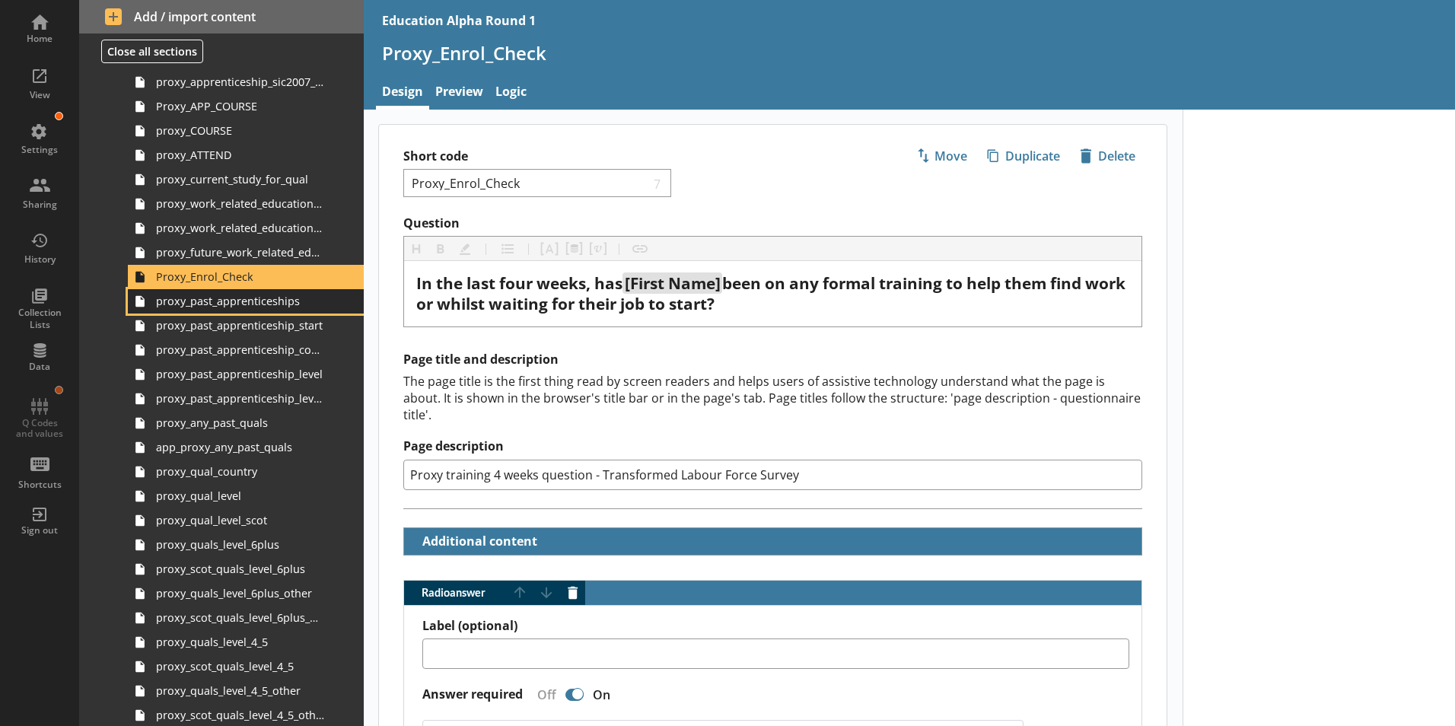
click at [272, 300] on span "proxy_past_apprenticeships" at bounding box center [240, 301] width 169 height 14
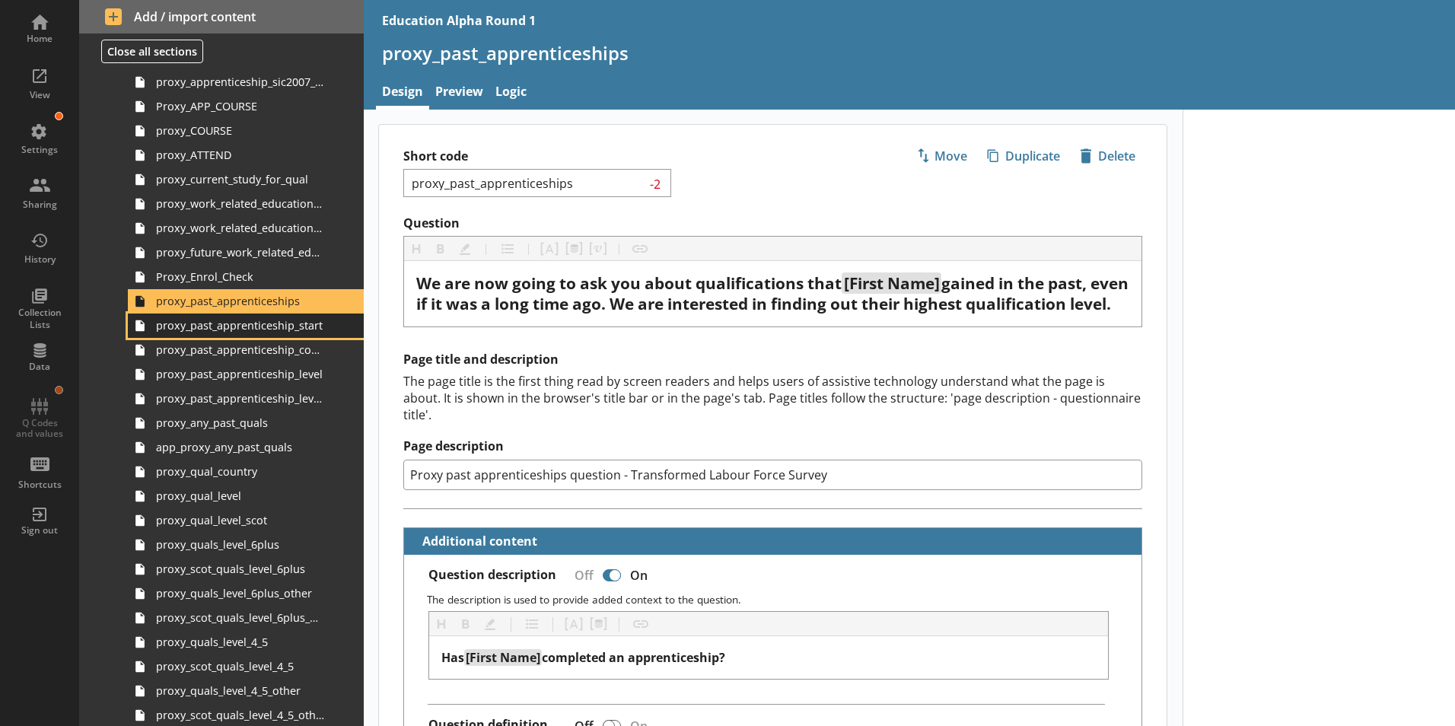
click at [265, 321] on span "proxy_past_apprenticeship_start" at bounding box center [240, 325] width 169 height 14
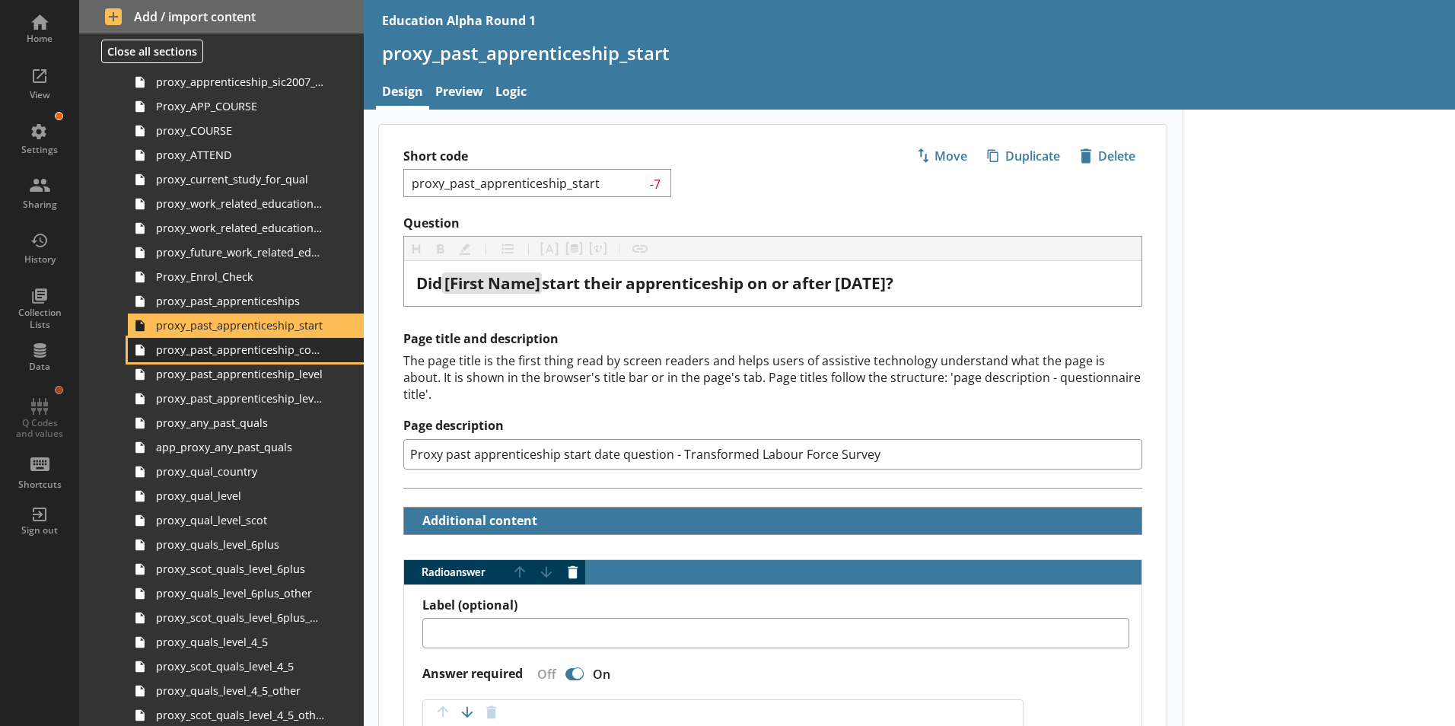
click at [275, 351] on span "proxy_past_apprenticeship_country" at bounding box center [240, 349] width 169 height 14
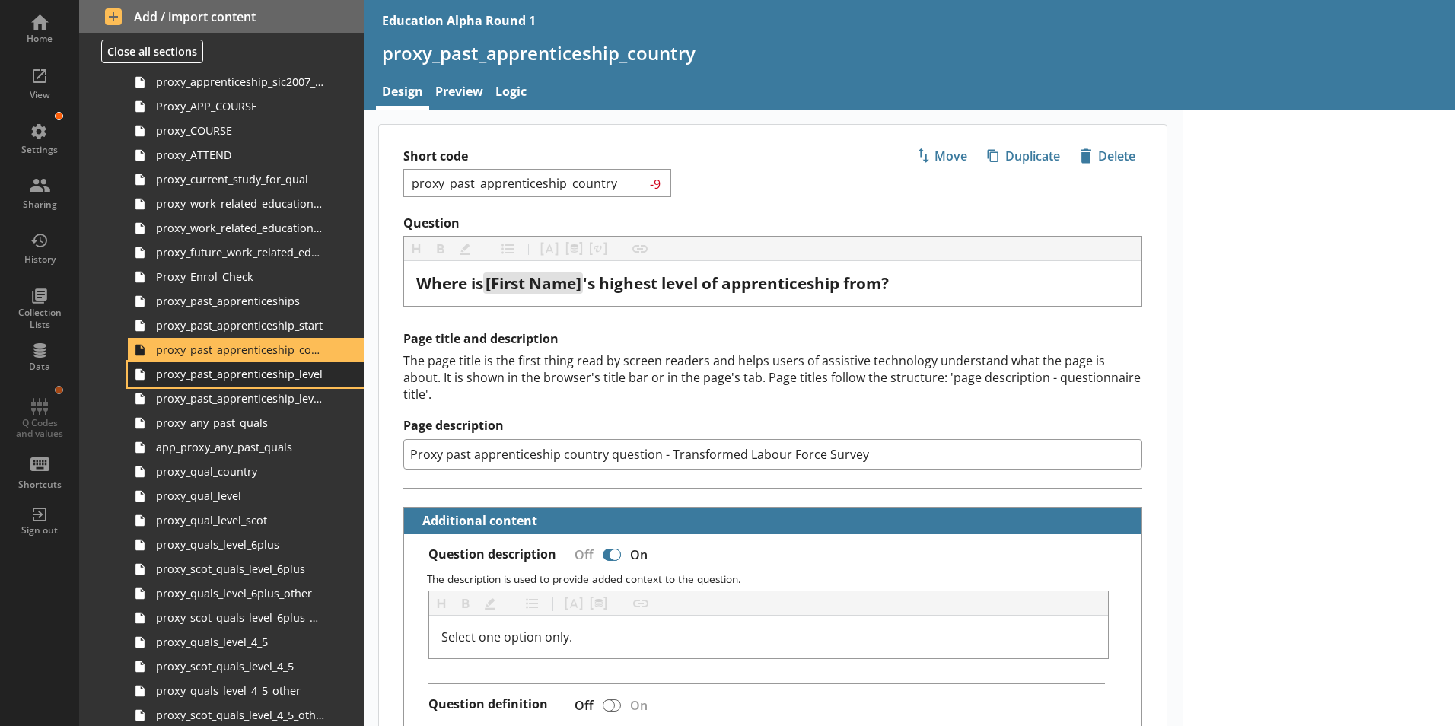
click at [250, 383] on link "proxy_past_apprenticeship_level" at bounding box center [246, 374] width 236 height 24
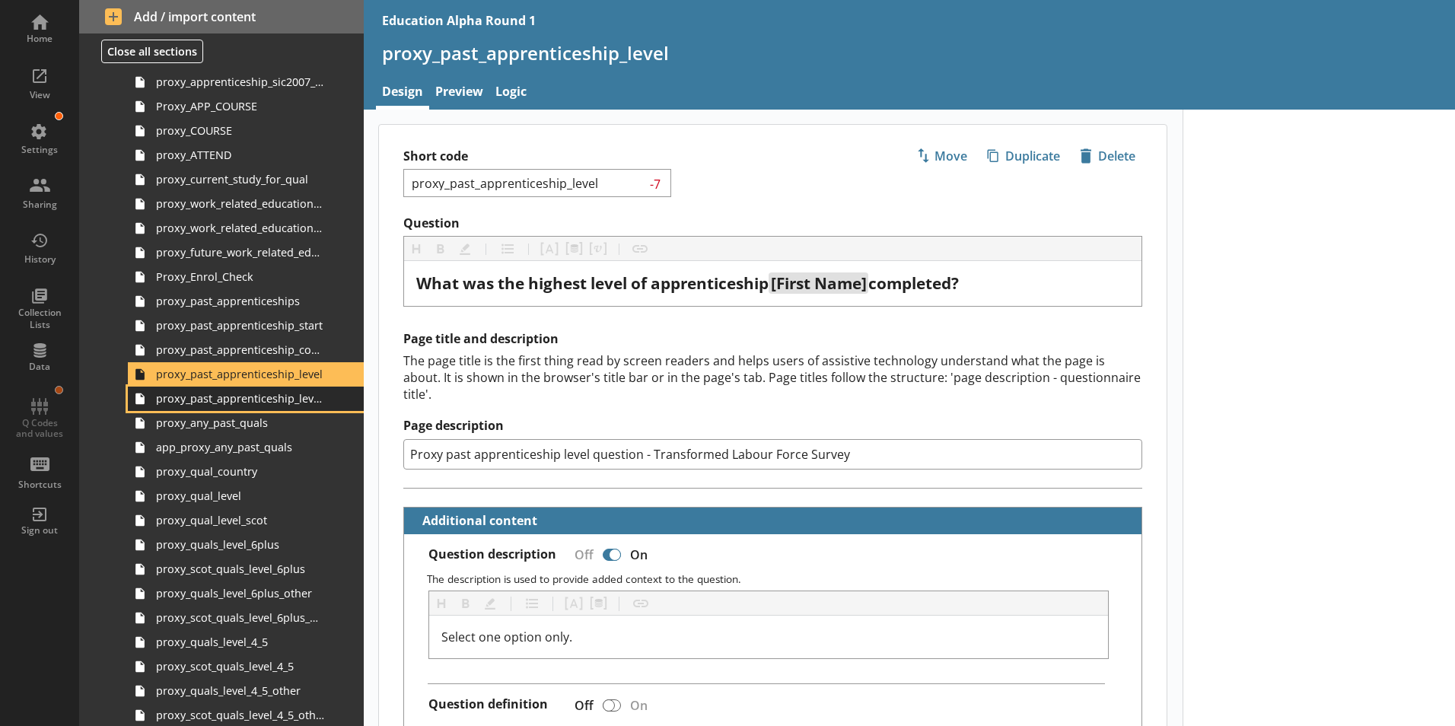
click at [254, 396] on span "proxy_past_apprenticeship_level_scot" at bounding box center [240, 398] width 169 height 14
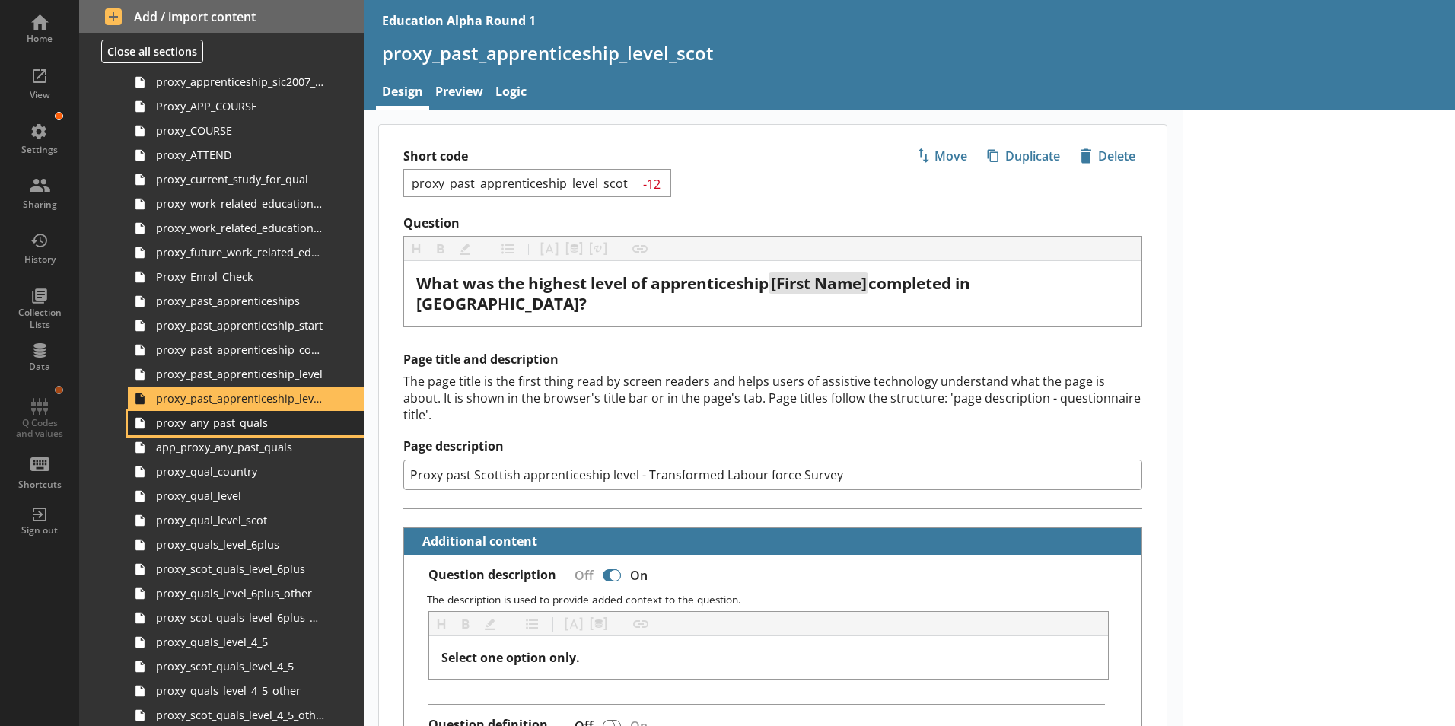
click at [265, 425] on span "proxy_any_past_quals" at bounding box center [240, 422] width 169 height 14
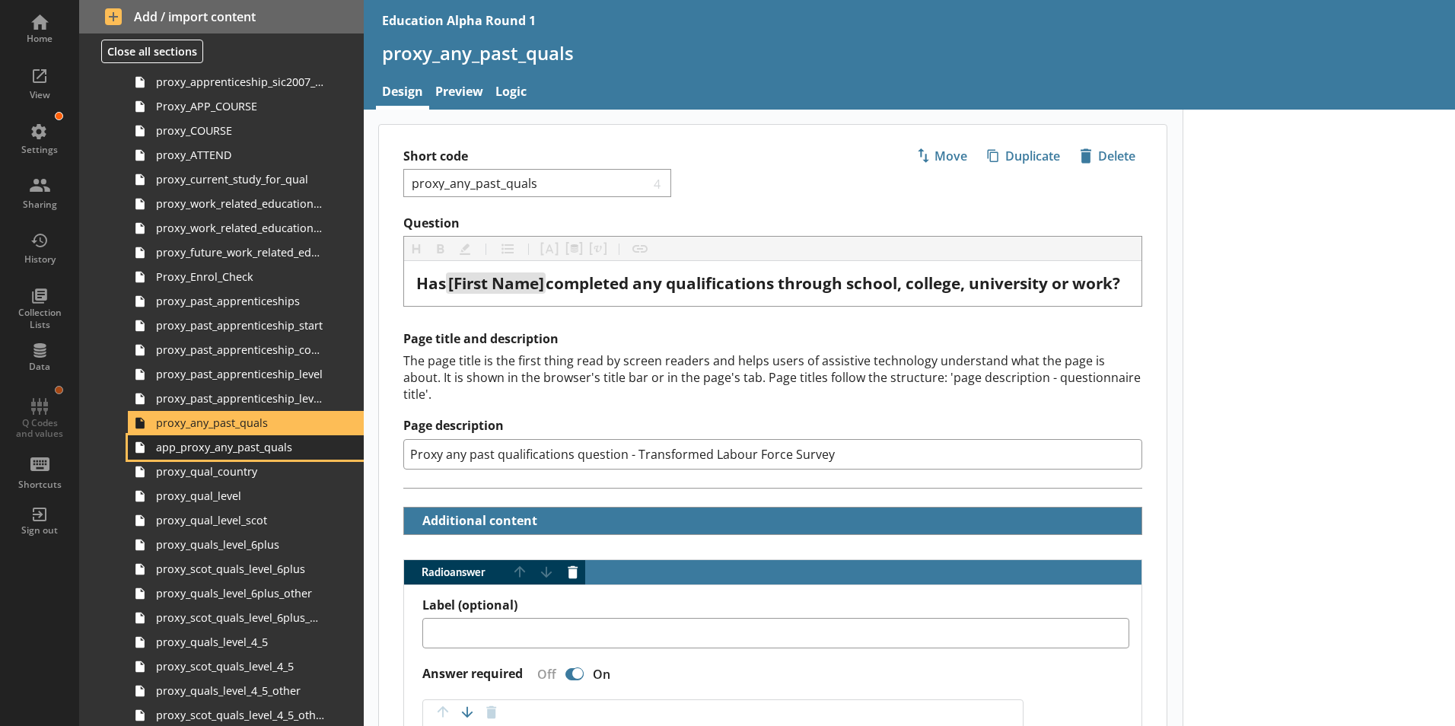
click at [260, 449] on span "app_proxy_any_past_quals" at bounding box center [240, 447] width 169 height 14
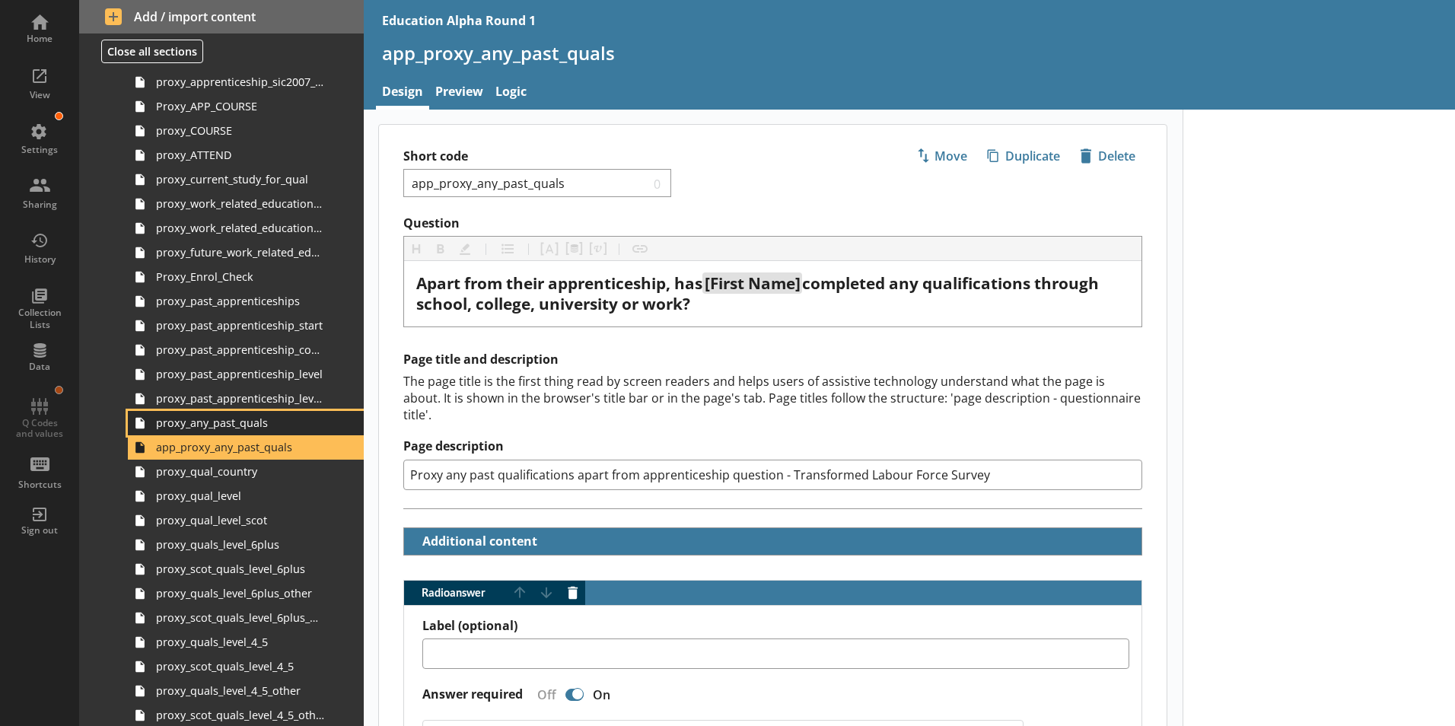
click at [247, 425] on span "proxy_any_past_quals" at bounding box center [240, 422] width 169 height 14
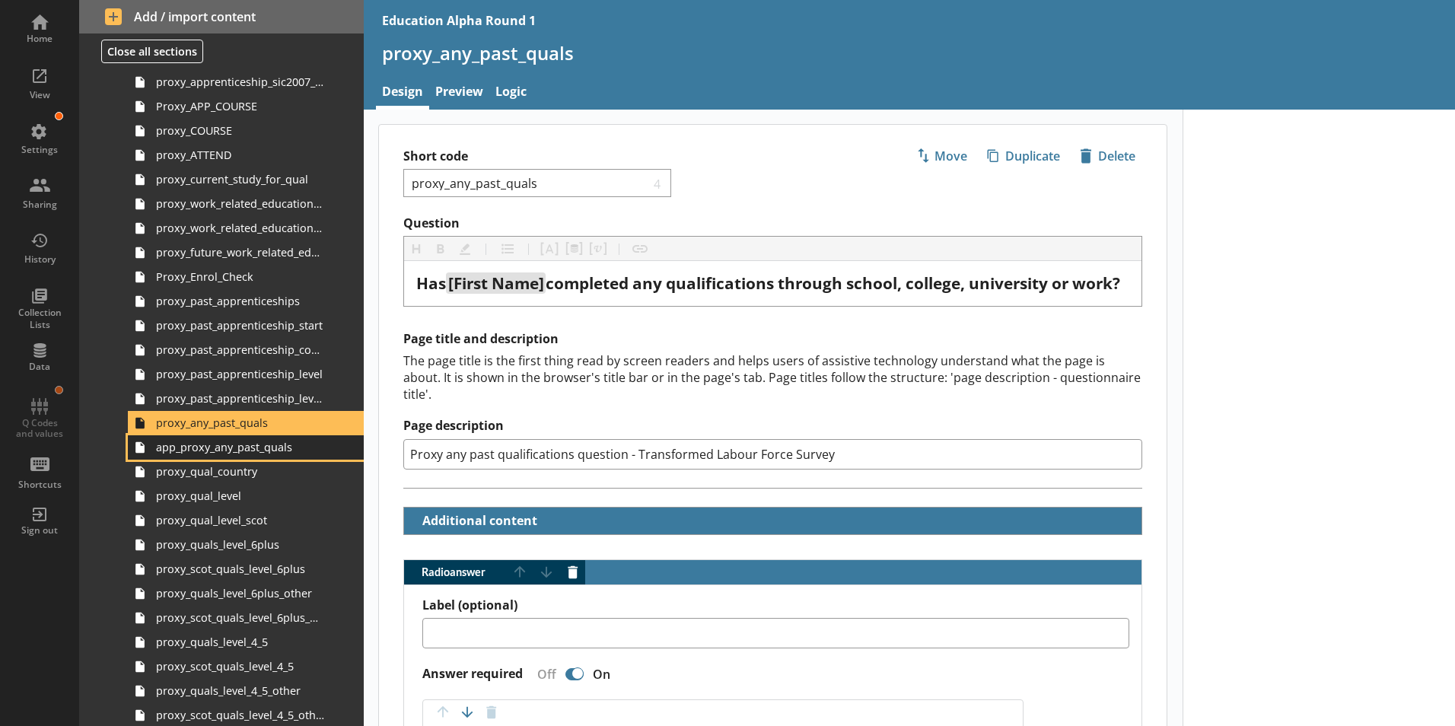
click at [254, 452] on span "app_proxy_any_past_quals" at bounding box center [240, 447] width 169 height 14
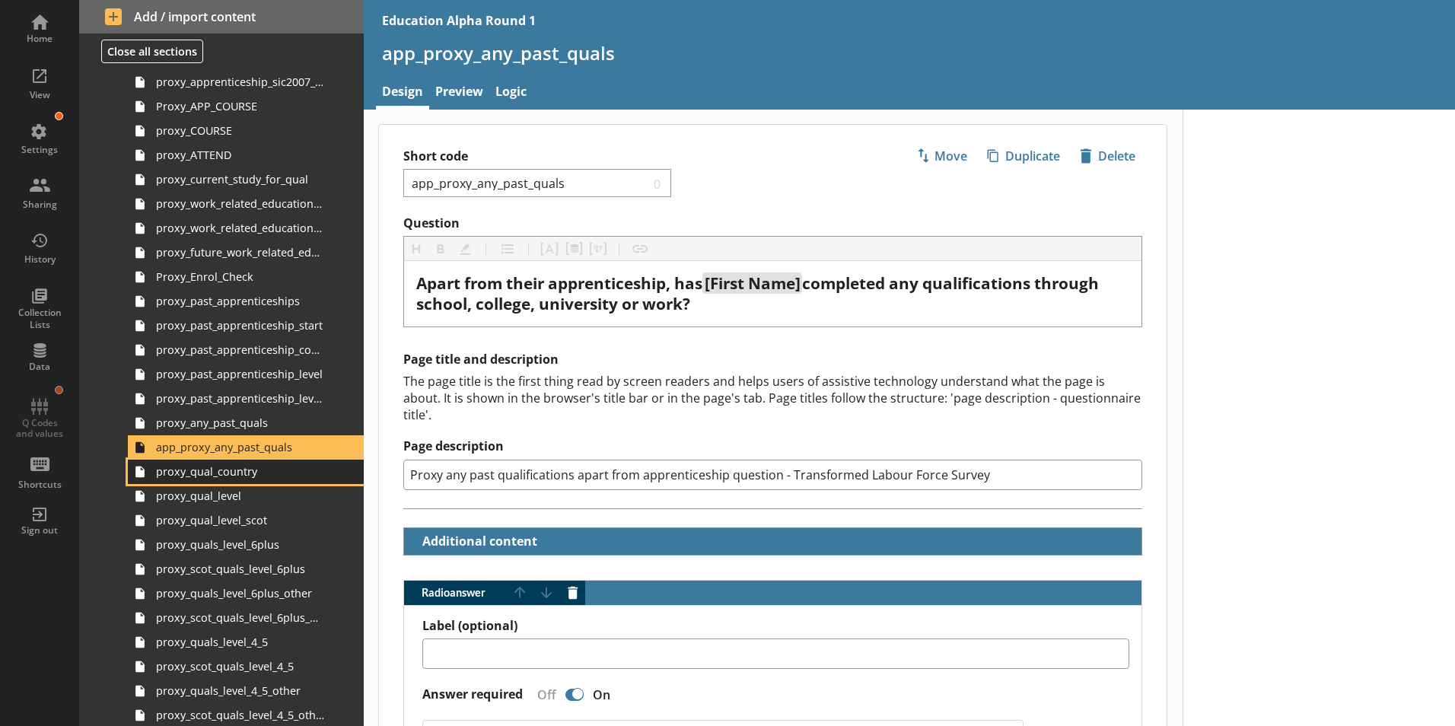
click at [248, 479] on span "proxy_qual_country" at bounding box center [240, 471] width 169 height 14
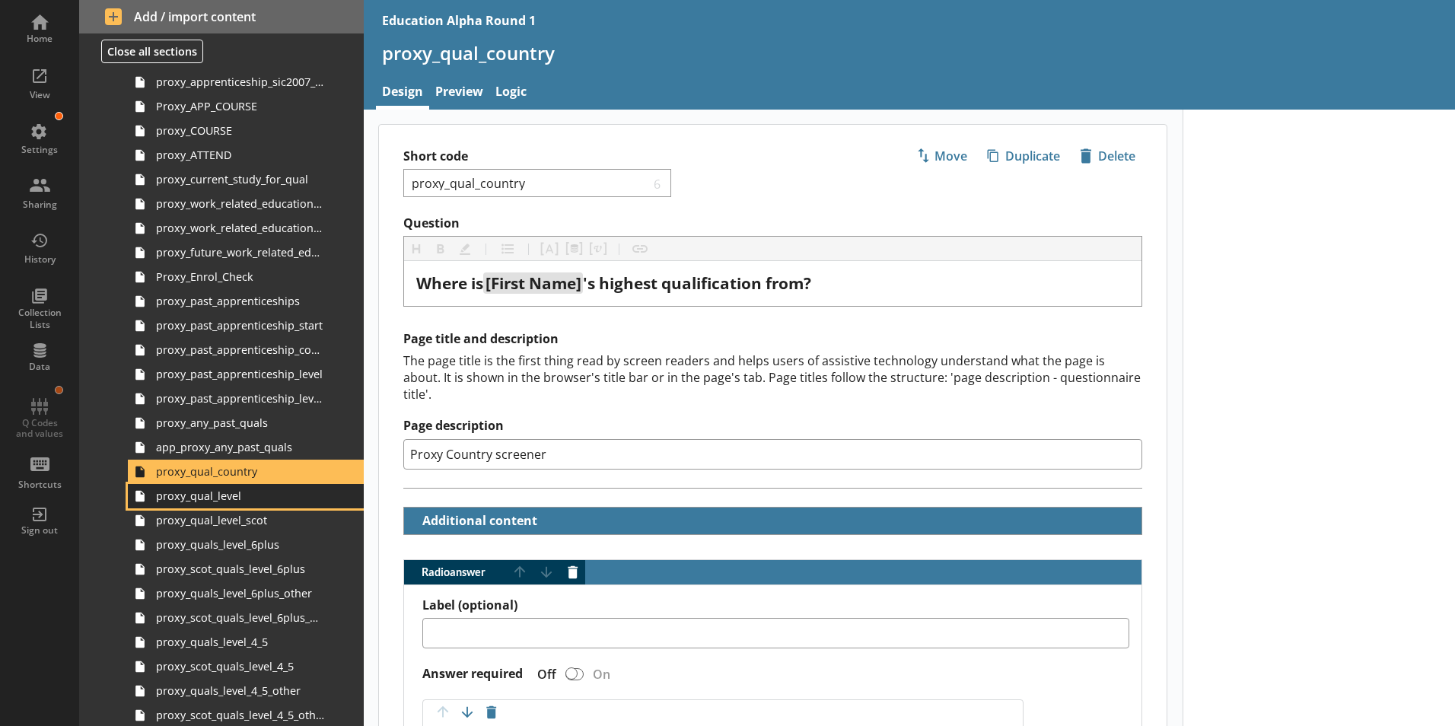
click at [247, 497] on span "proxy_qual_level" at bounding box center [240, 495] width 169 height 14
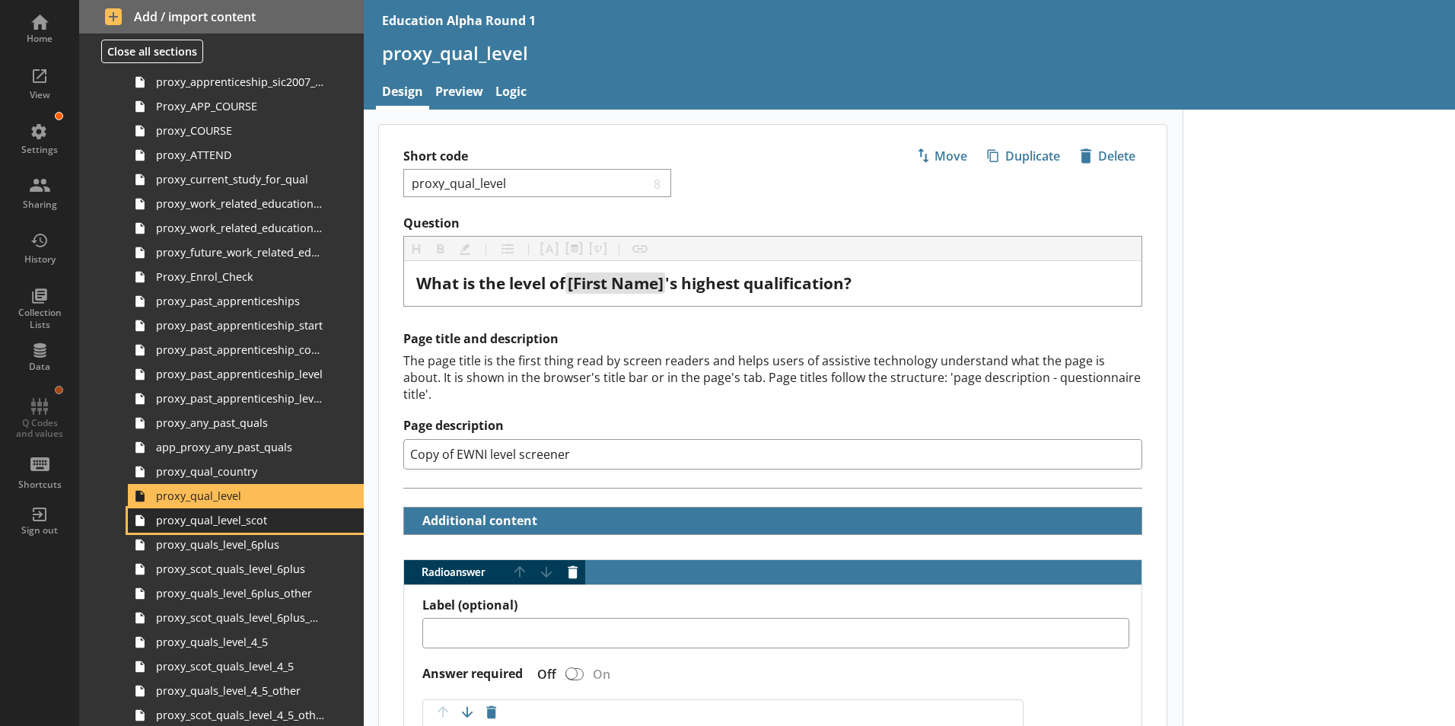
click at [258, 523] on span "proxy_qual_level_scot" at bounding box center [240, 520] width 169 height 14
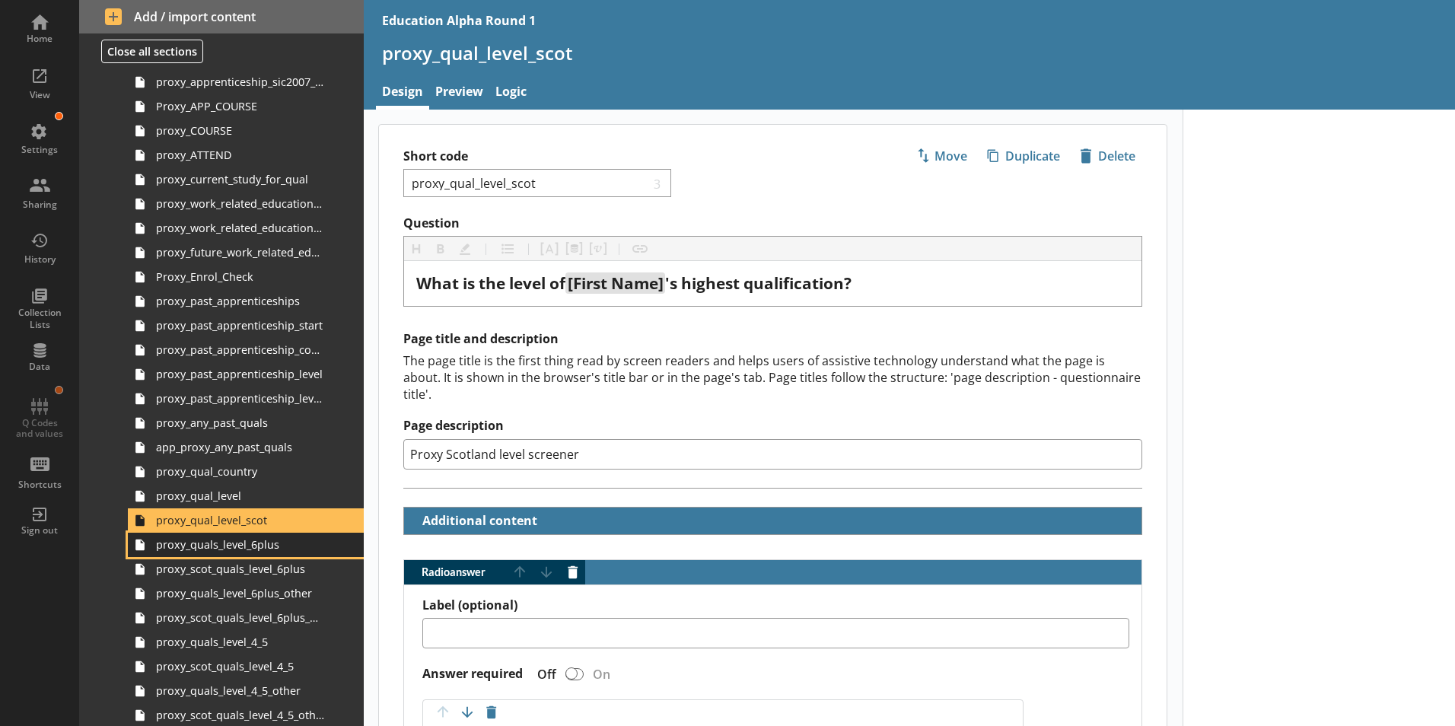
click at [261, 549] on span "proxy_quals_level_6plus" at bounding box center [240, 544] width 169 height 14
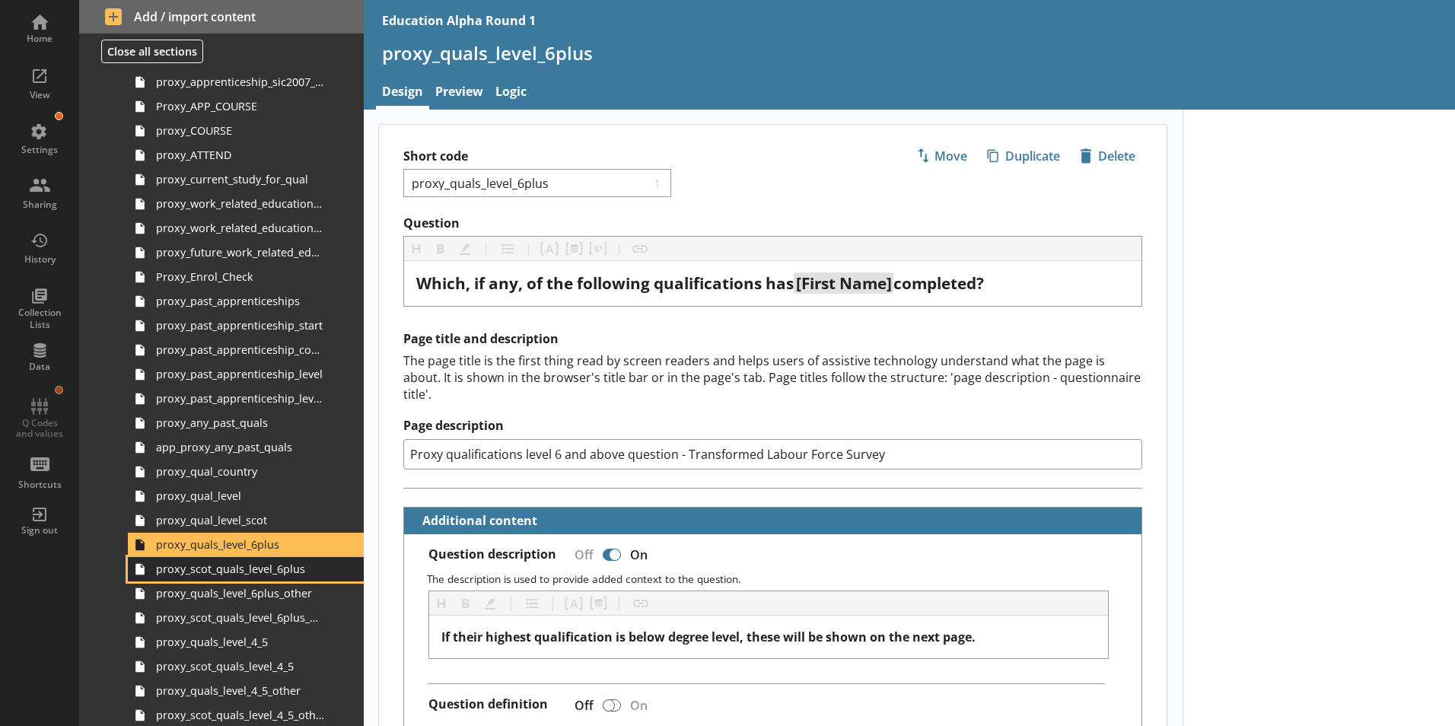
click at [268, 567] on span "proxy_scot_quals_level_6plus" at bounding box center [240, 568] width 169 height 14
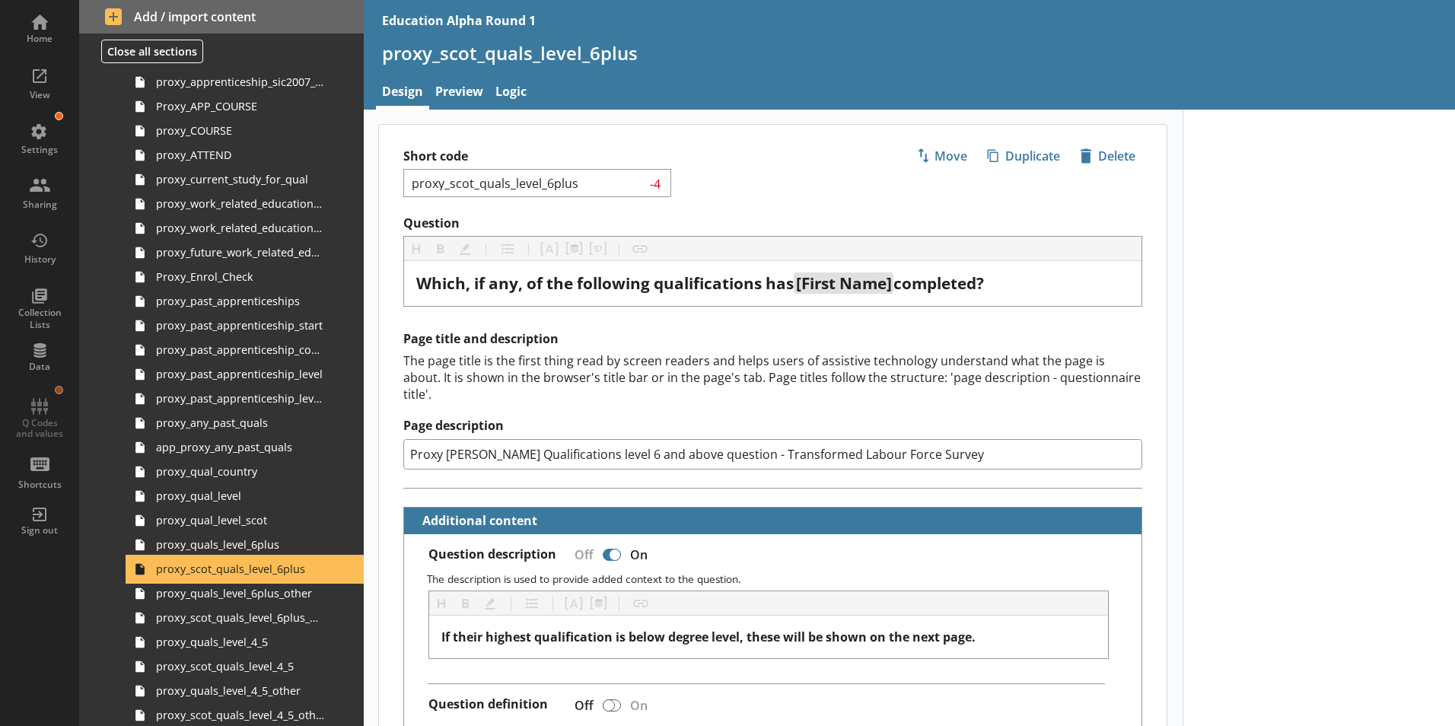
scroll to position [1477, 0]
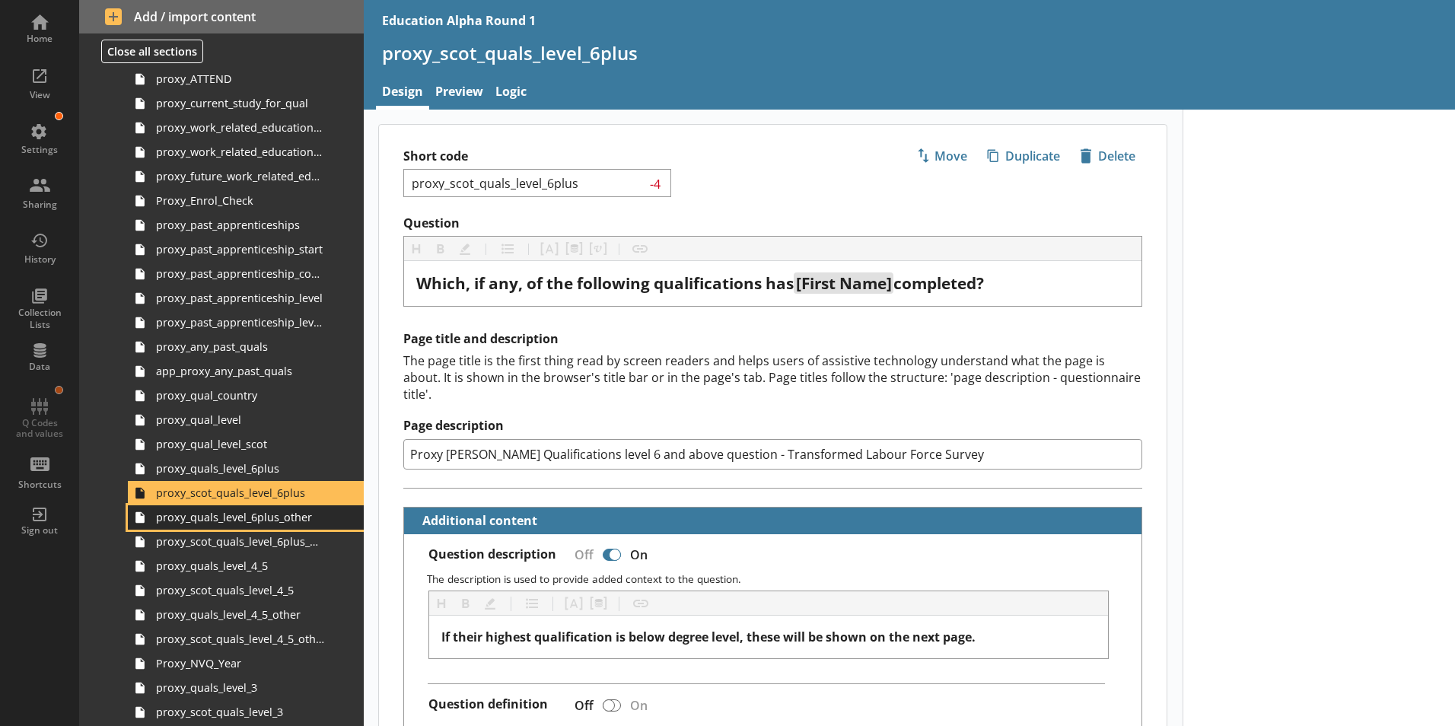
click at [261, 522] on span "proxy_quals_level_6plus_other" at bounding box center [240, 517] width 169 height 14
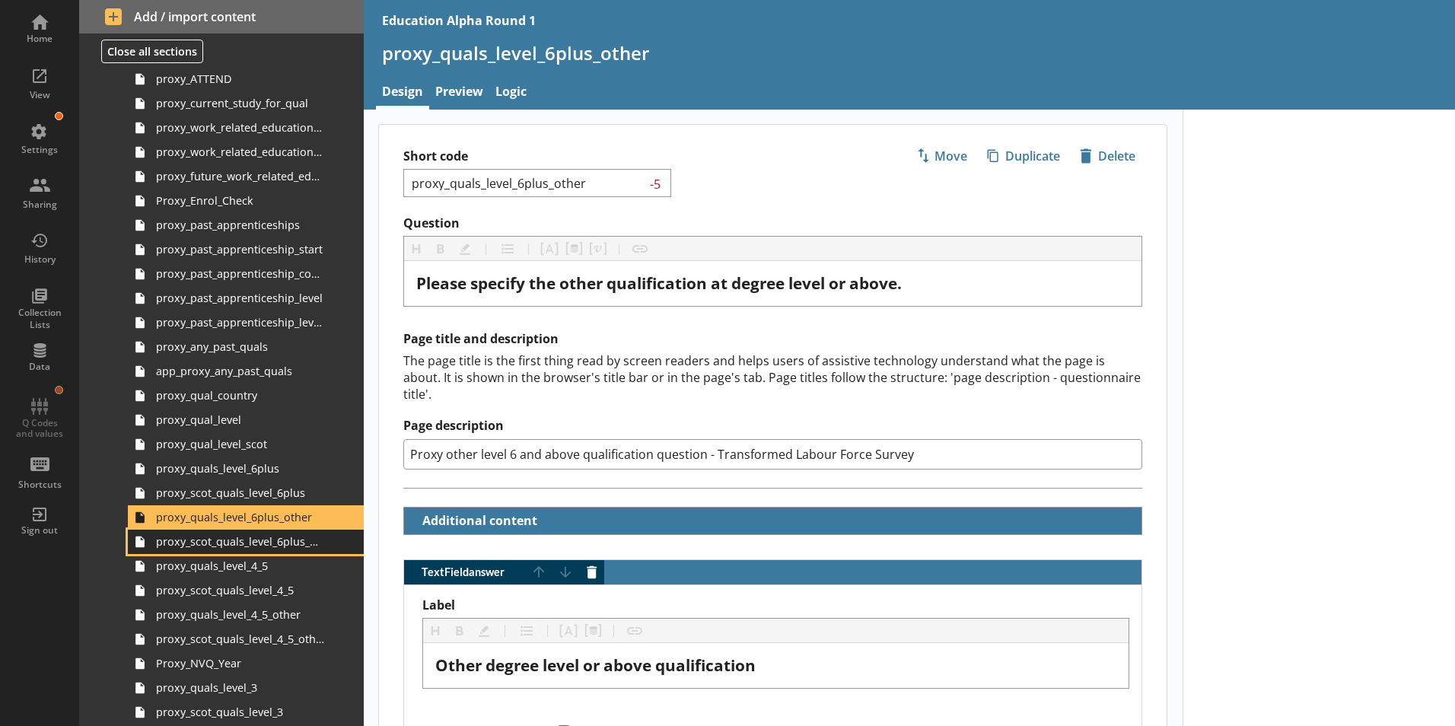
click at [267, 545] on span "proxy_scot_quals_level_6plus_other" at bounding box center [240, 541] width 169 height 14
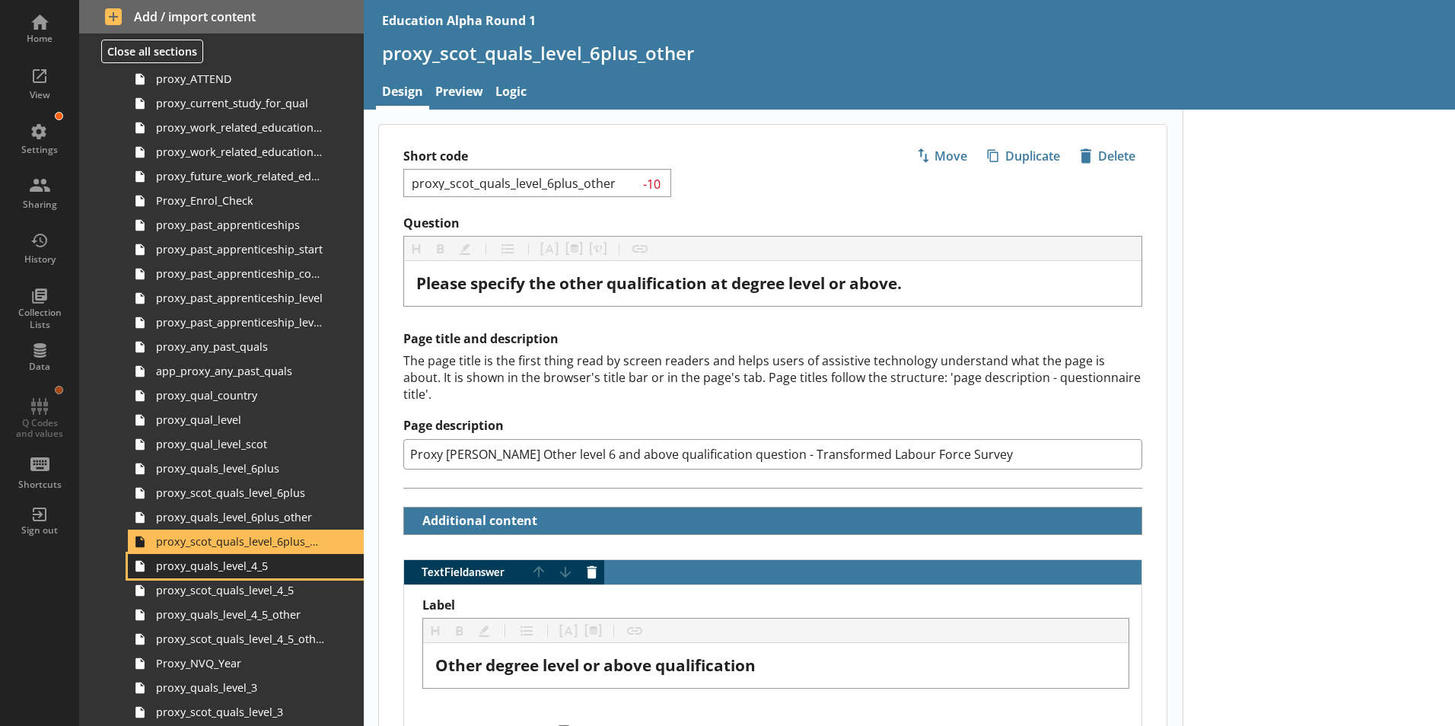
click at [270, 566] on span "proxy_quals_level_4_5" at bounding box center [240, 565] width 169 height 14
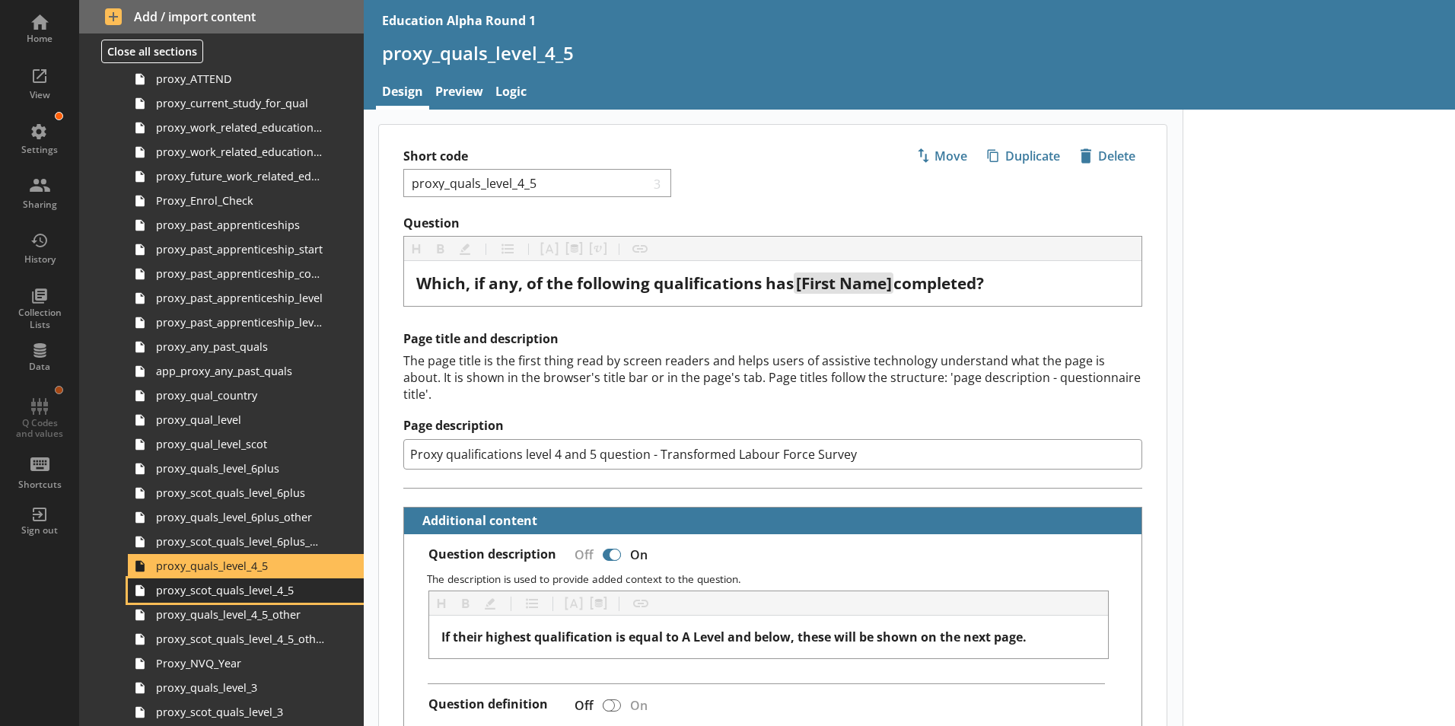
click at [262, 591] on span "proxy_scot_quals_level_4_5" at bounding box center [240, 590] width 169 height 14
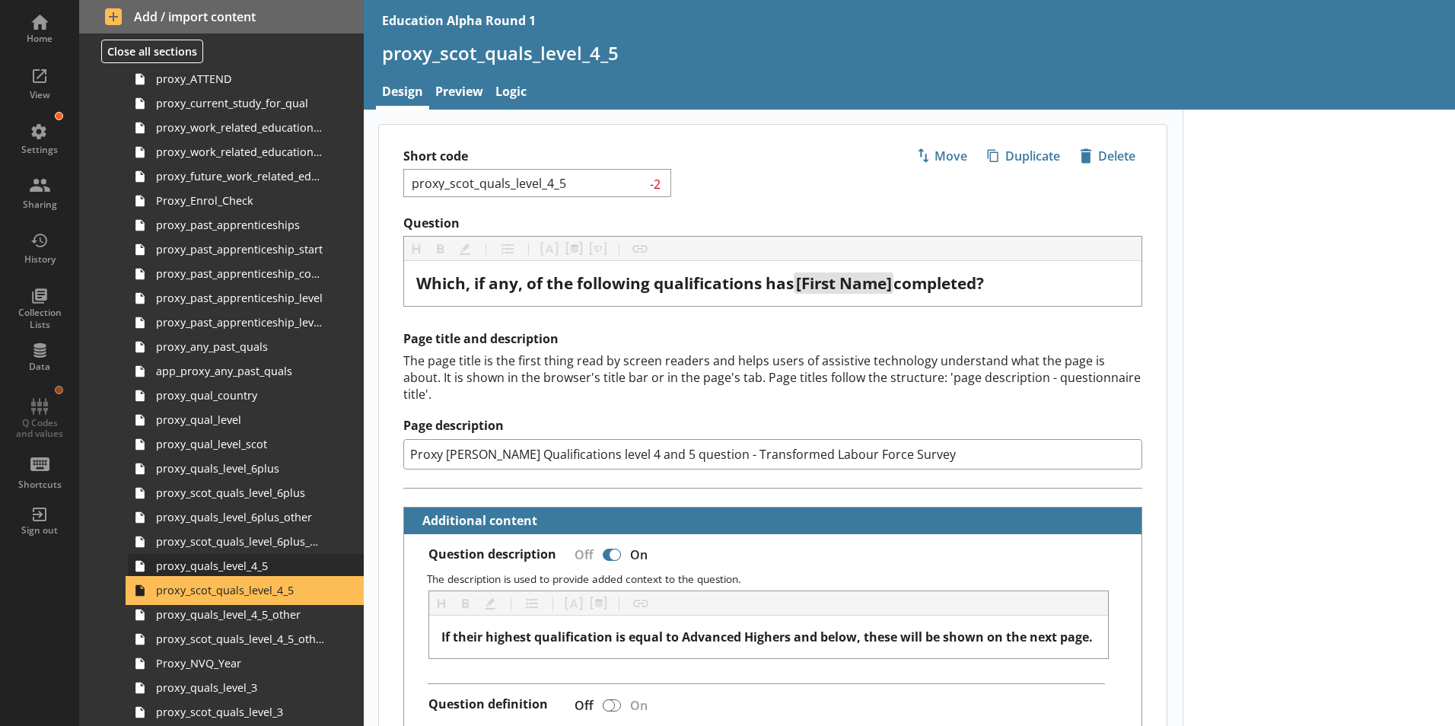
scroll to position [1553, 0]
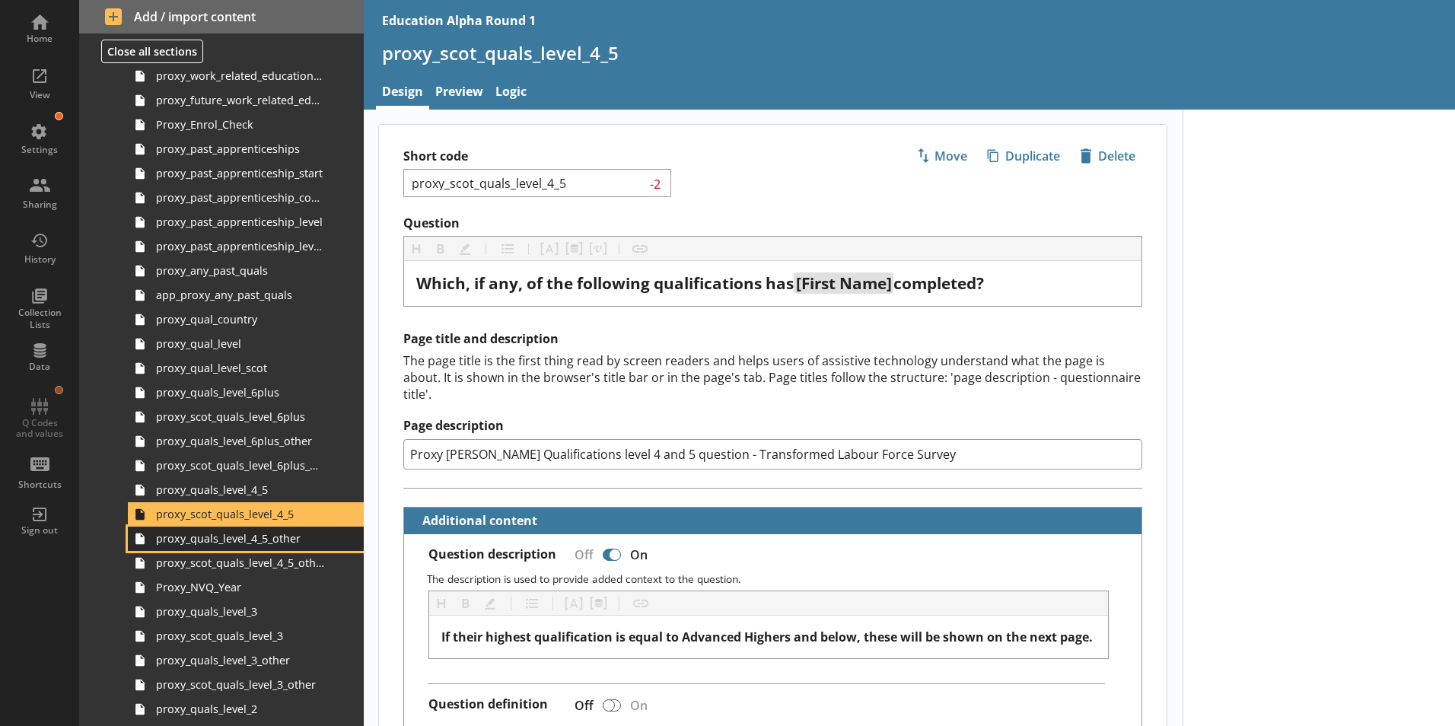
click at [258, 549] on link "proxy_quals_level_4_5_other" at bounding box center [246, 538] width 236 height 24
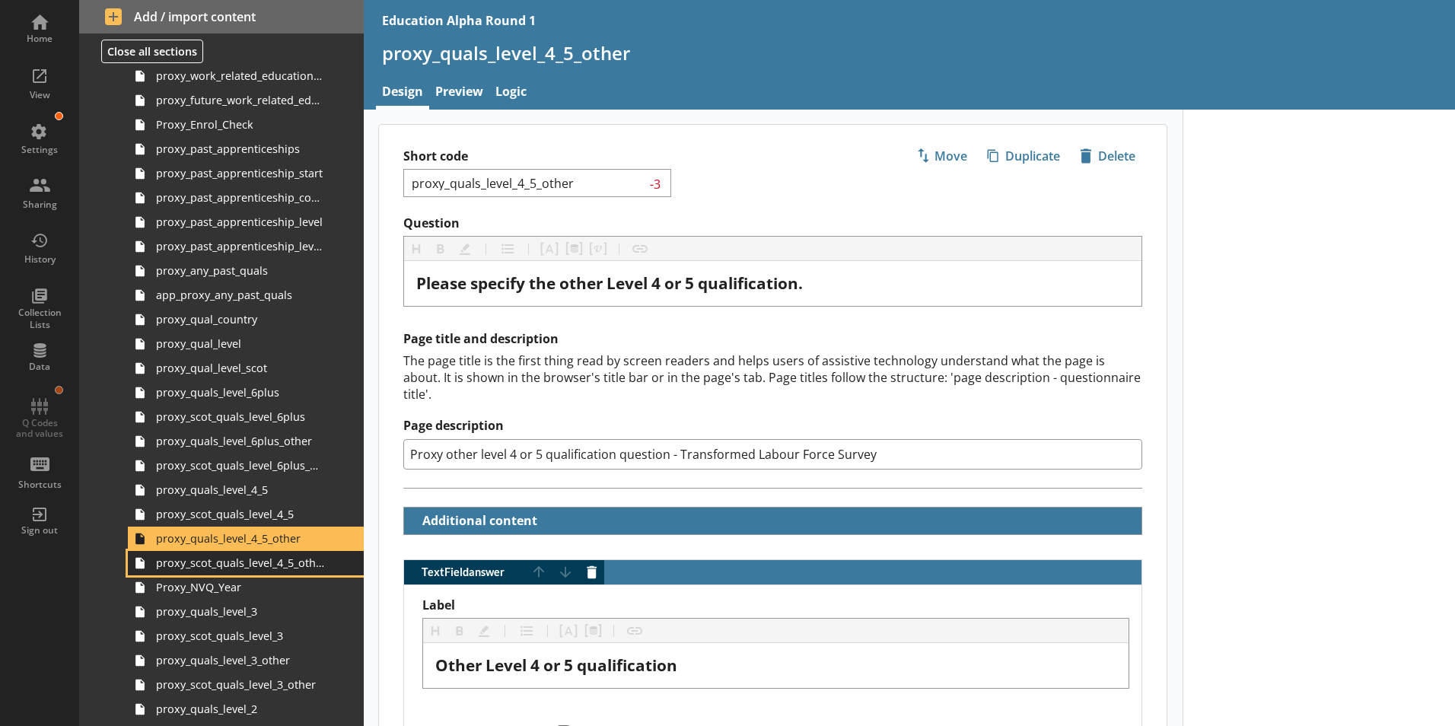
click at [256, 570] on span "proxy_scot_quals_level_4_5_other" at bounding box center [240, 562] width 169 height 14
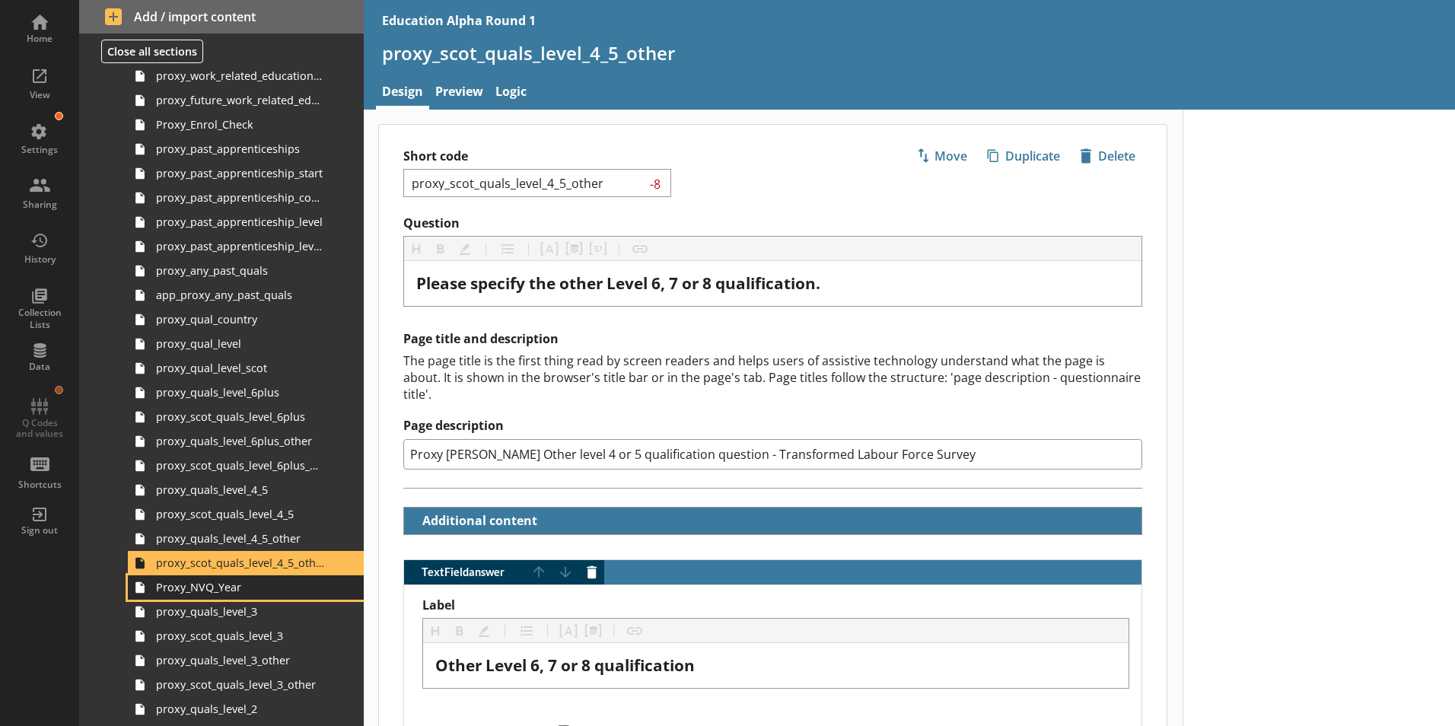
click at [247, 591] on span "Proxy_NVQ_Year" at bounding box center [240, 587] width 169 height 14
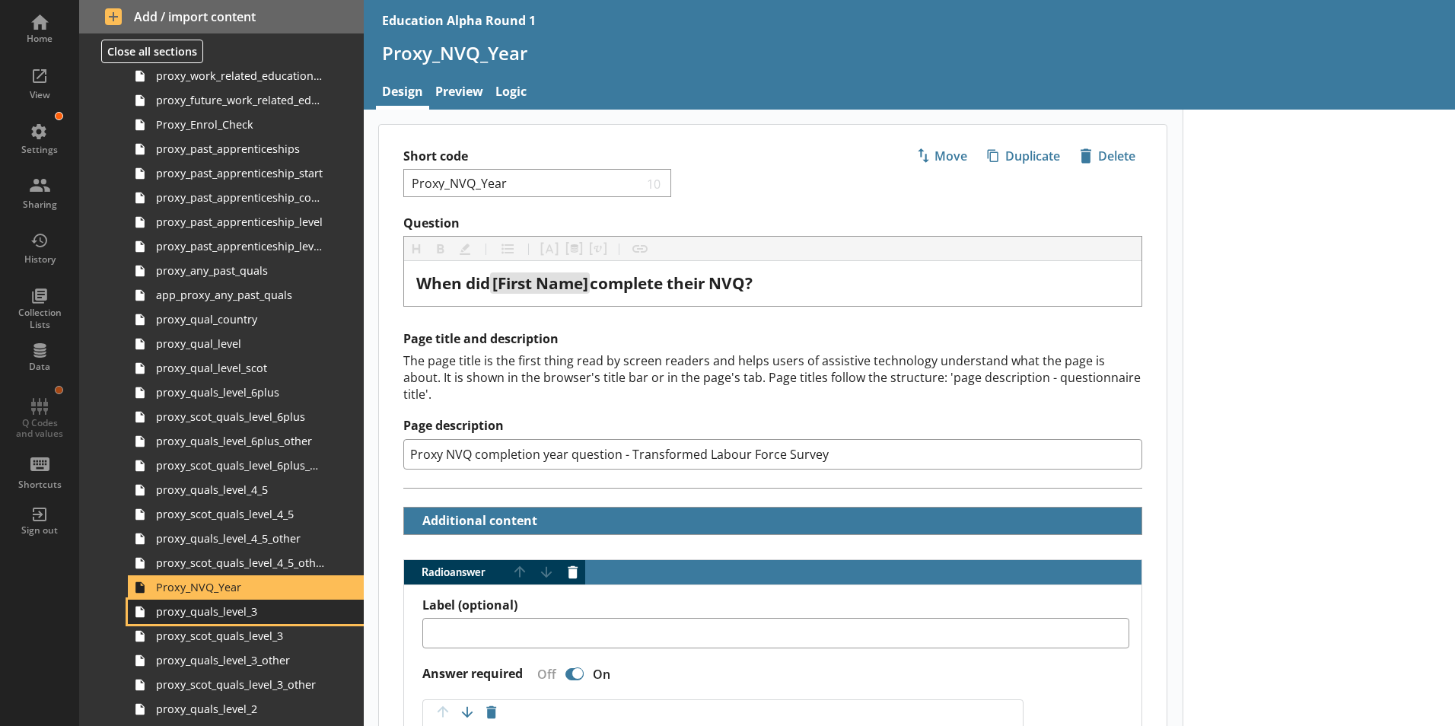
click at [241, 610] on span "proxy_quals_level_3" at bounding box center [240, 611] width 169 height 14
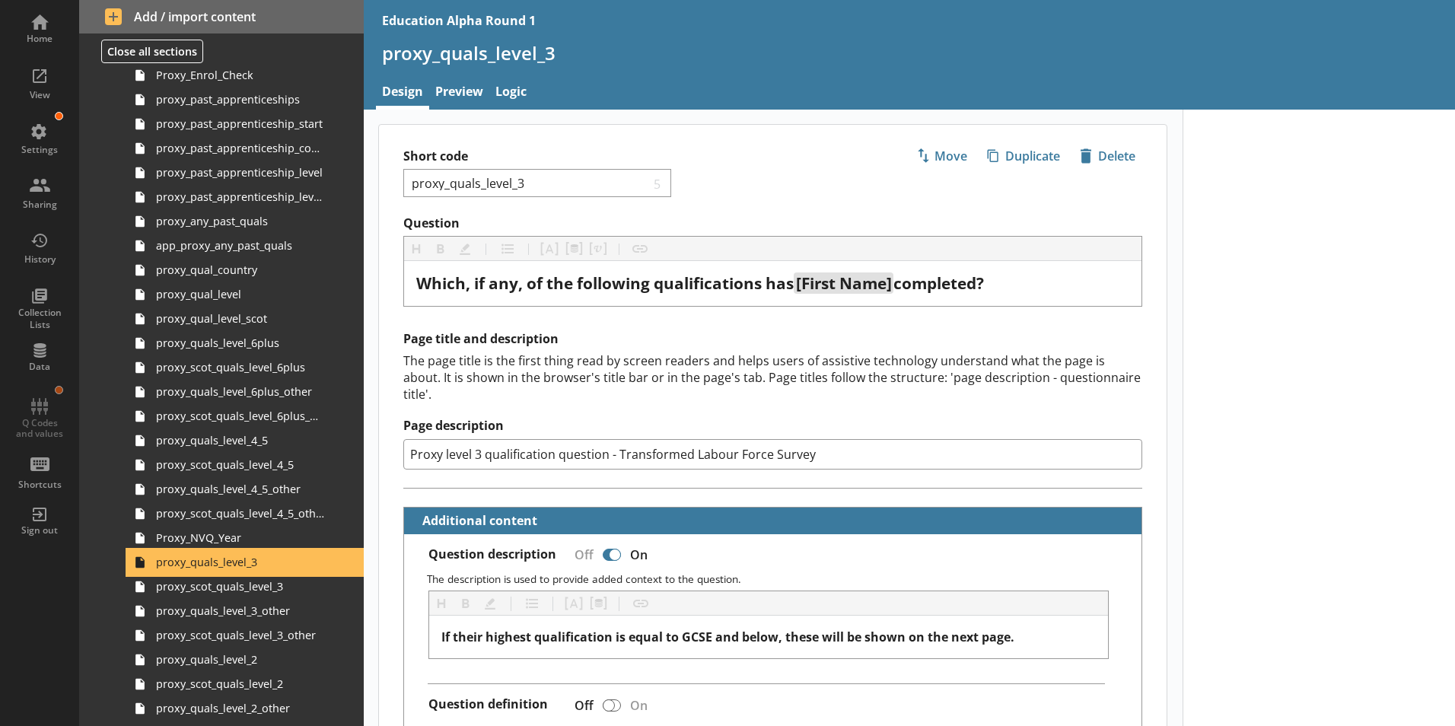
scroll to position [1630, 0]
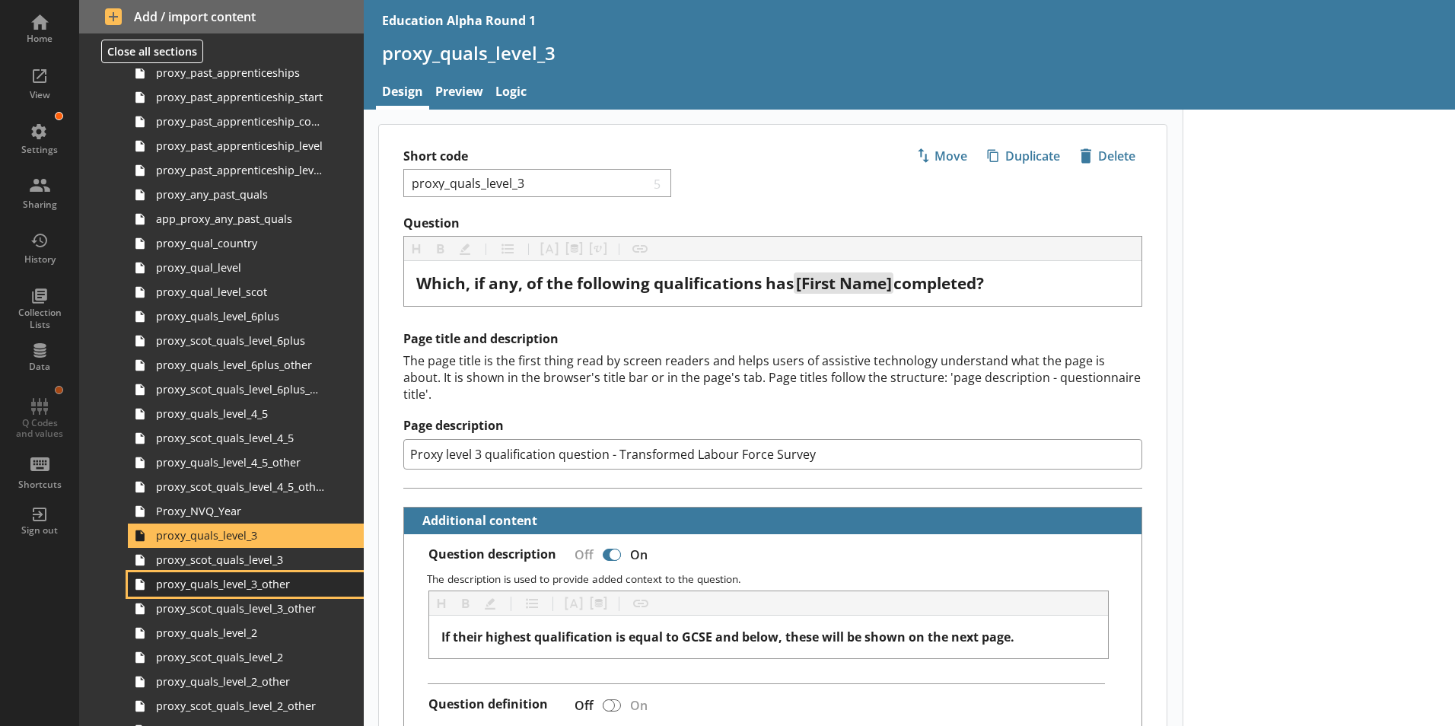
click at [245, 572] on link "proxy_quals_level_3_other" at bounding box center [246, 584] width 236 height 24
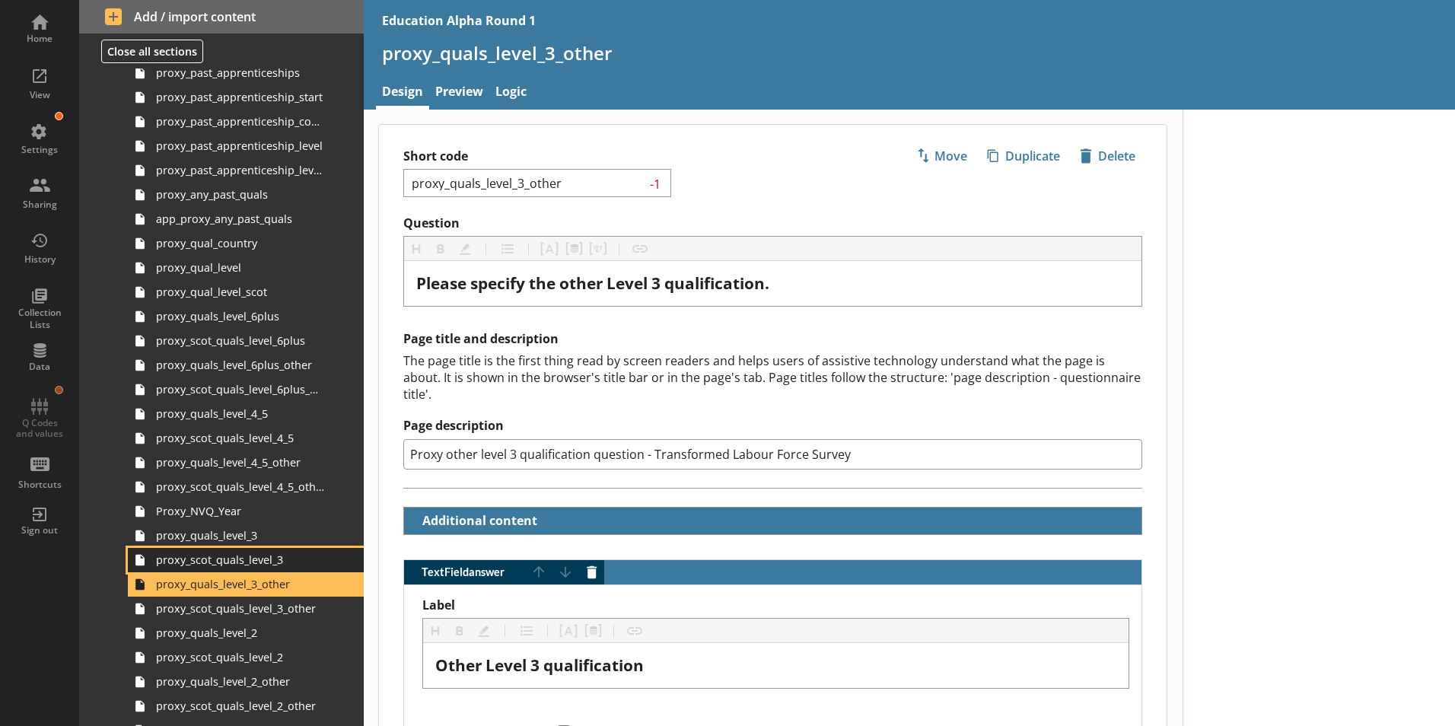
click at [257, 559] on span "proxy_scot_quals_level_3" at bounding box center [240, 559] width 169 height 14
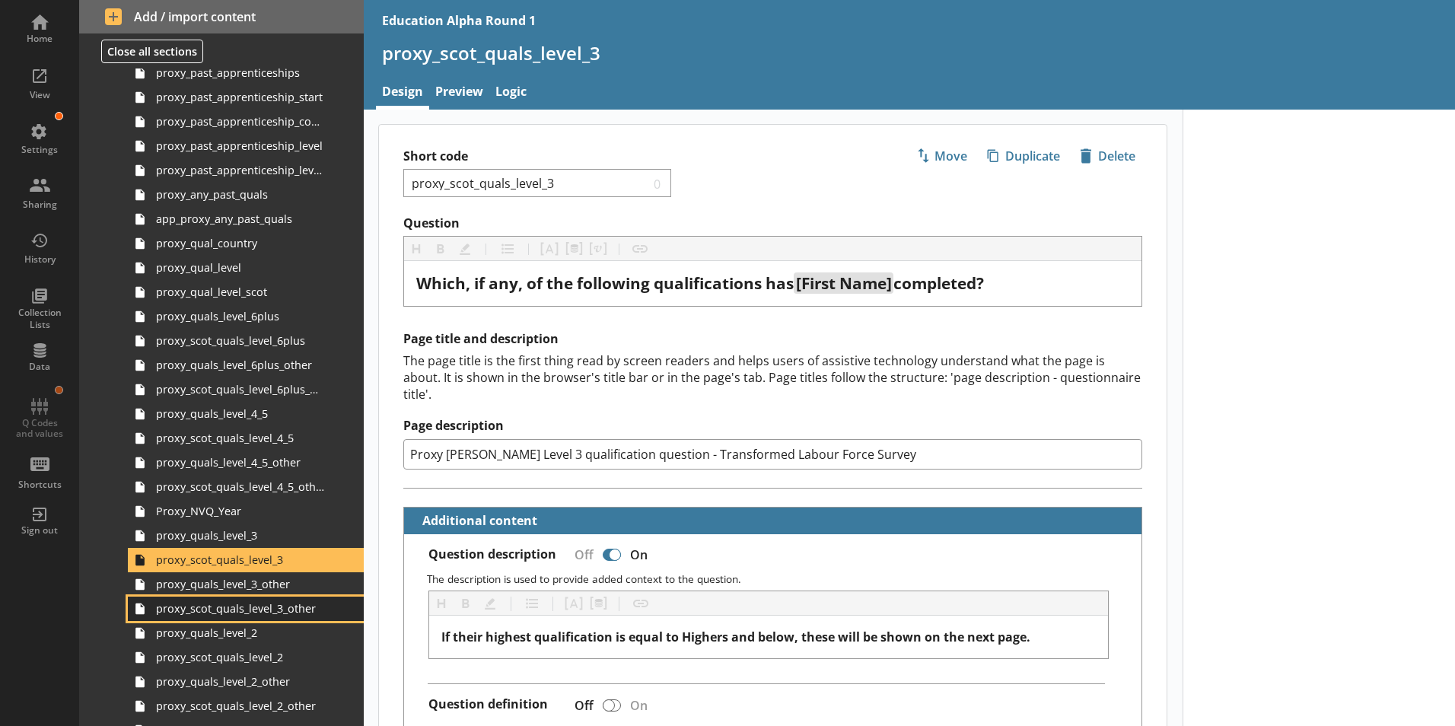
click at [264, 611] on span "proxy_scot_quals_level_3_other" at bounding box center [240, 608] width 169 height 14
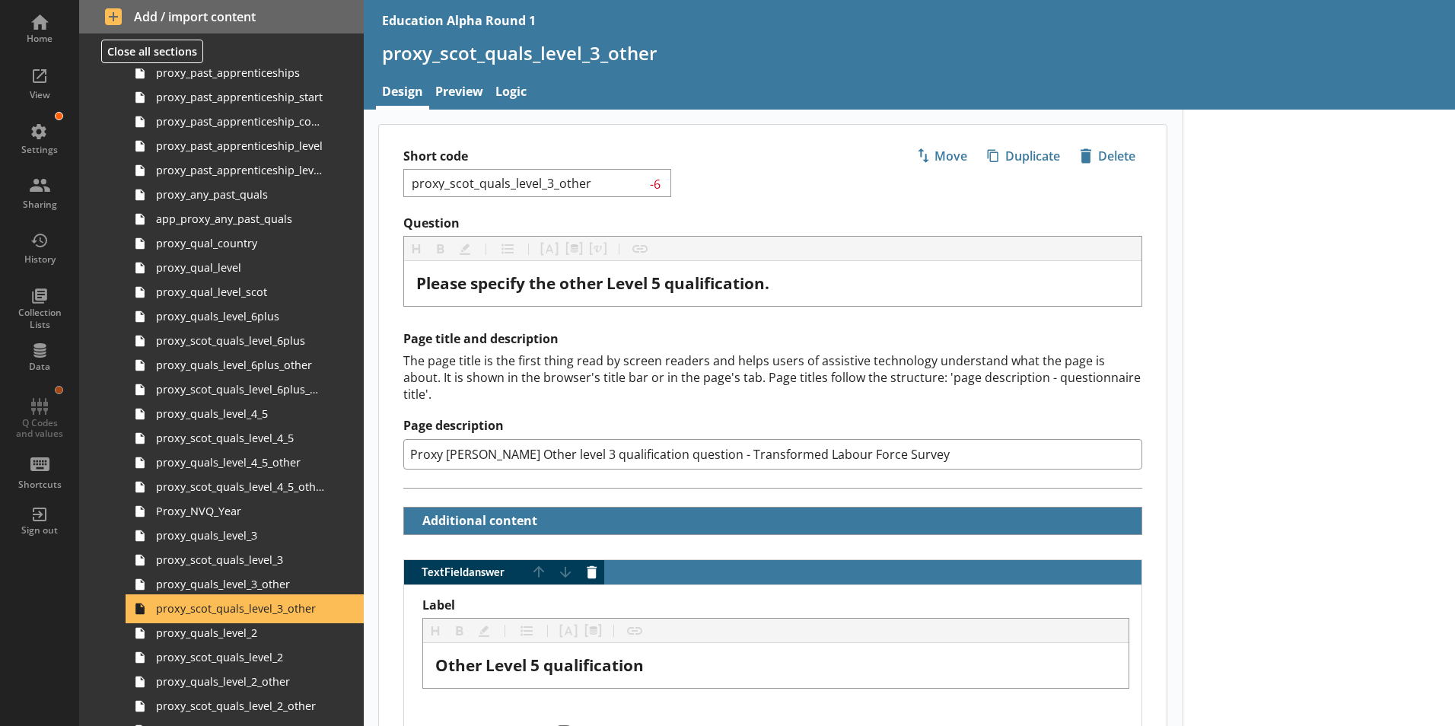
scroll to position [1706, 0]
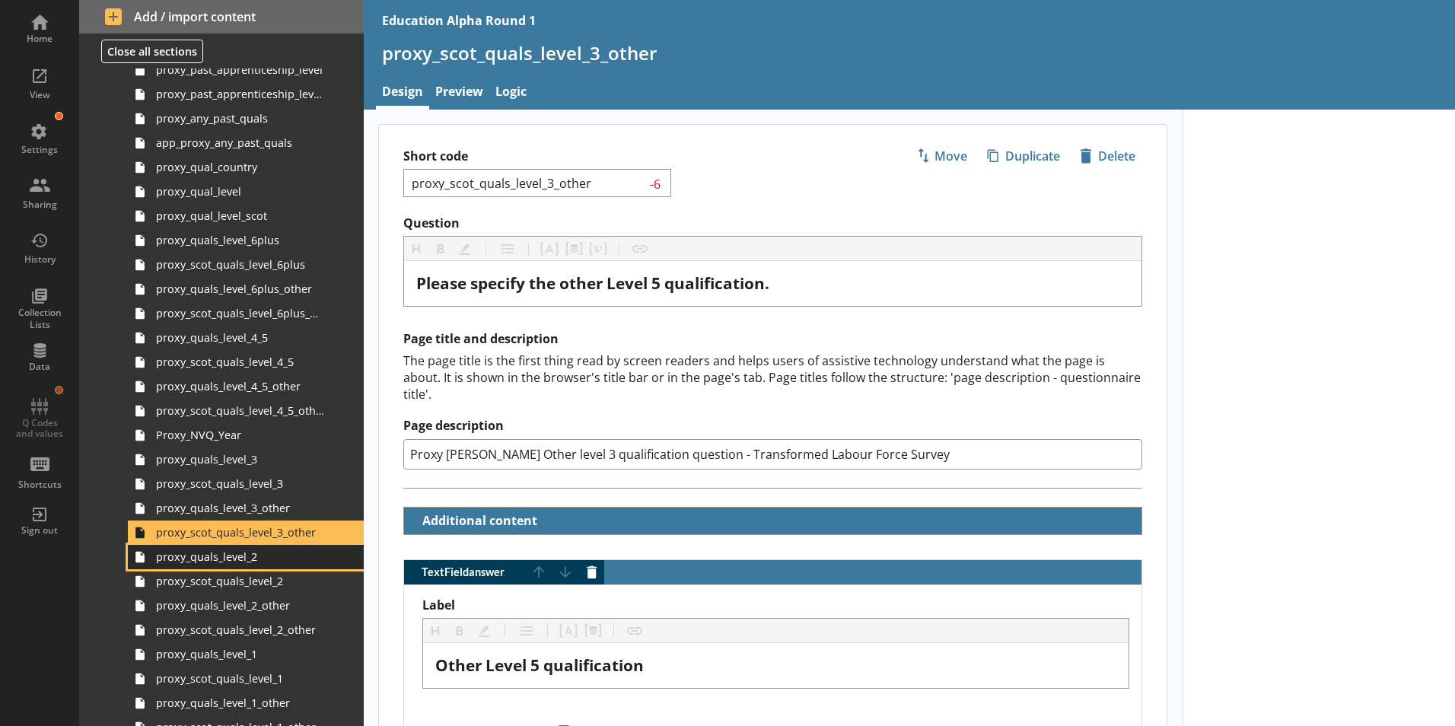
click at [229, 555] on span "proxy_quals_level_2" at bounding box center [240, 556] width 169 height 14
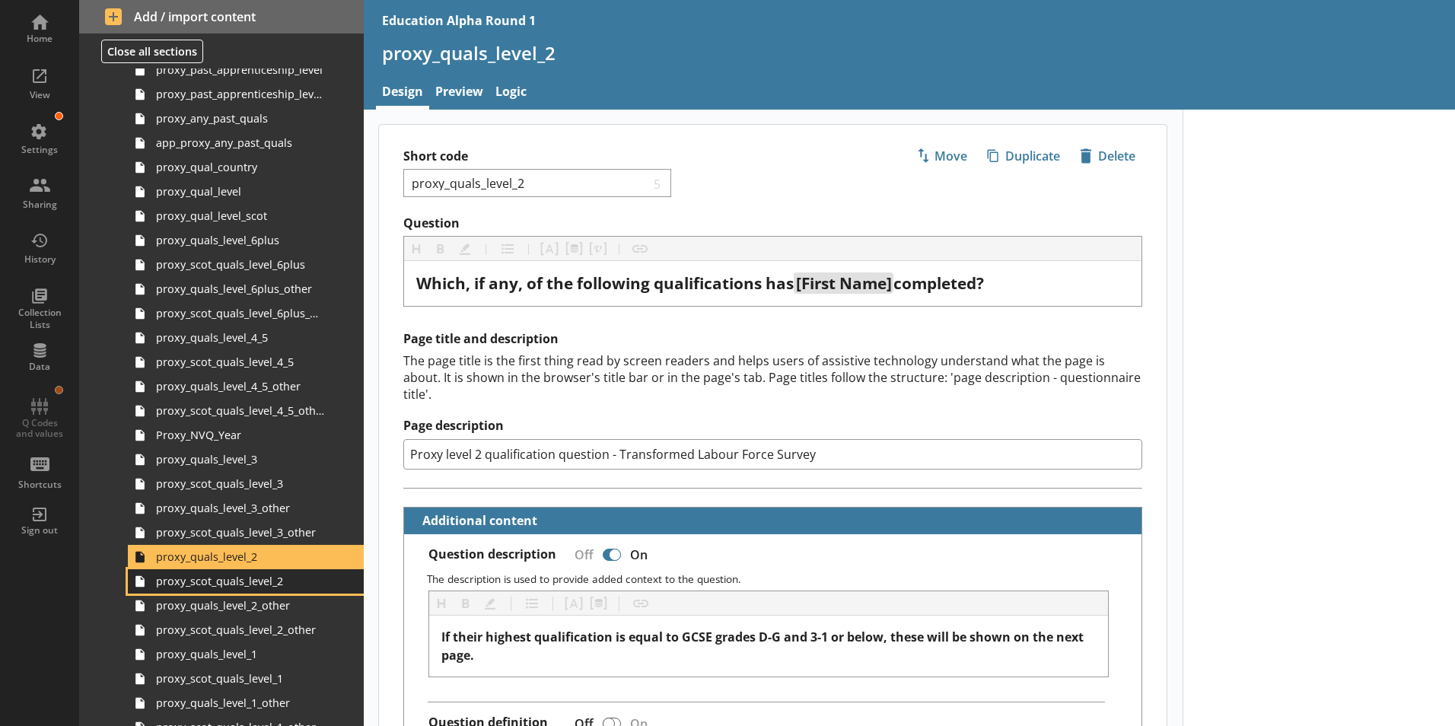
click at [244, 581] on span "proxy_scot_quals_level_2" at bounding box center [240, 581] width 169 height 14
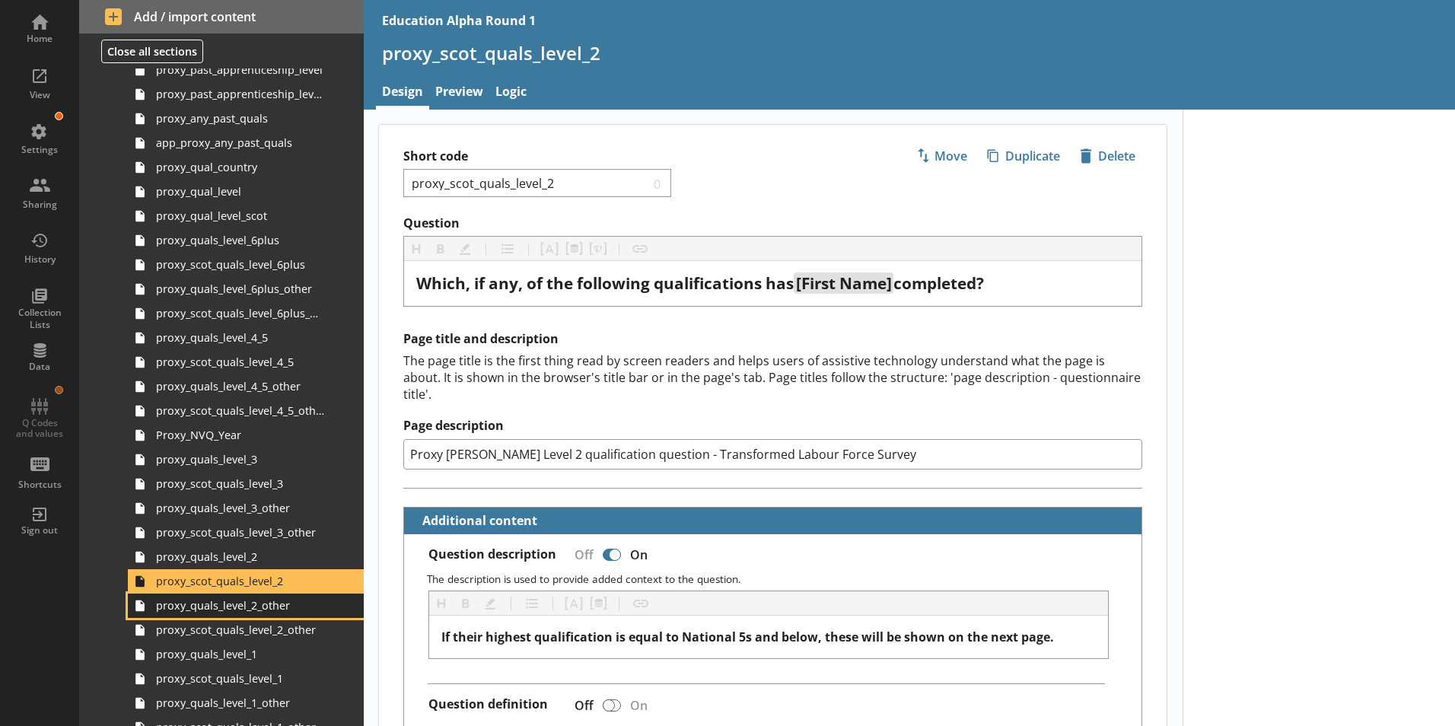
click at [252, 607] on span "proxy_quals_level_2_other" at bounding box center [240, 605] width 169 height 14
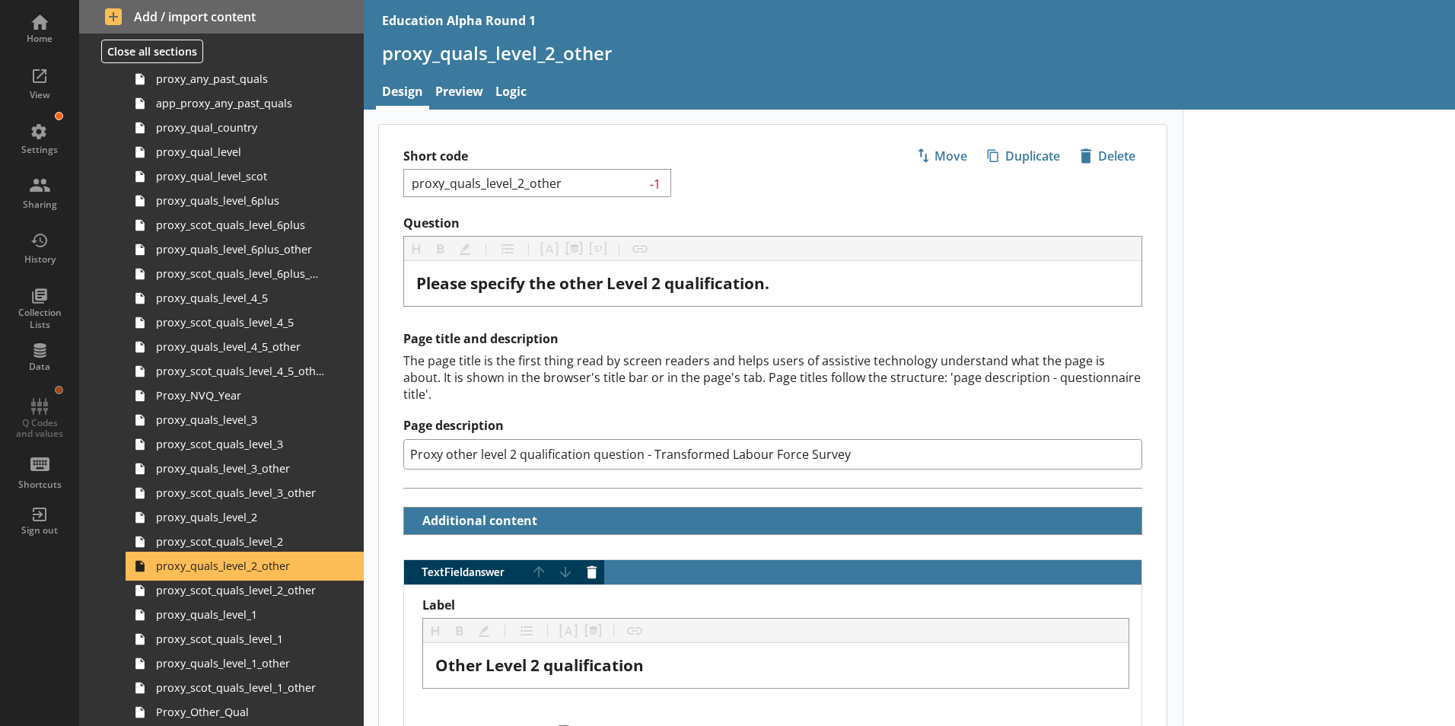
scroll to position [1781, 0]
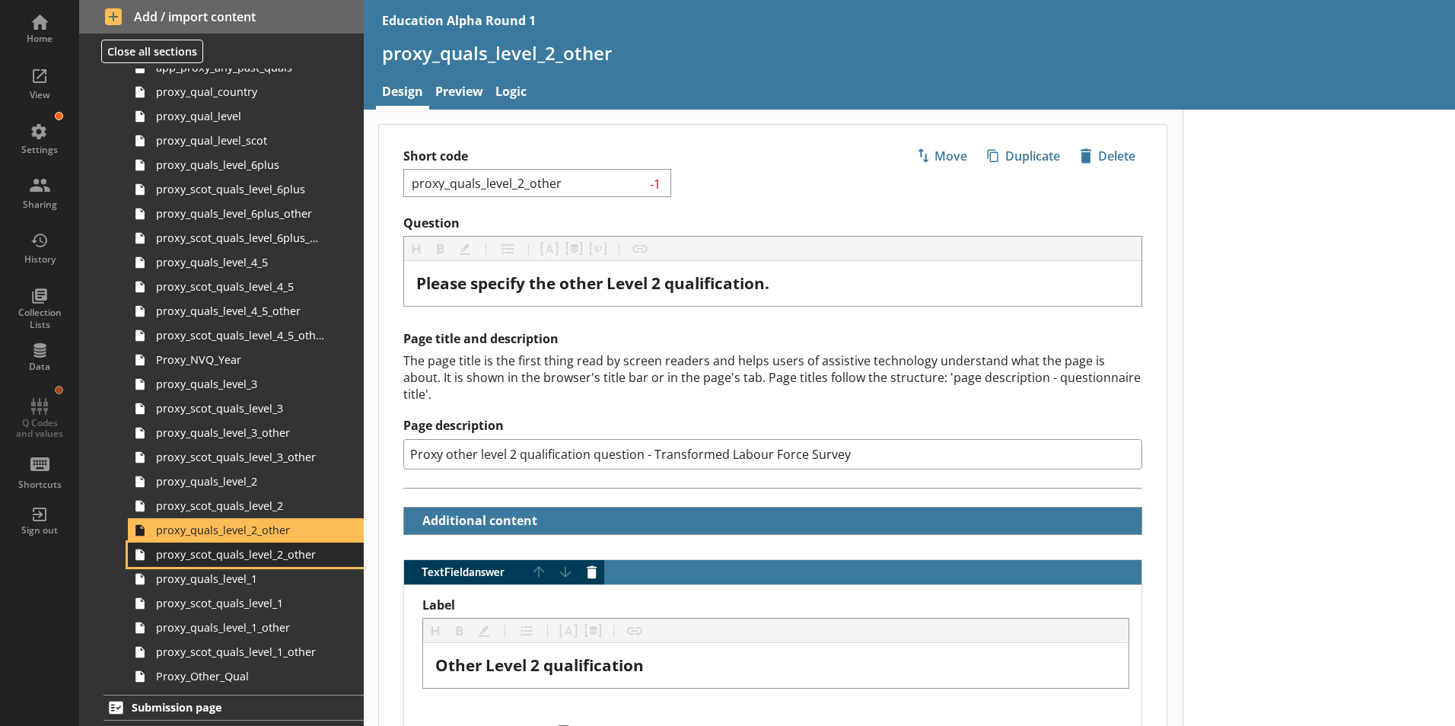
click at [256, 561] on span "proxy_scot_quals_level_2_other" at bounding box center [240, 554] width 169 height 14
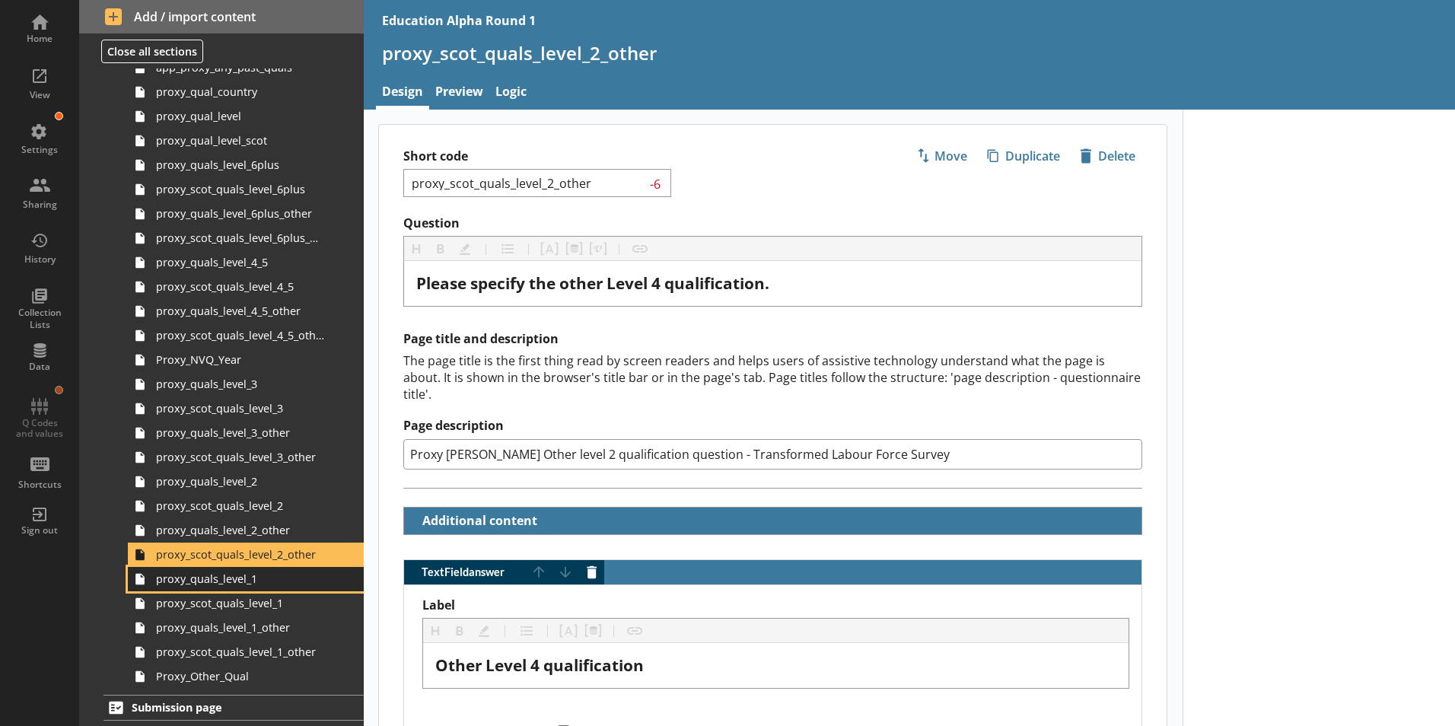
click at [260, 580] on span "proxy_quals_level_1" at bounding box center [240, 578] width 169 height 14
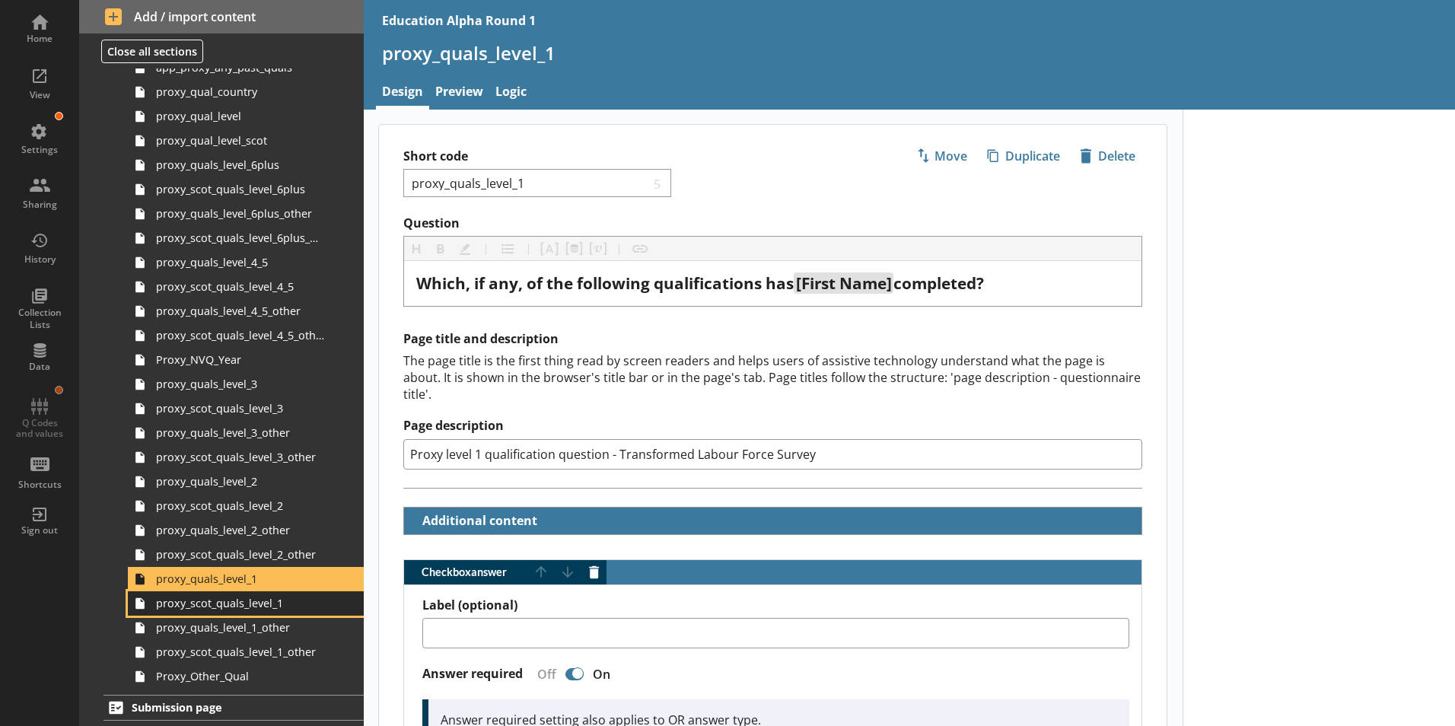
click at [262, 599] on span "proxy_scot_quals_level_1" at bounding box center [240, 603] width 169 height 14
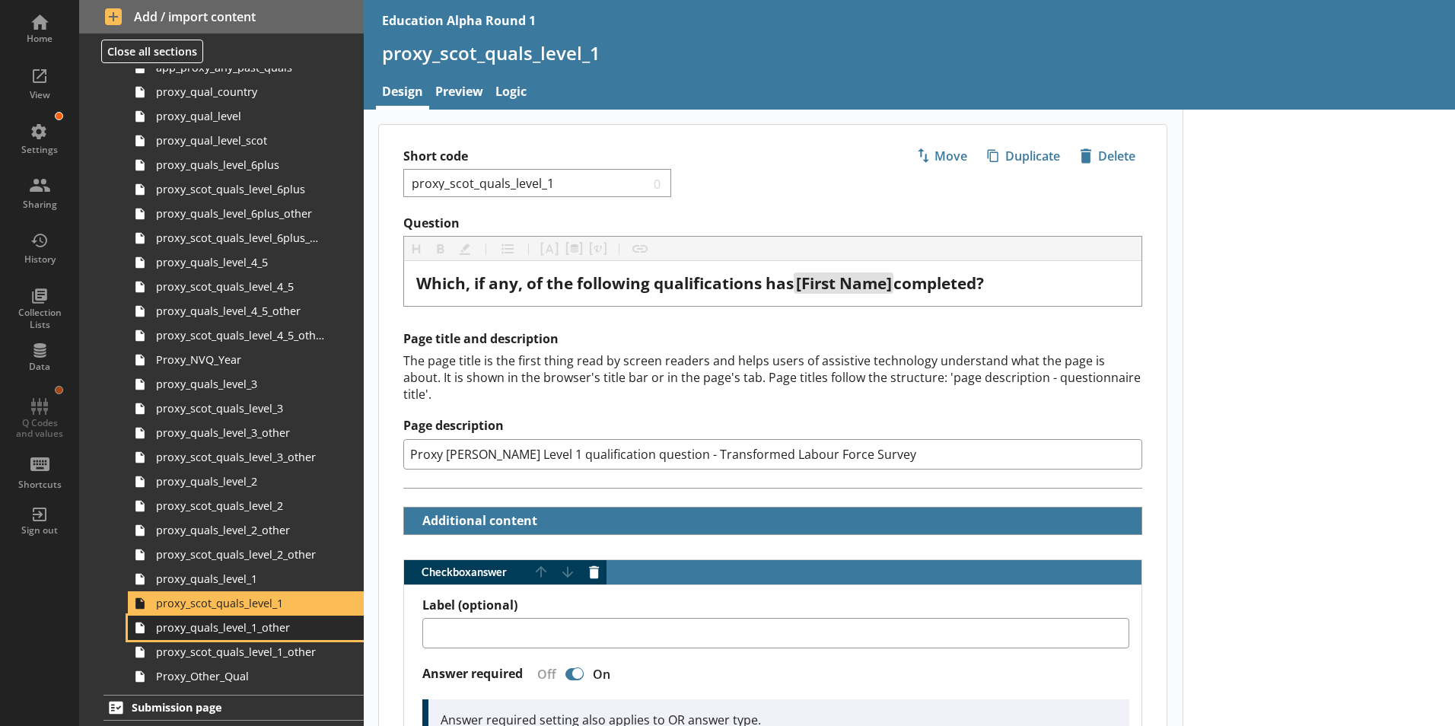
click at [270, 624] on span "proxy_quals_level_1_other" at bounding box center [240, 627] width 169 height 14
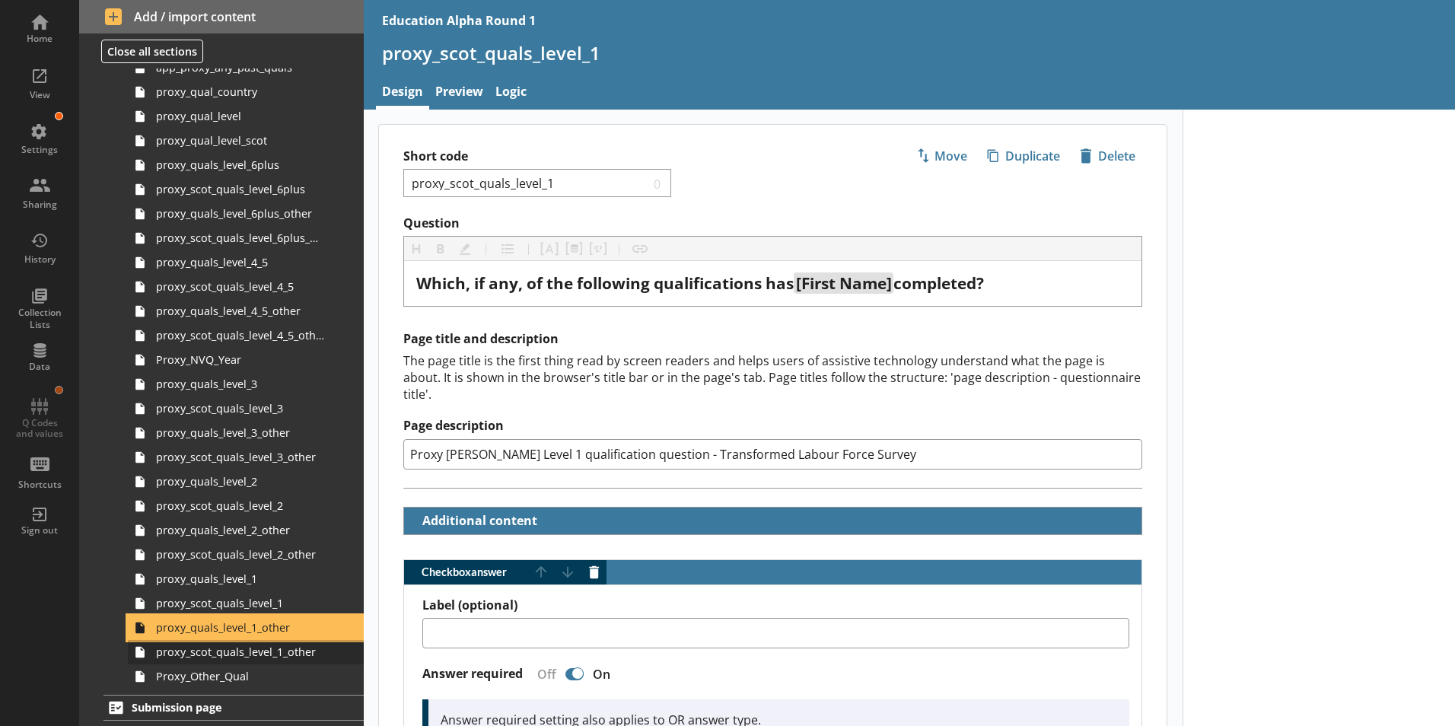
type textarea "x"
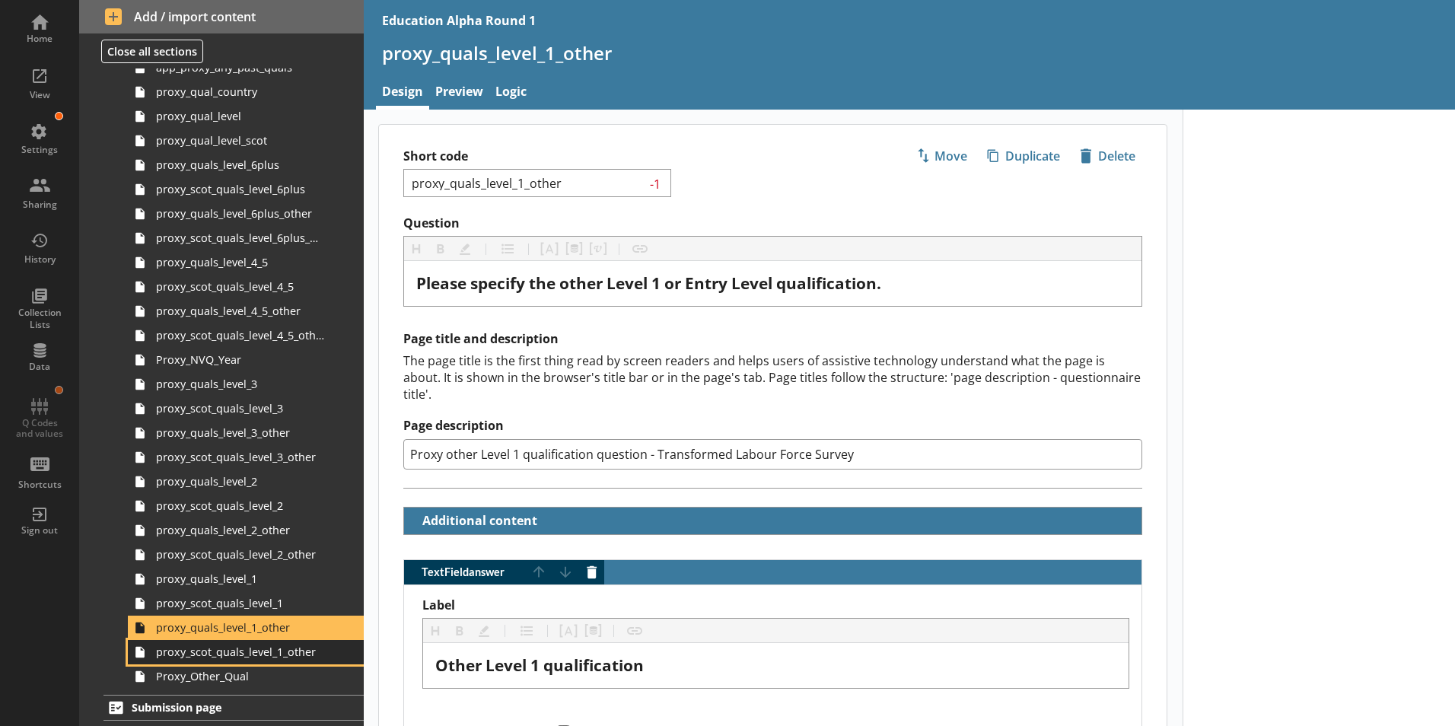
click at [278, 653] on span "proxy_scot_quals_level_1_other" at bounding box center [240, 651] width 169 height 14
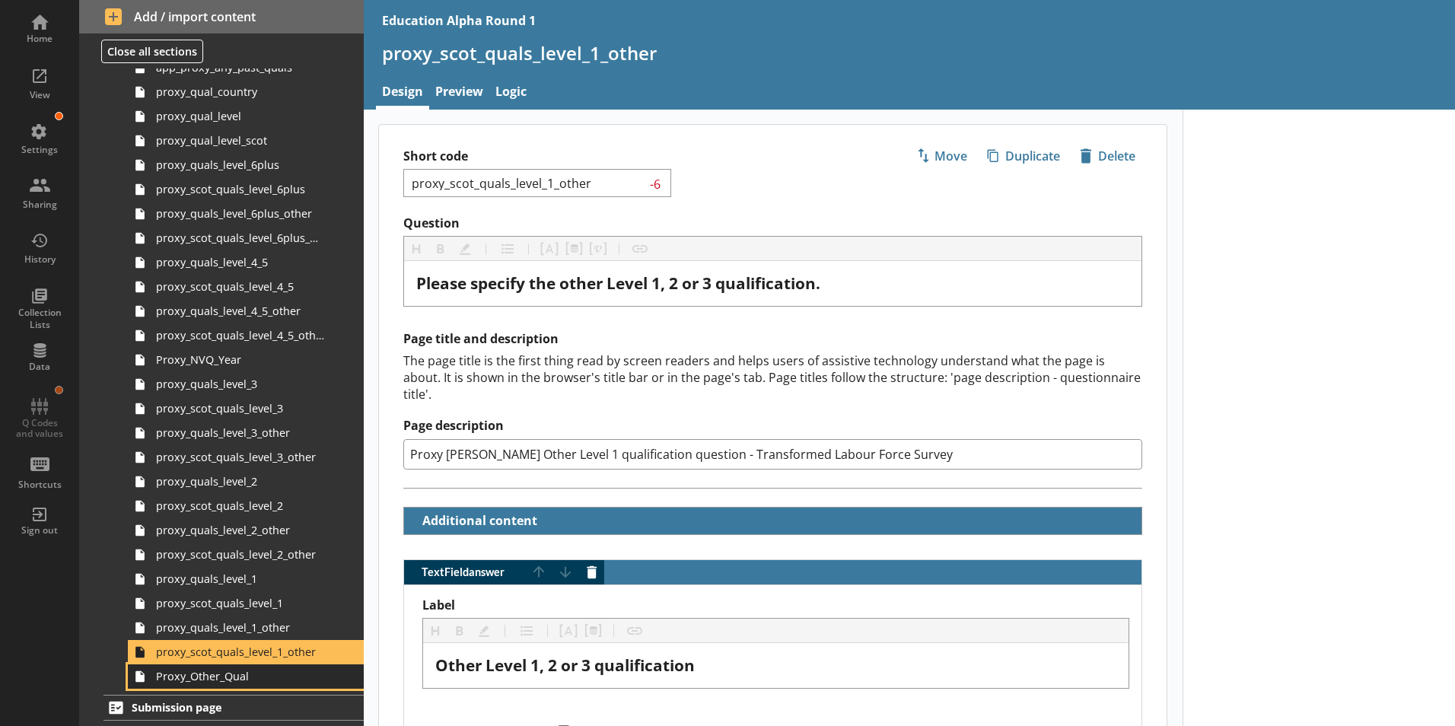
click at [281, 675] on span "Proxy_Other_Qual" at bounding box center [240, 676] width 169 height 14
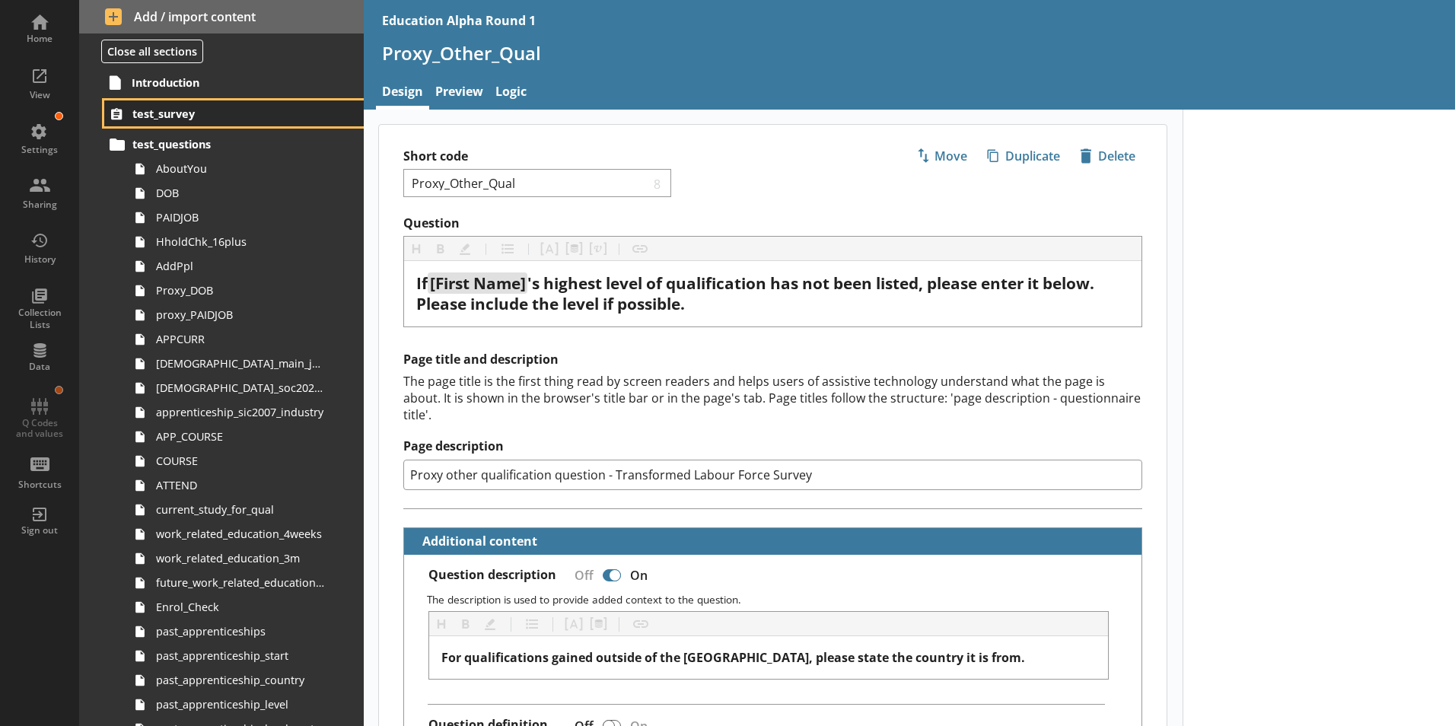
click at [220, 115] on span "test_survey" at bounding box center [225, 114] width 186 height 14
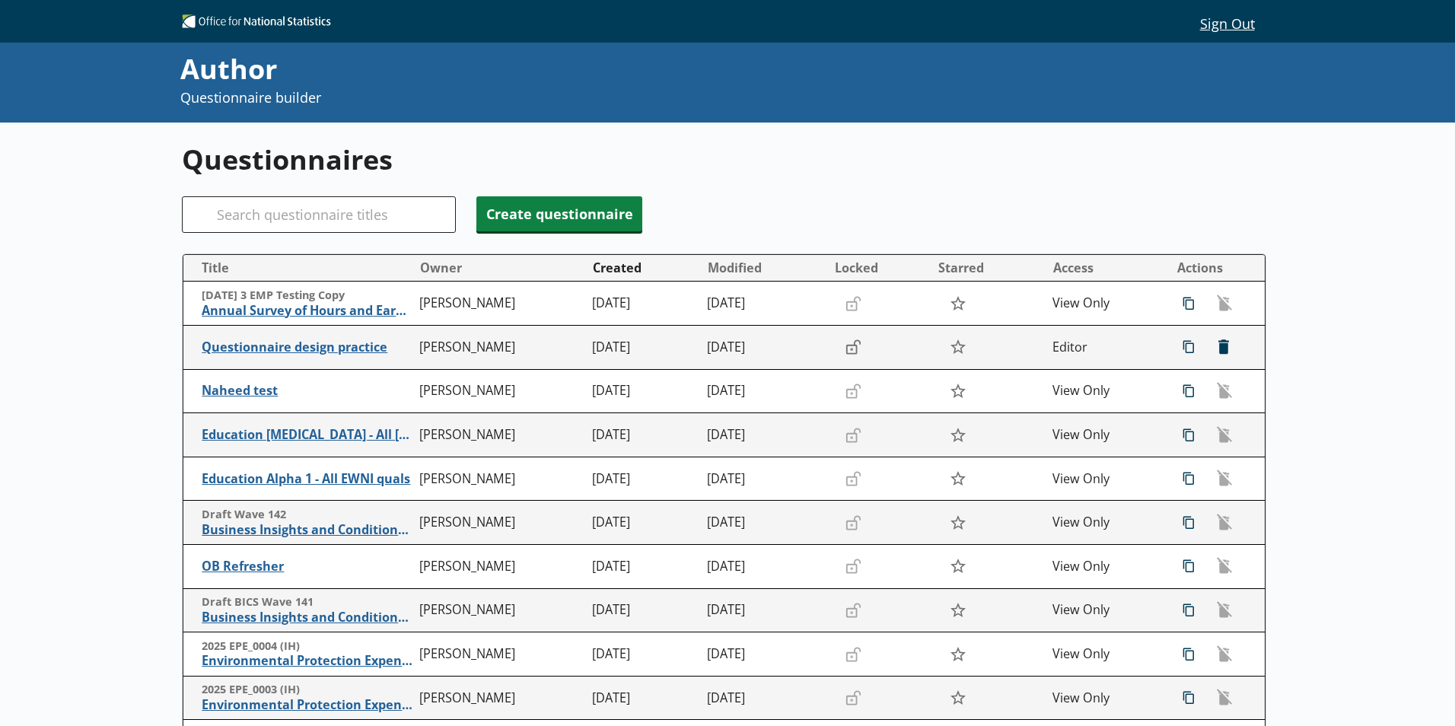
click at [253, 72] on div "Author" at bounding box center [579, 69] width 799 height 38
click at [286, 220] on input "Search" at bounding box center [319, 214] width 274 height 37
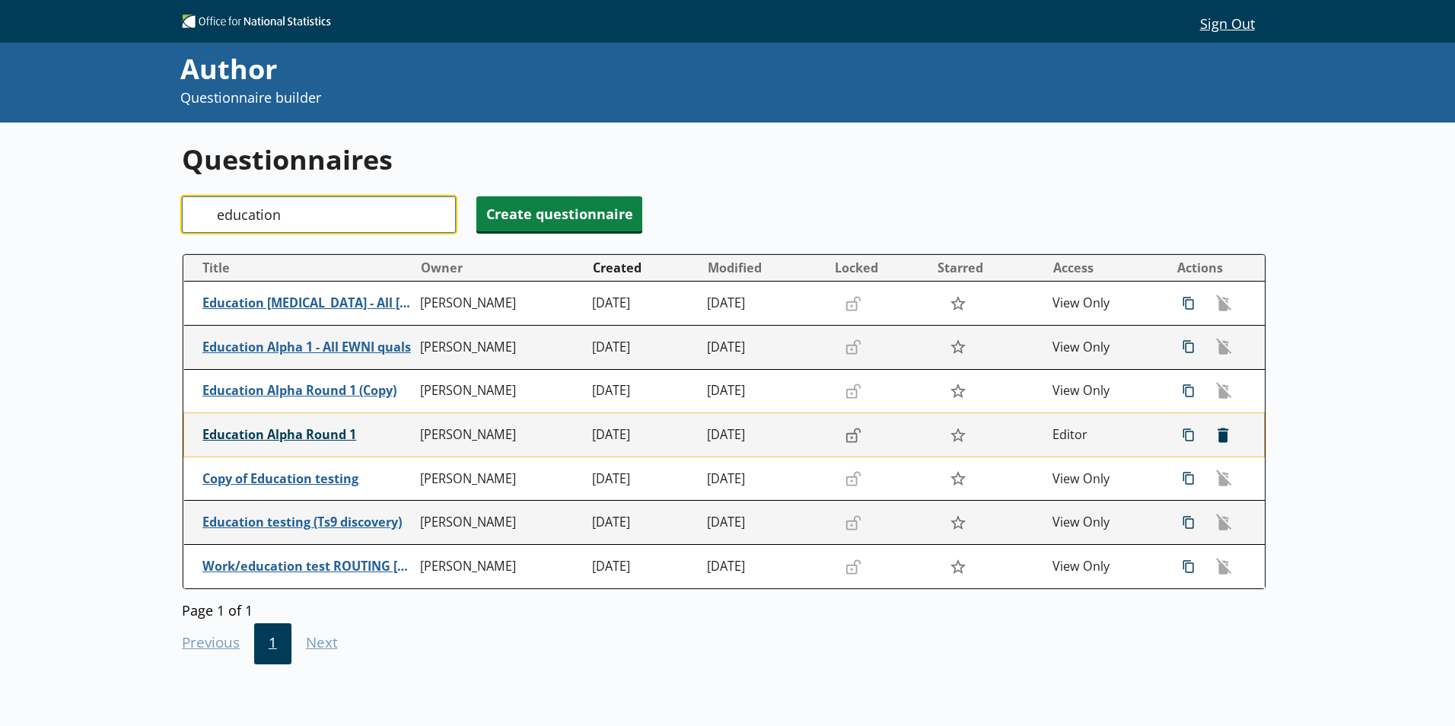
type input "education"
click at [338, 440] on span "Education Alpha Round 1" at bounding box center [307, 435] width 210 height 16
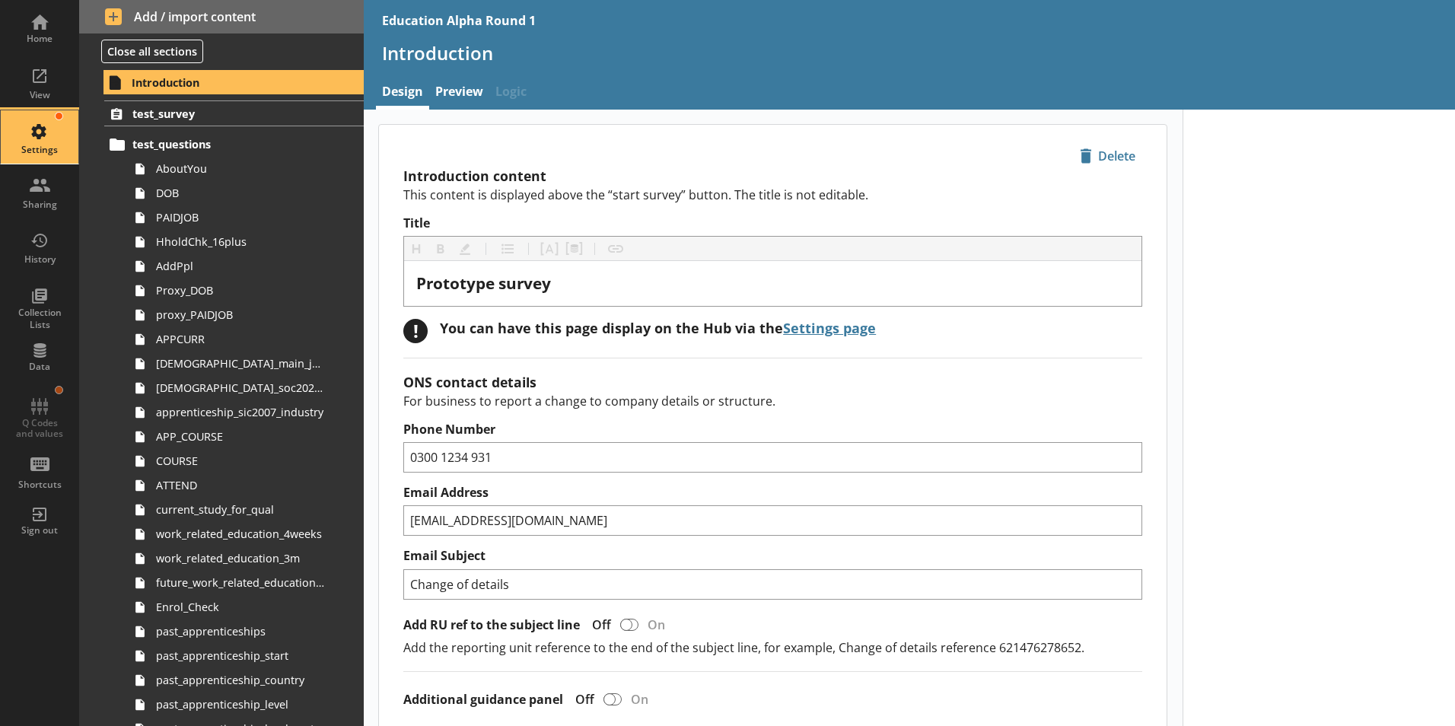
click at [47, 140] on div "Settings" at bounding box center [39, 136] width 53 height 53
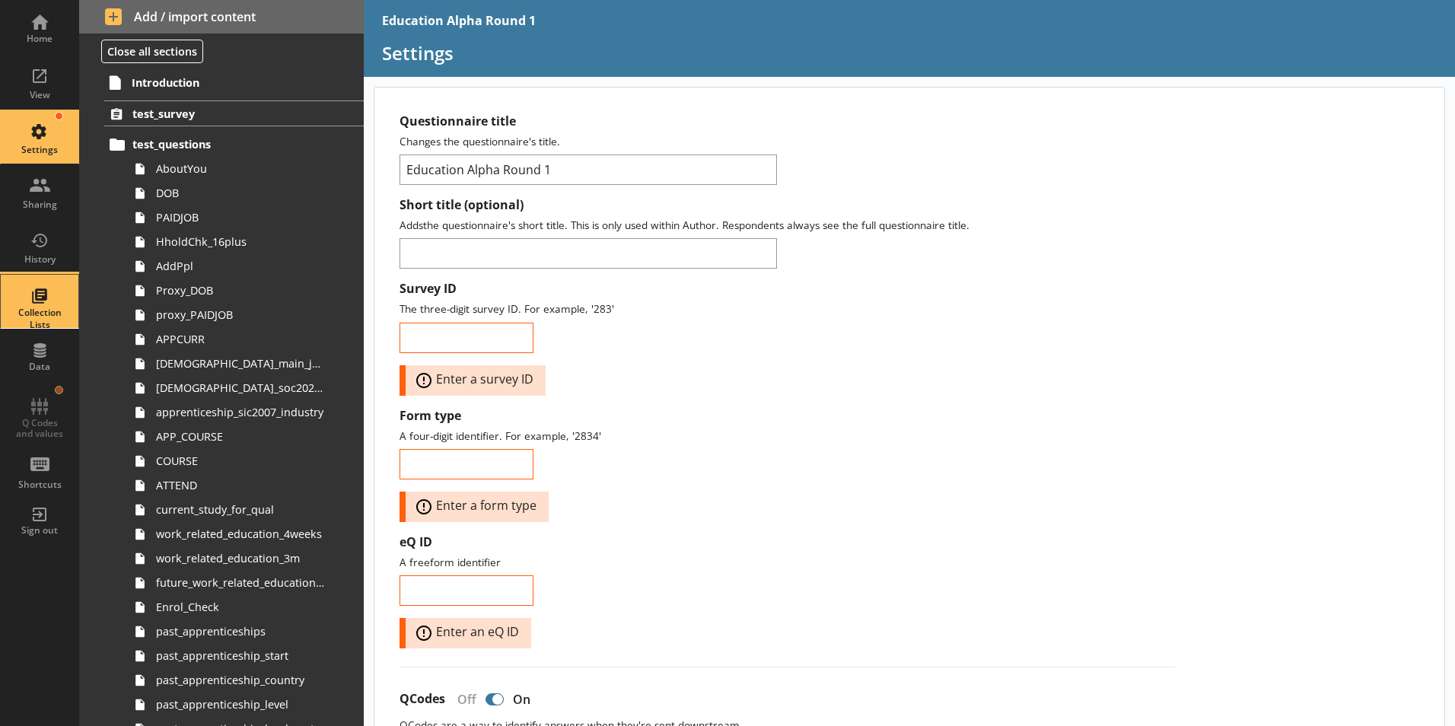
click at [56, 301] on div "Collection Lists" at bounding box center [39, 301] width 53 height 53
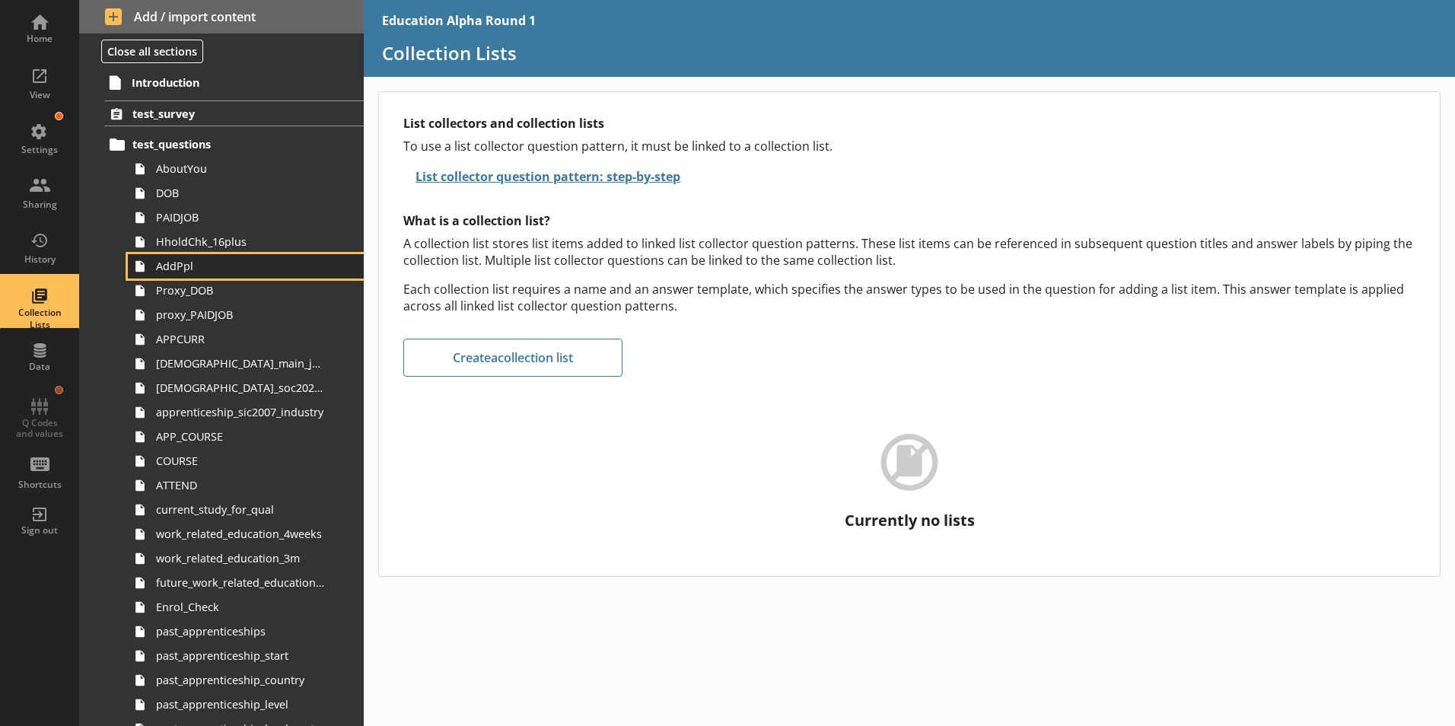
click at [214, 269] on span "AddPpl" at bounding box center [240, 266] width 169 height 14
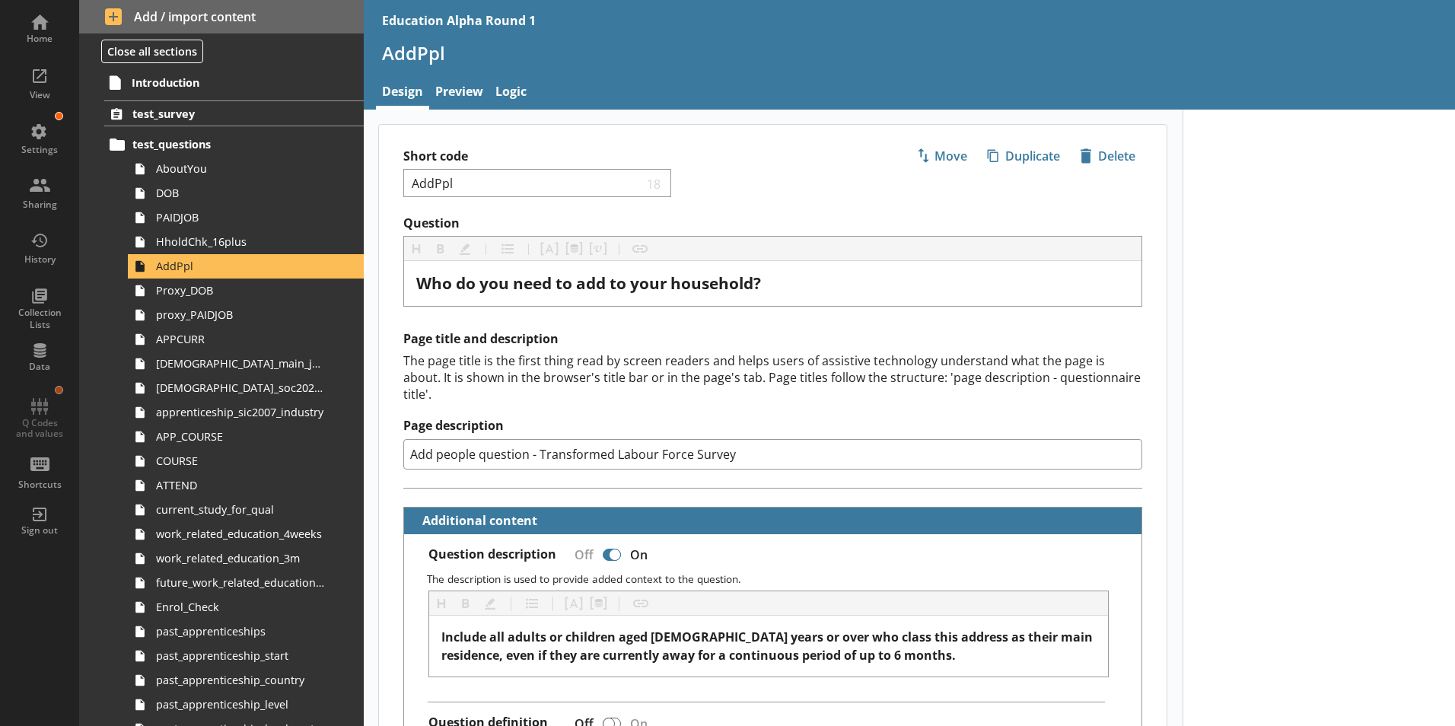
drag, startPoint x: 1391, startPoint y: 0, endPoint x: 892, endPoint y: 57, distance: 502.3
click at [892, 57] on h1 "AddPpl" at bounding box center [909, 53] width 1054 height 24
click at [59, 28] on div "Home" at bounding box center [39, 27] width 53 height 53
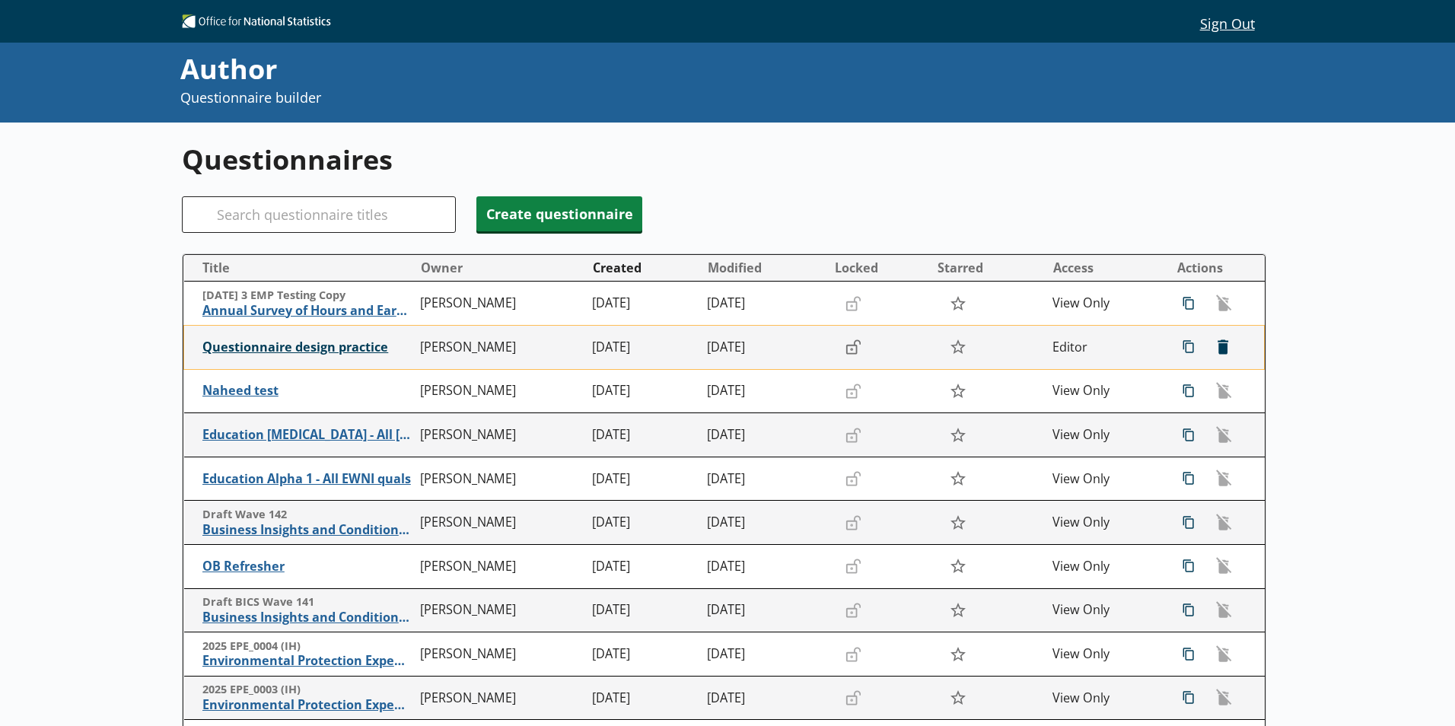
click at [307, 351] on span "Questionnaire design practice" at bounding box center [307, 347] width 210 height 16
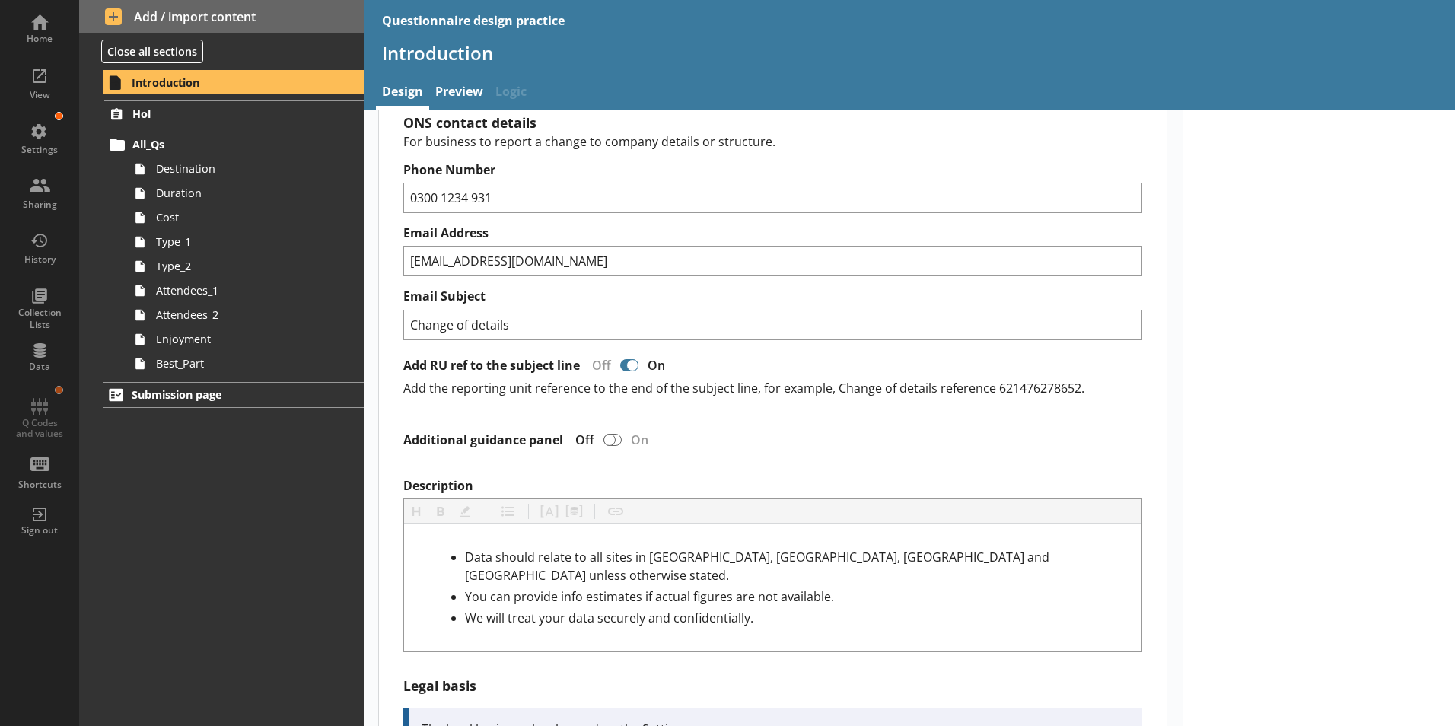
scroll to position [304, 0]
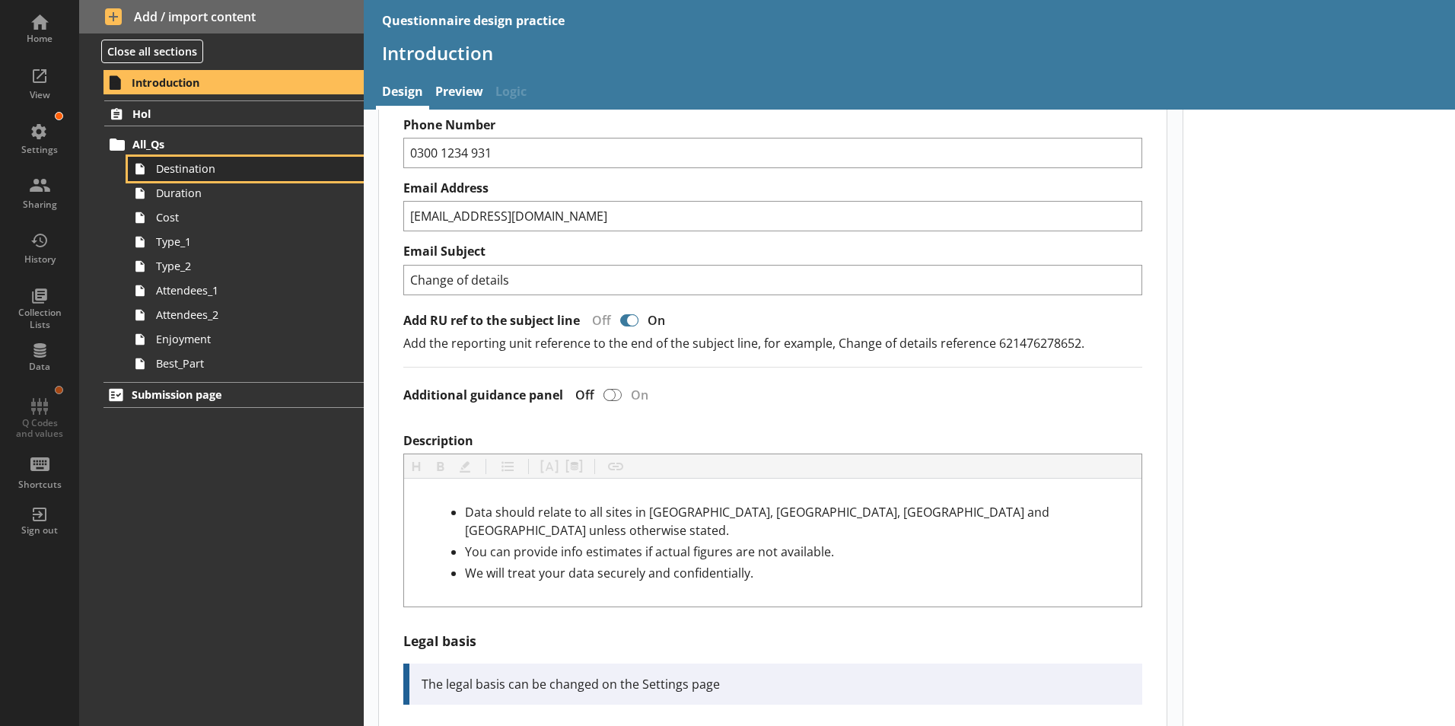
click at [195, 172] on span "Destination" at bounding box center [240, 168] width 169 height 14
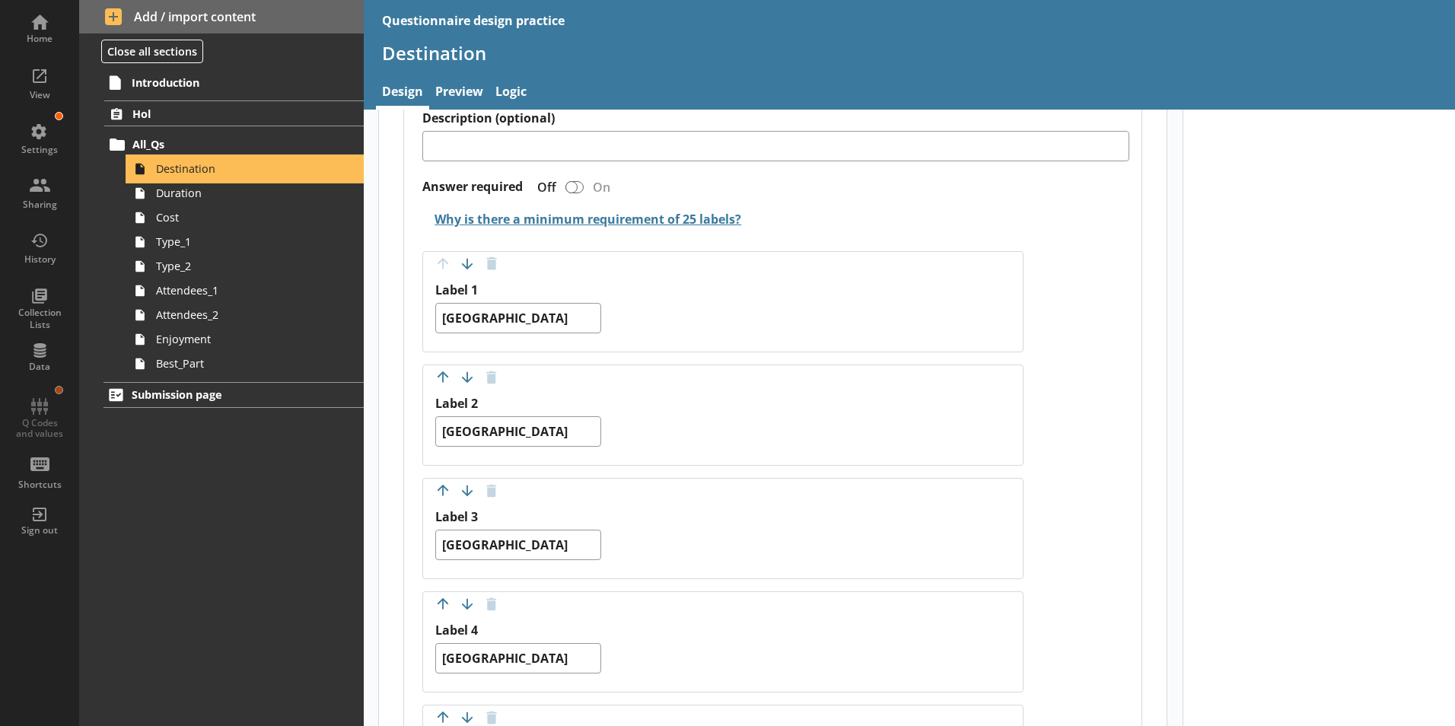
scroll to position [609, 0]
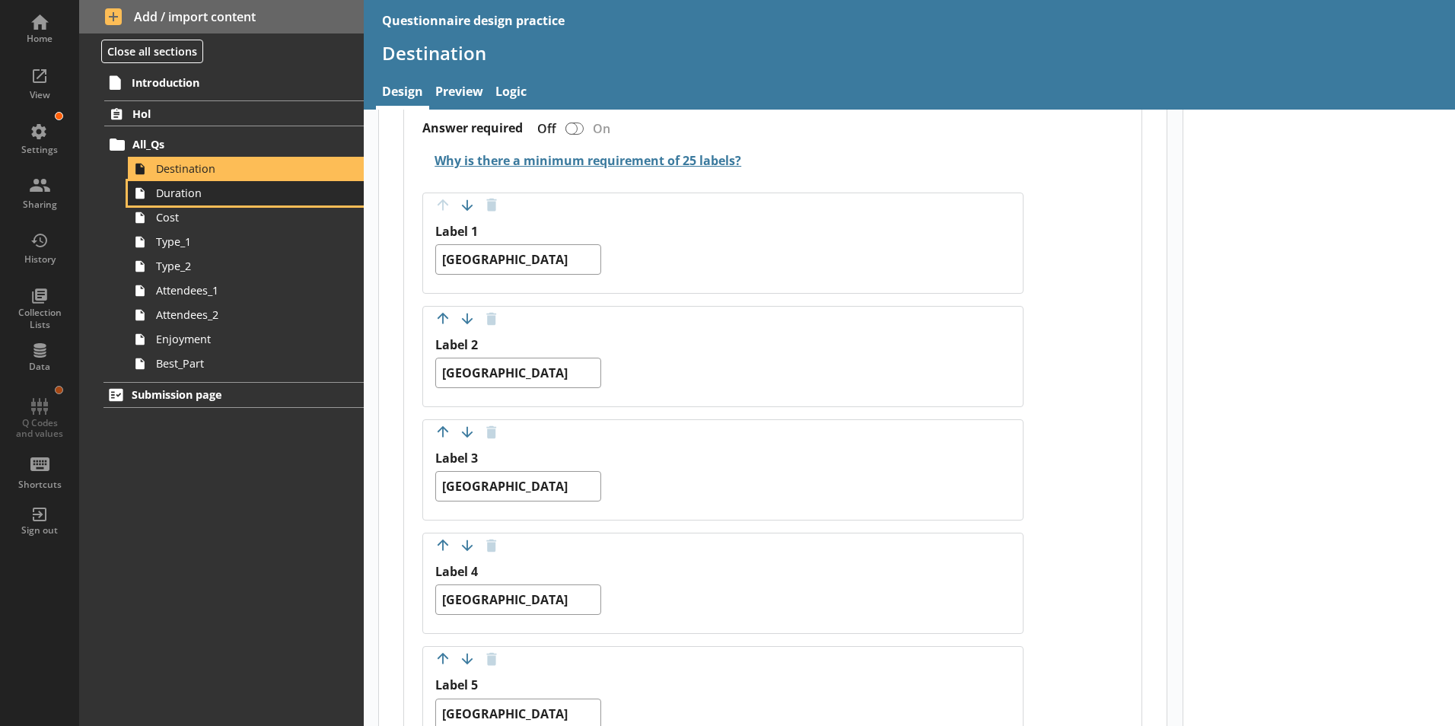
click at [204, 203] on link "Duration" at bounding box center [246, 193] width 236 height 24
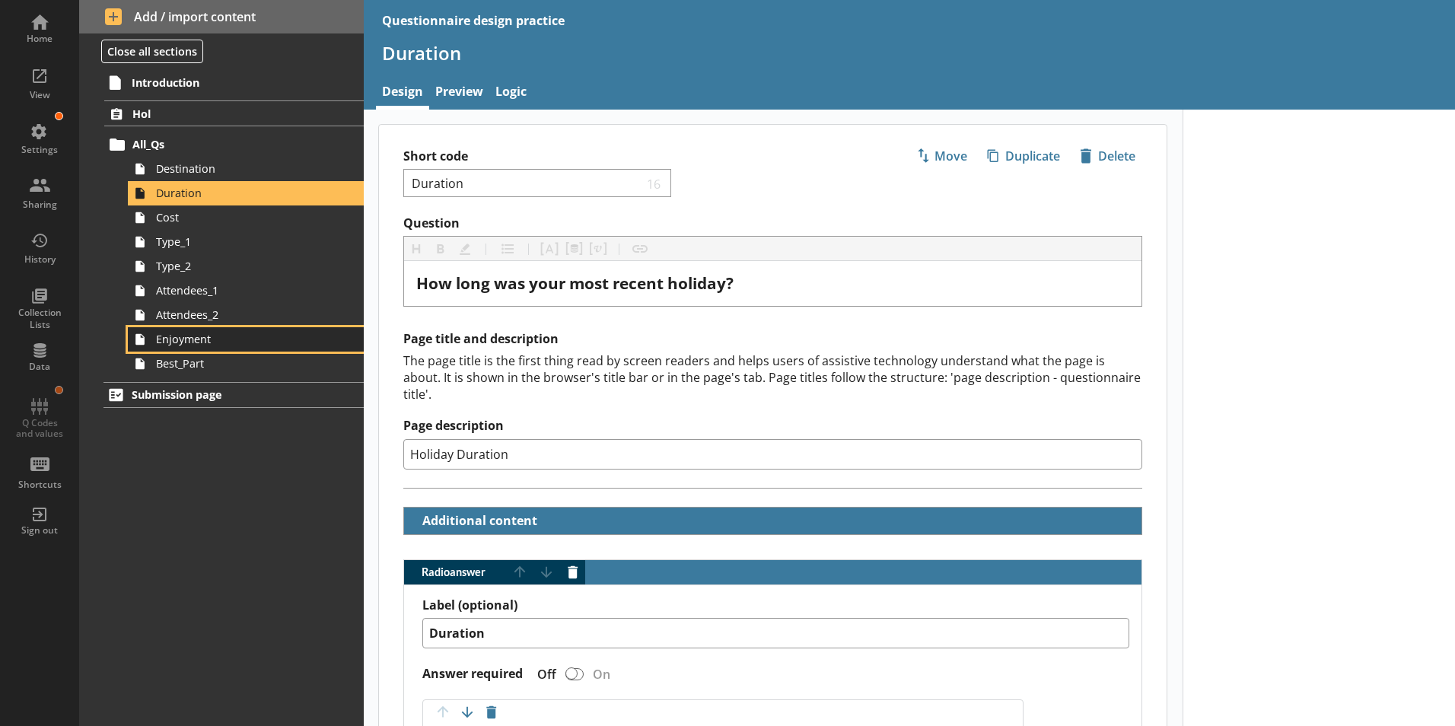
click at [217, 343] on span "Enjoyment" at bounding box center [240, 339] width 169 height 14
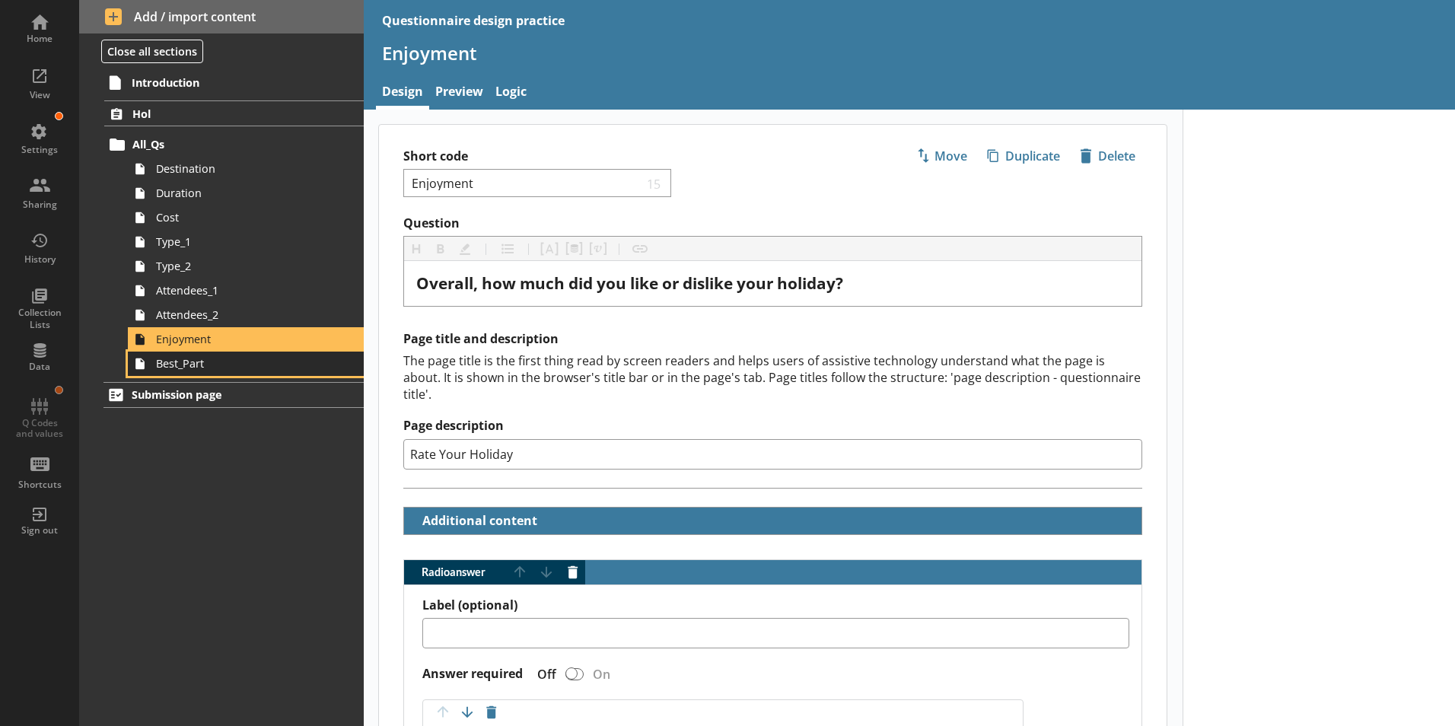
click at [226, 367] on span "Best_Part" at bounding box center [240, 363] width 169 height 14
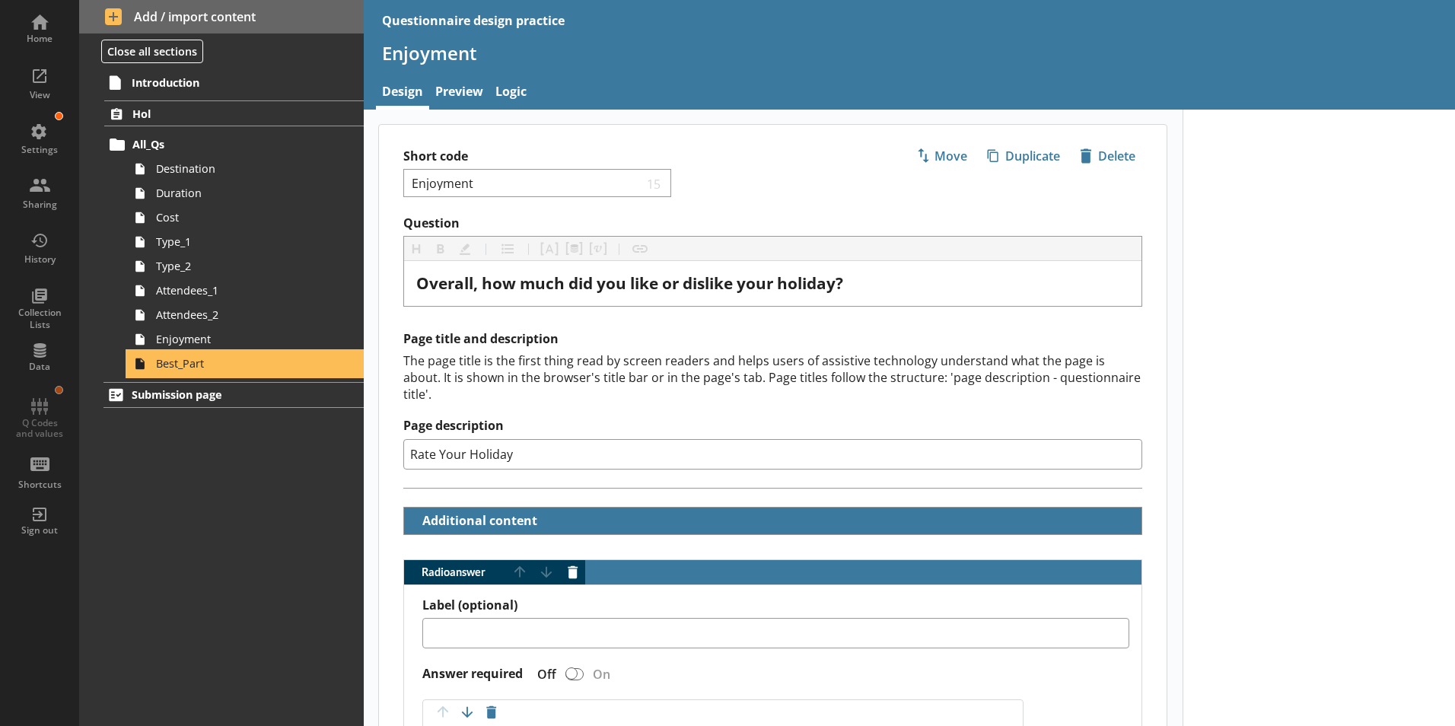
type textarea "x"
